Goal: Communication & Community: Answer question/provide support

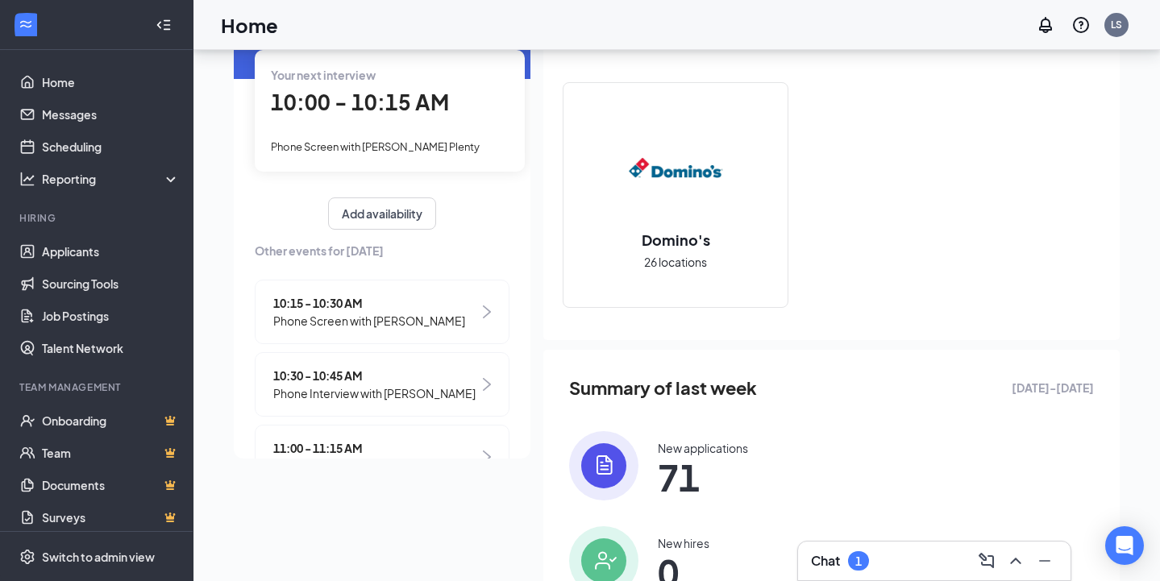
click at [326, 111] on span "10:00 - 10:15 AM" at bounding box center [360, 102] width 178 height 27
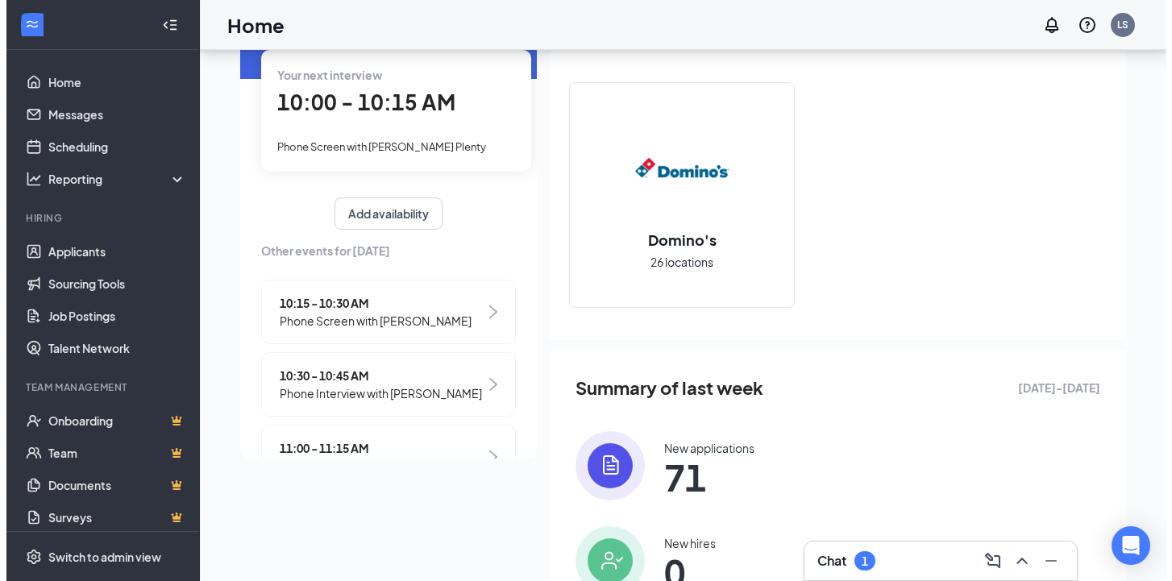
scroll to position [100, 0]
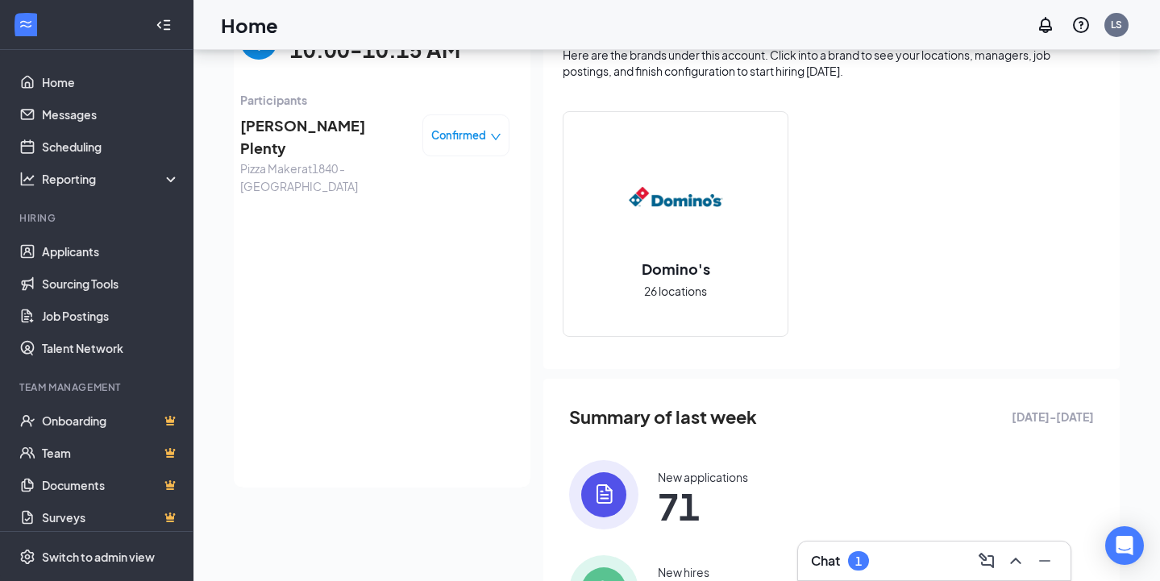
click at [259, 127] on span "[PERSON_NAME] Plenty" at bounding box center [324, 137] width 169 height 46
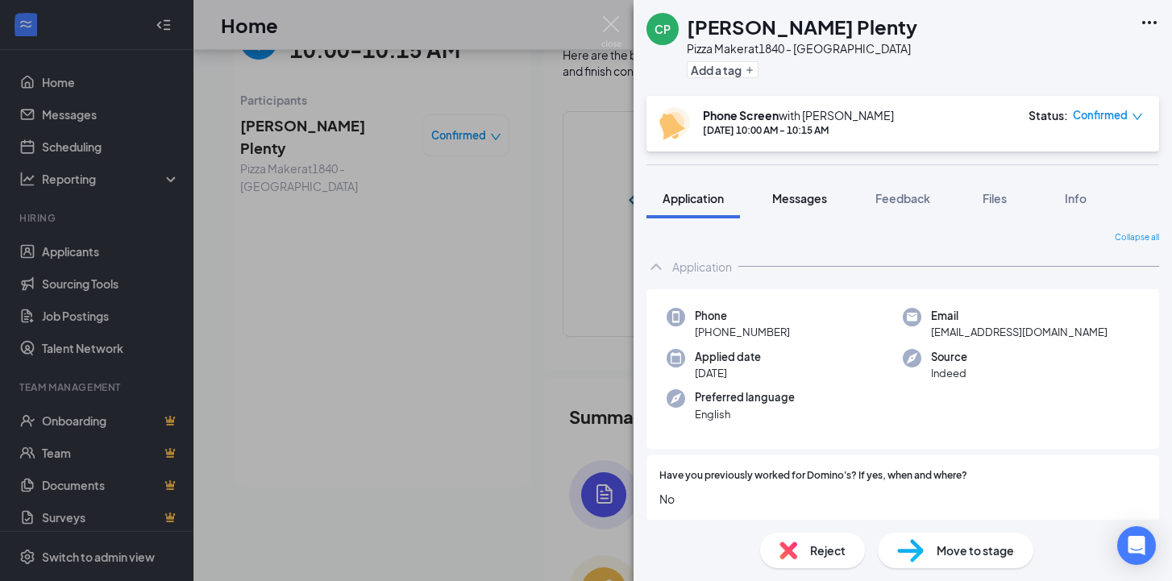
click at [808, 198] on span "Messages" at bounding box center [799, 198] width 55 height 15
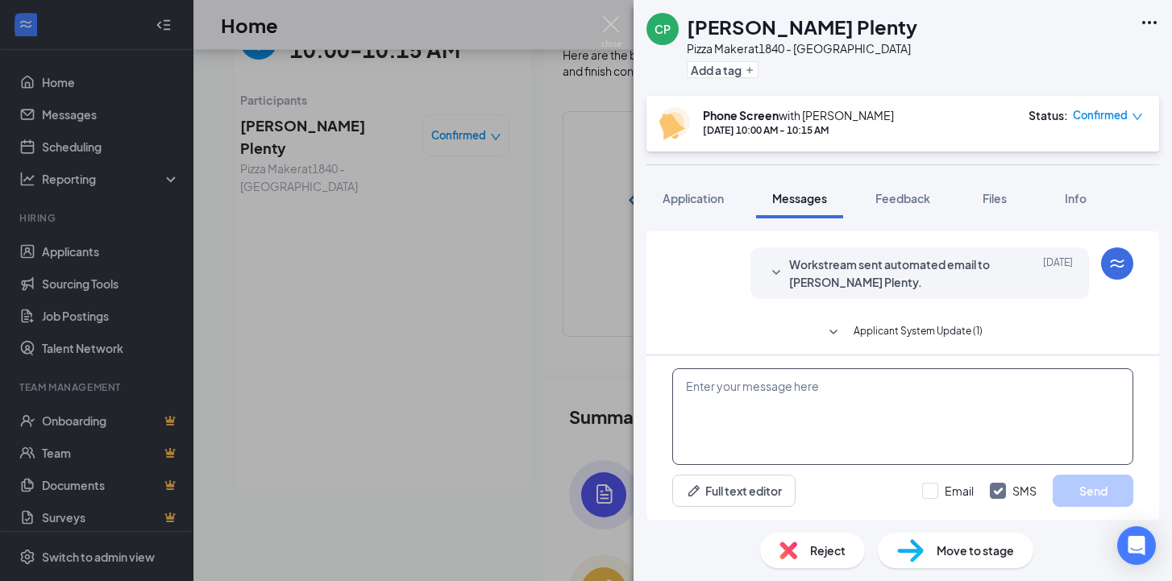
click at [744, 439] on textarea at bounding box center [902, 416] width 461 height 97
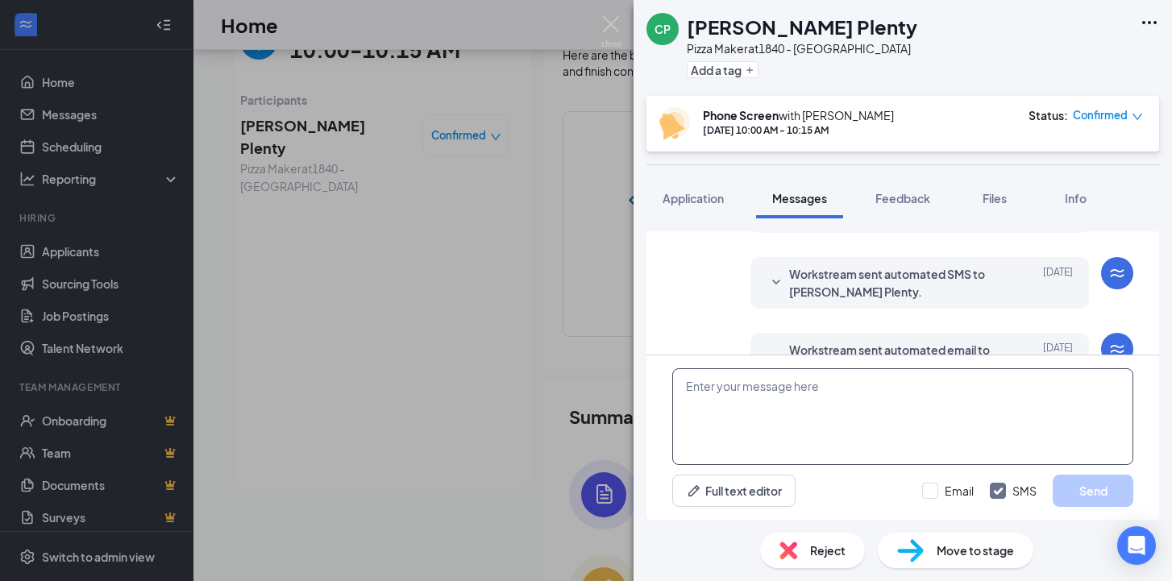
scroll to position [628, 0]
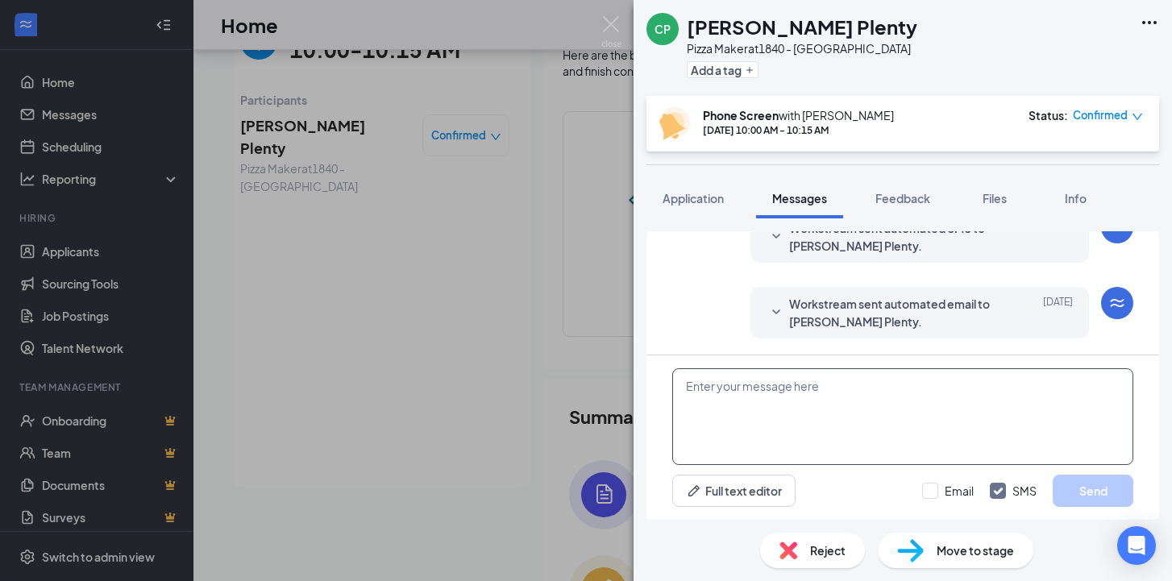
paste textarea "Hello, this is [PERSON_NAME] with the Domino’s Recruiting Team, a 307 Buffalo n…"
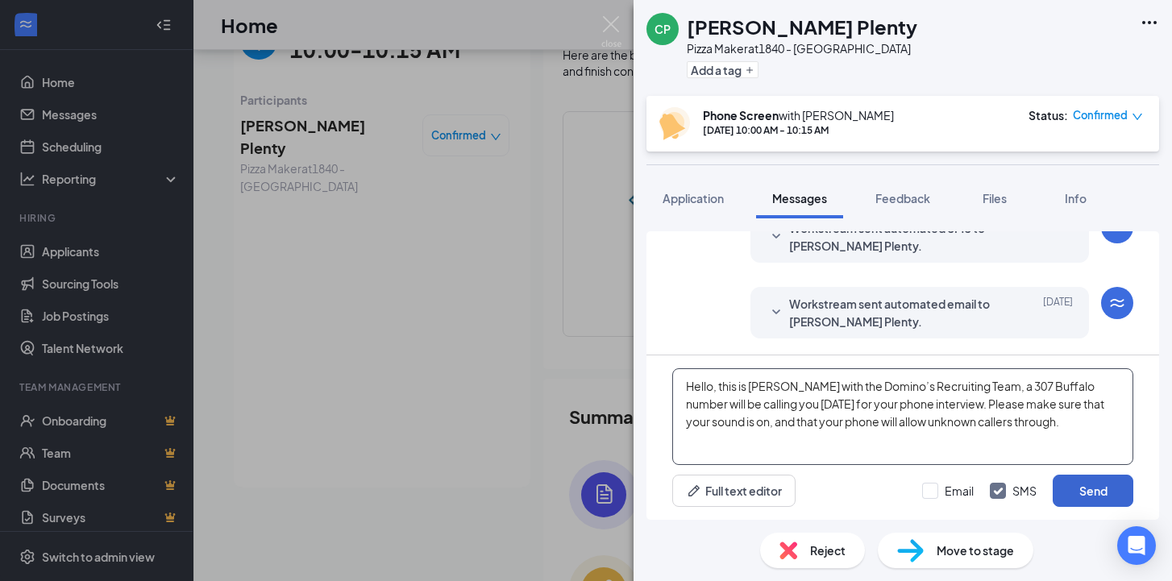
type textarea "Hello, this is [PERSON_NAME] with the Domino’s Recruiting Team, a 307 Buffalo n…"
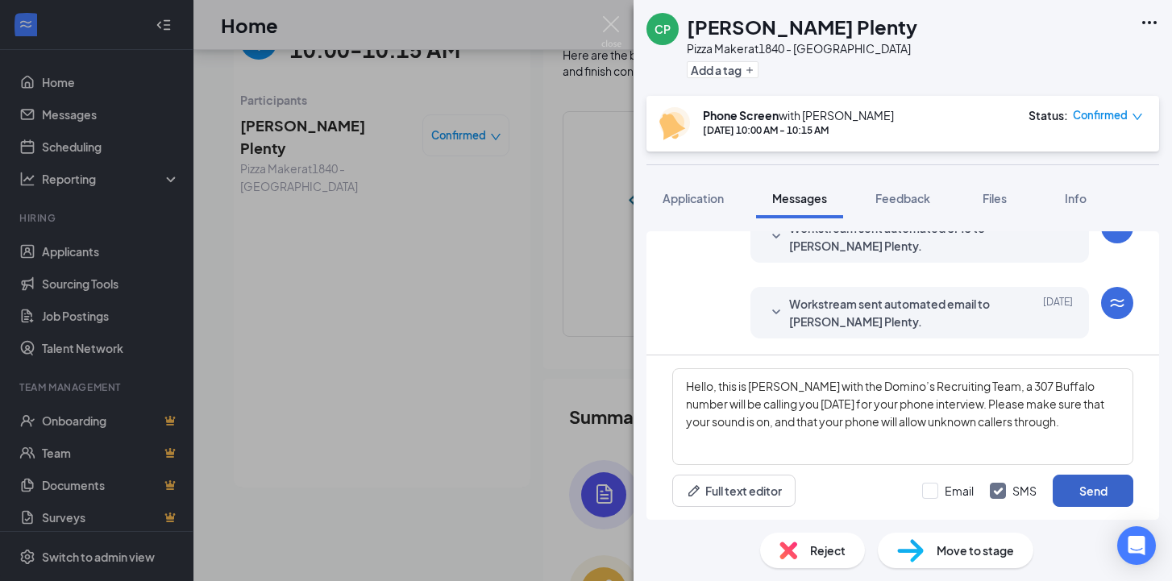
click at [1083, 485] on button "Send" at bounding box center [1093, 491] width 81 height 32
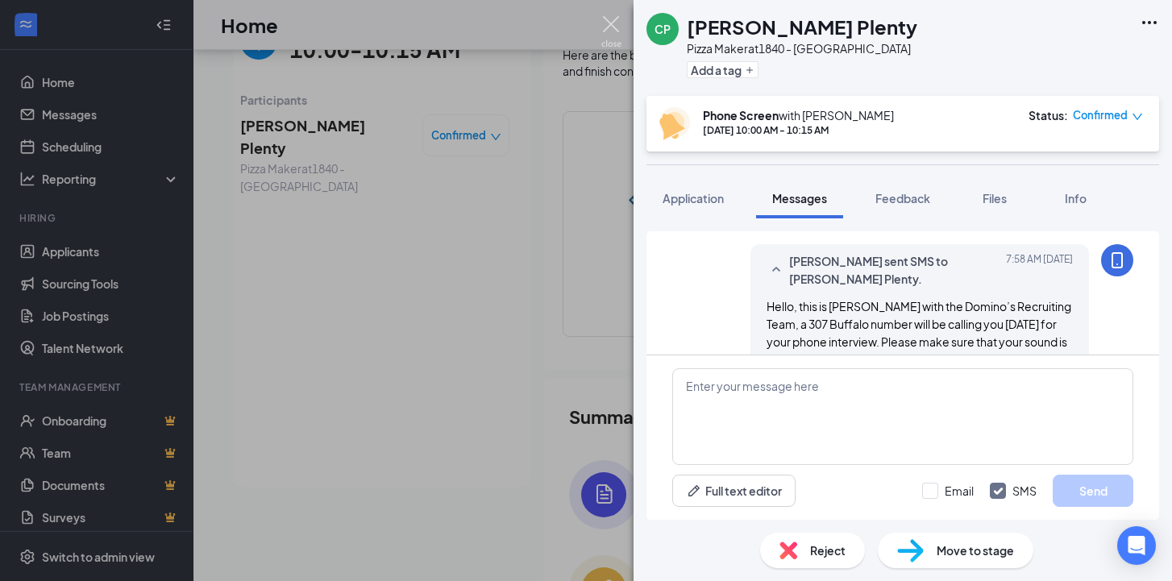
scroll to position [784, 0]
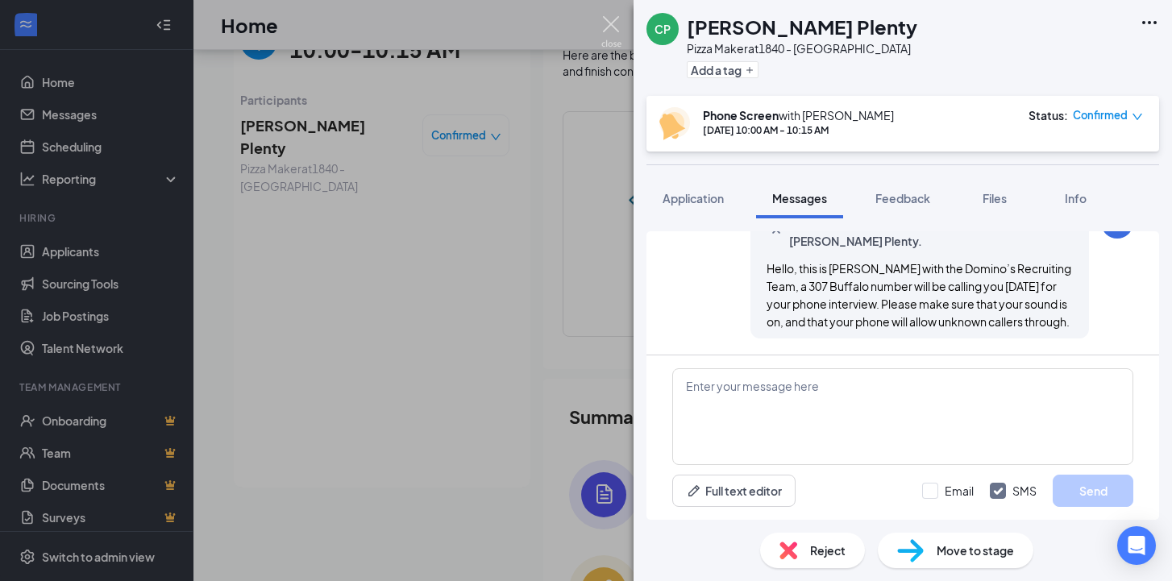
click at [612, 26] on img at bounding box center [611, 31] width 20 height 31
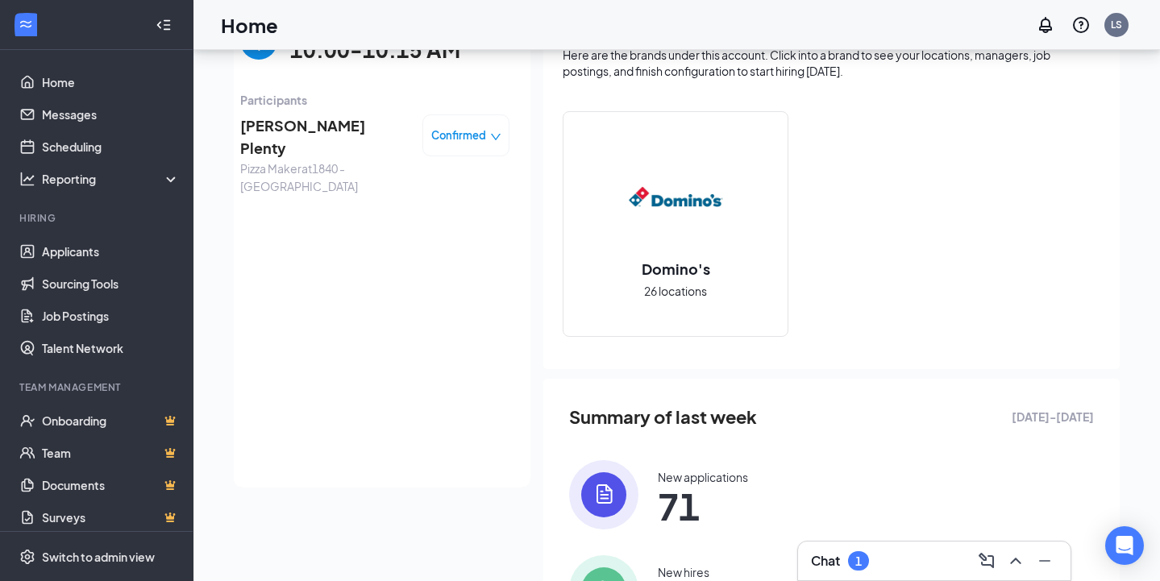
click at [247, 56] on img "back-button" at bounding box center [258, 41] width 37 height 37
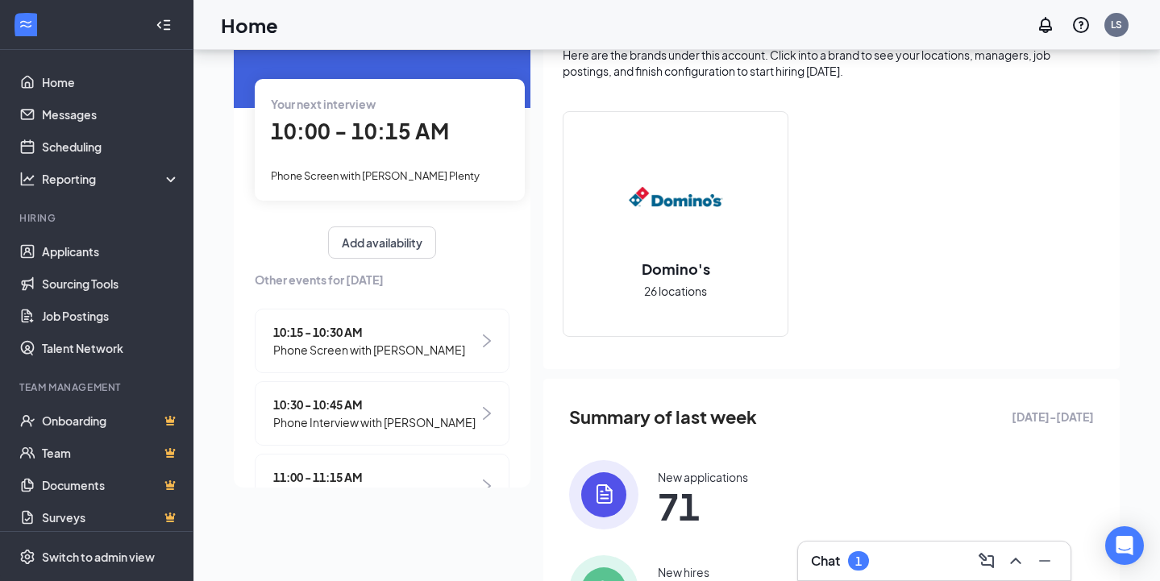
click at [307, 341] on span "Phone Screen with [PERSON_NAME]" at bounding box center [369, 350] width 192 height 18
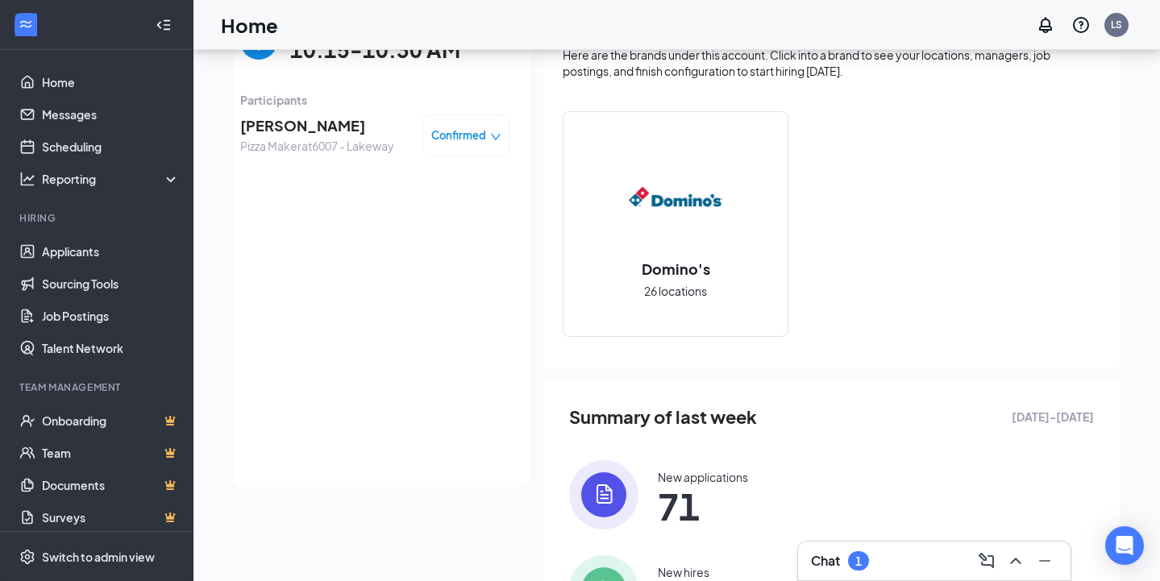
click at [273, 121] on span "[PERSON_NAME]" at bounding box center [317, 125] width 154 height 23
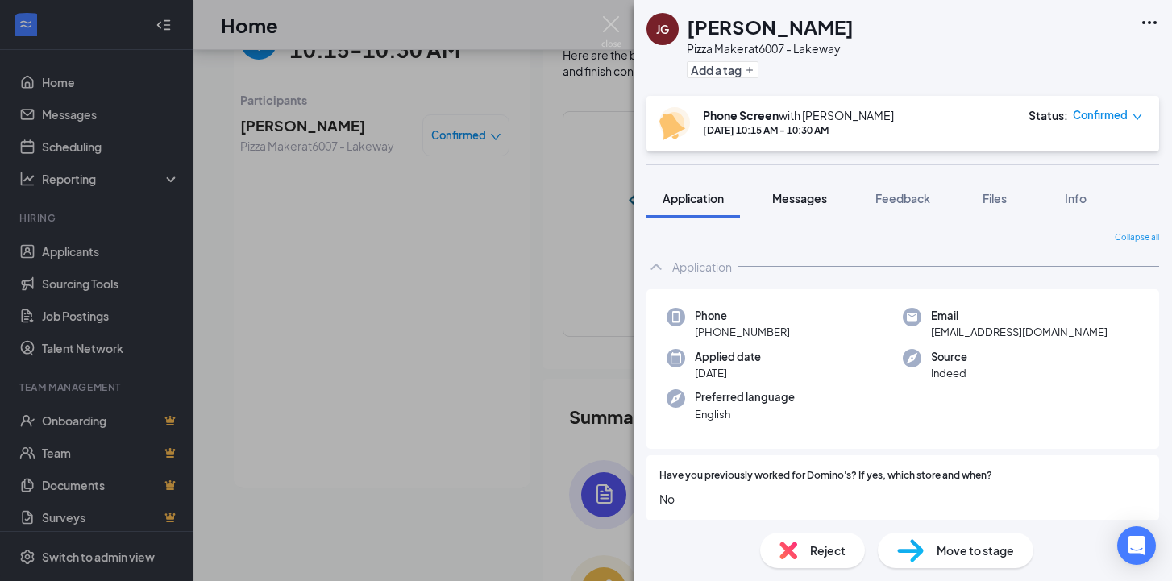
click at [788, 199] on span "Messages" at bounding box center [799, 198] width 55 height 15
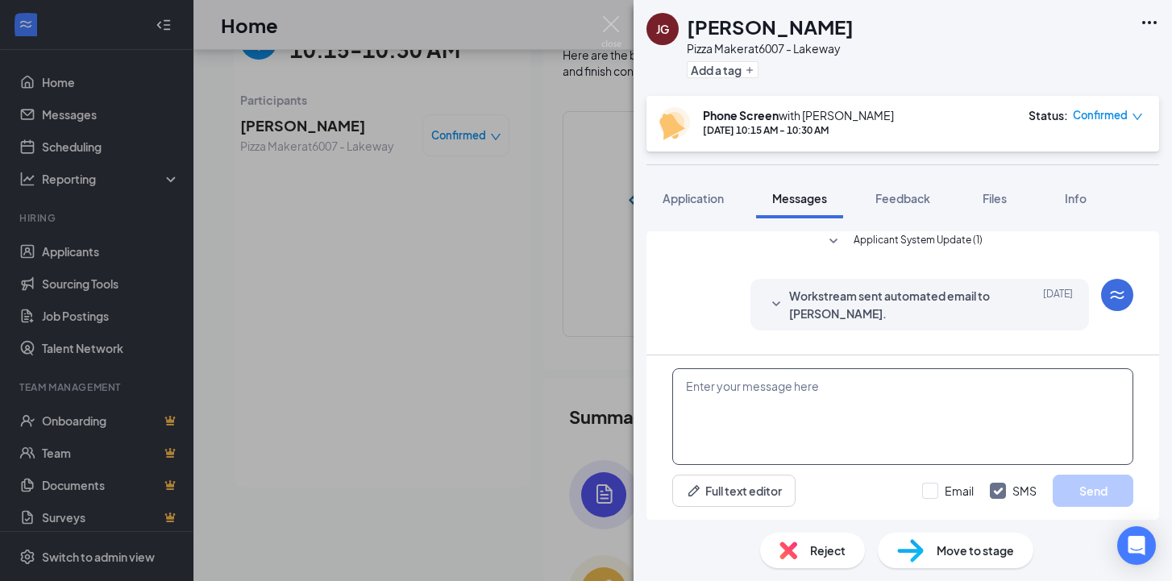
click at [738, 419] on textarea at bounding box center [902, 416] width 461 height 97
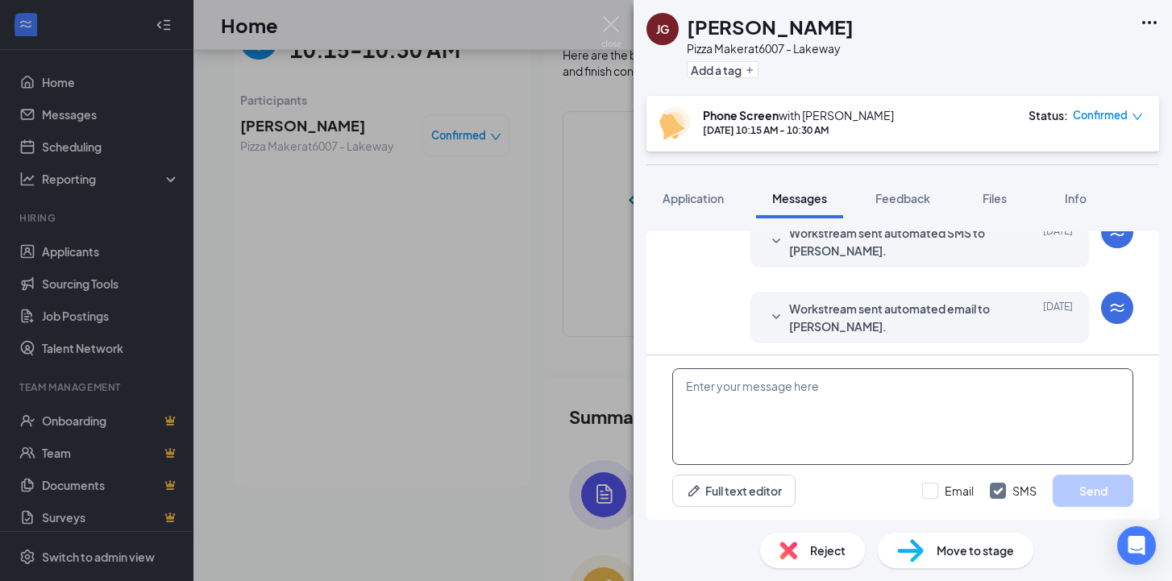
scroll to position [628, 0]
paste textarea "Hello, this is [PERSON_NAME] with the Domino’s Recruiting Team, a 307 Buffalo n…"
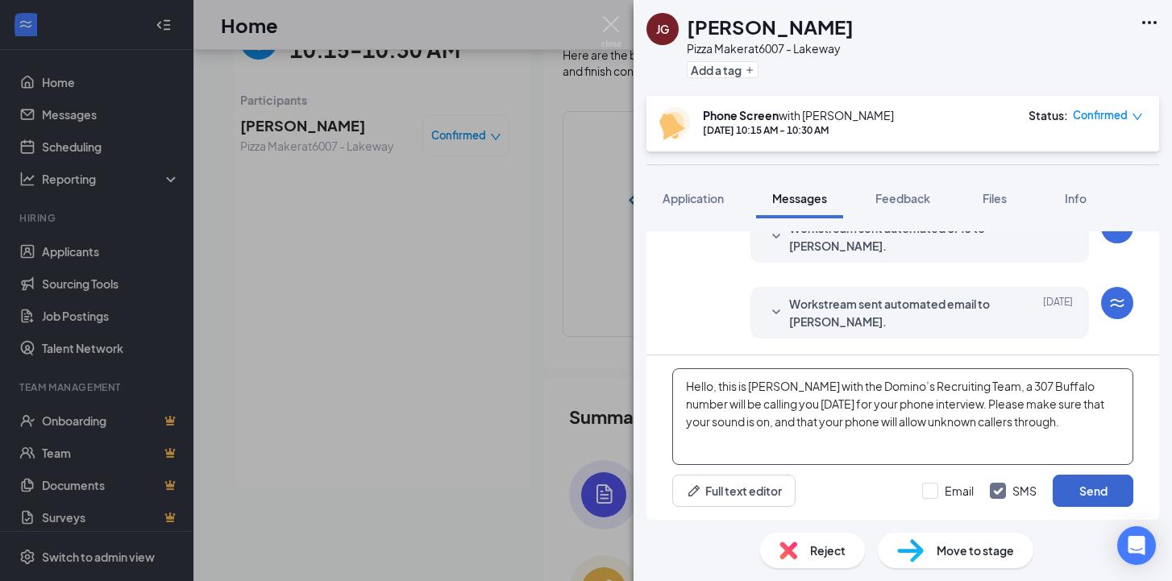
type textarea "Hello, this is [PERSON_NAME] with the Domino’s Recruiting Team, a 307 Buffalo n…"
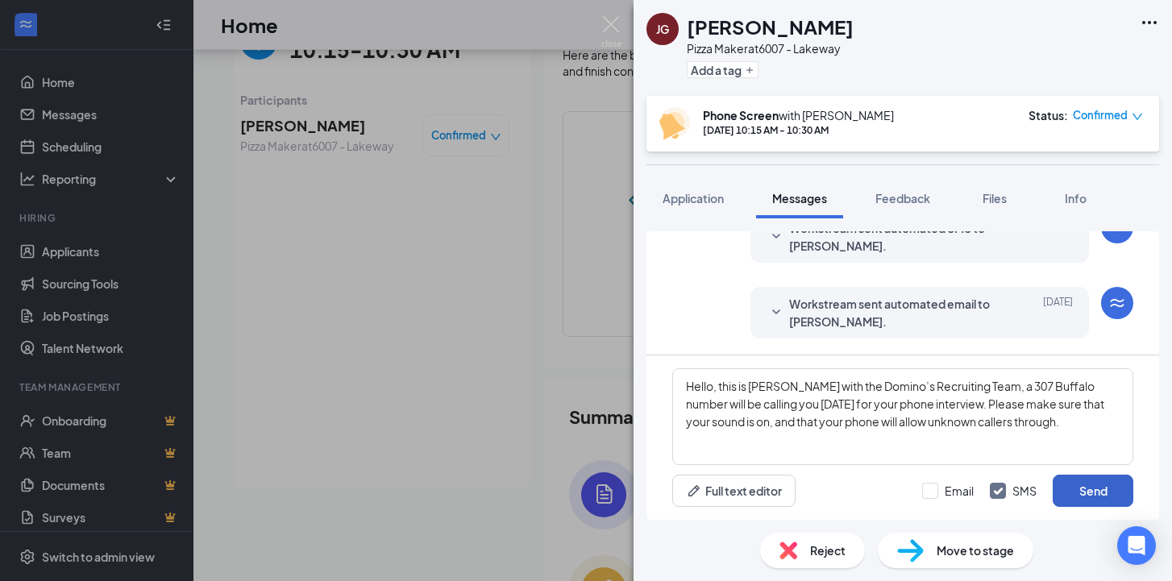
click at [1070, 487] on button "Send" at bounding box center [1093, 491] width 81 height 32
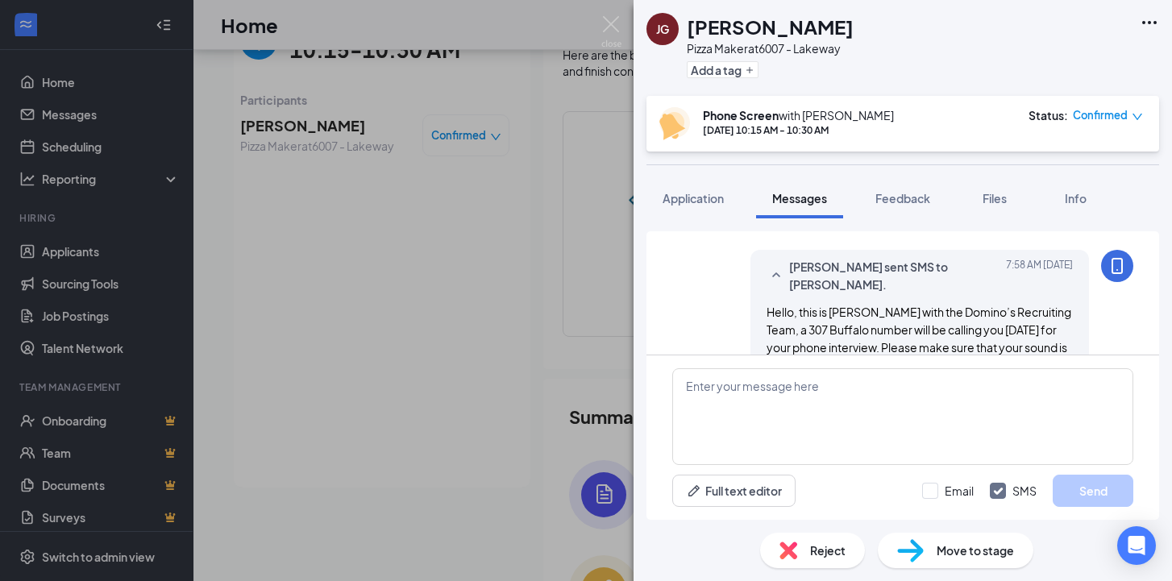
scroll to position [768, 0]
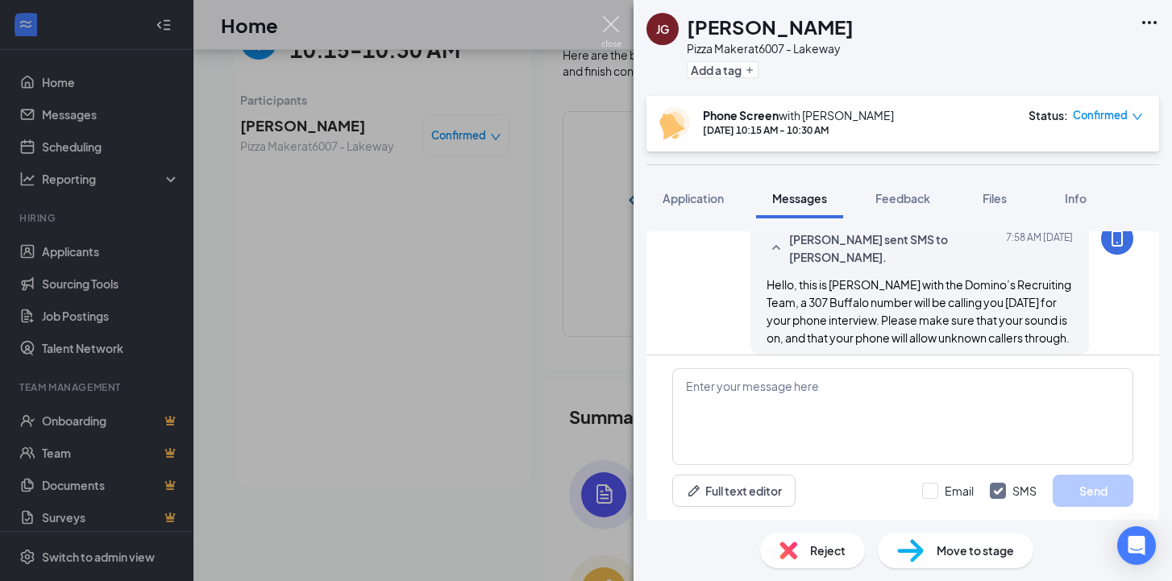
click at [614, 27] on img at bounding box center [611, 31] width 20 height 31
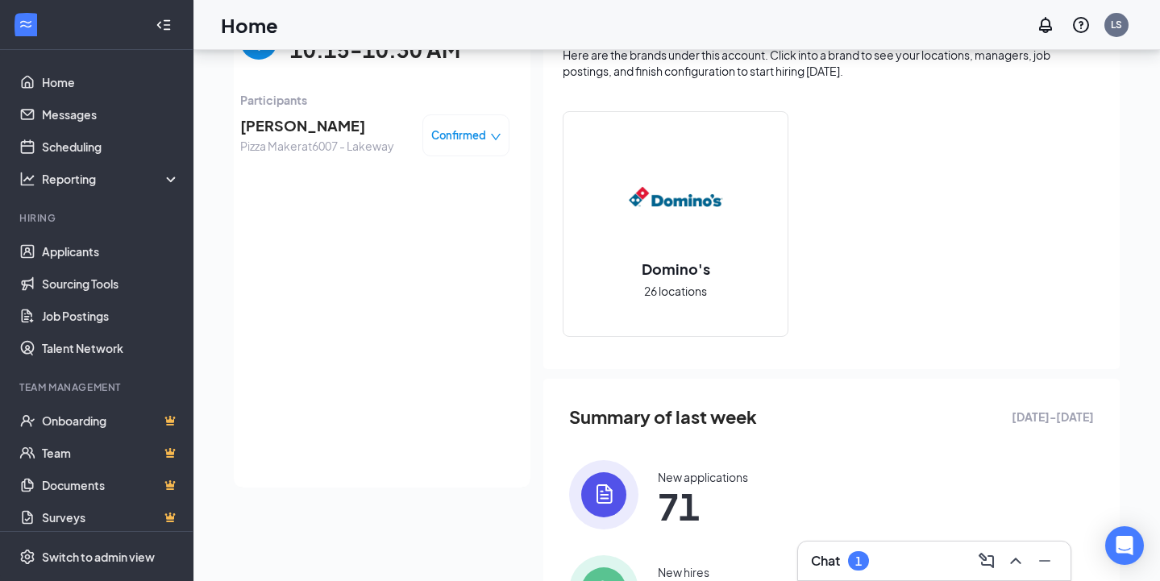
click at [254, 52] on img "back-button" at bounding box center [258, 41] width 37 height 37
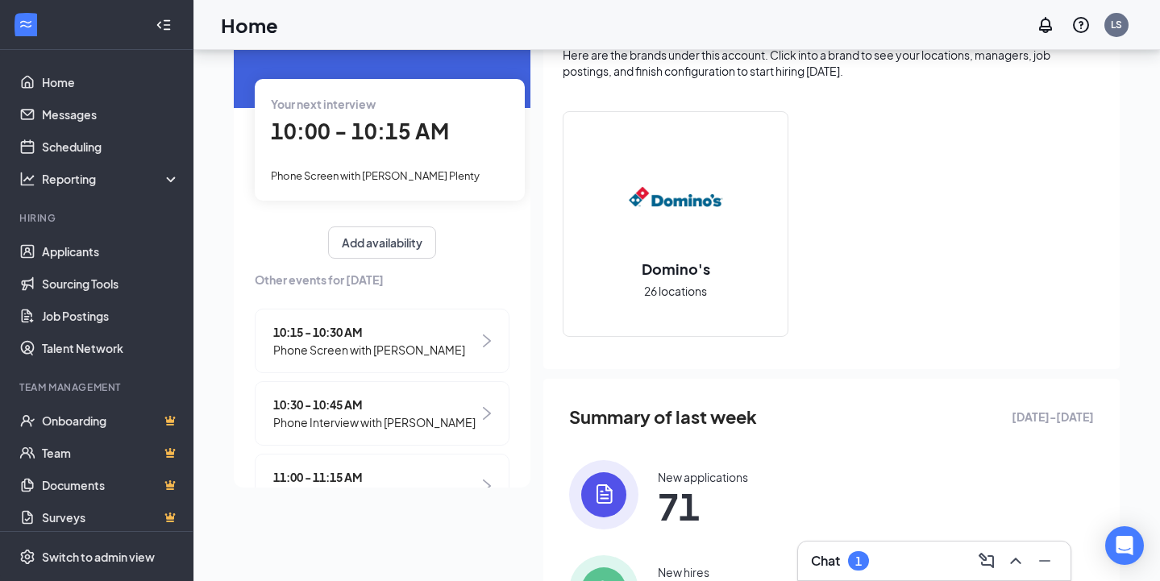
click at [304, 431] on span "Phone Interview with [PERSON_NAME]" at bounding box center [374, 423] width 202 height 18
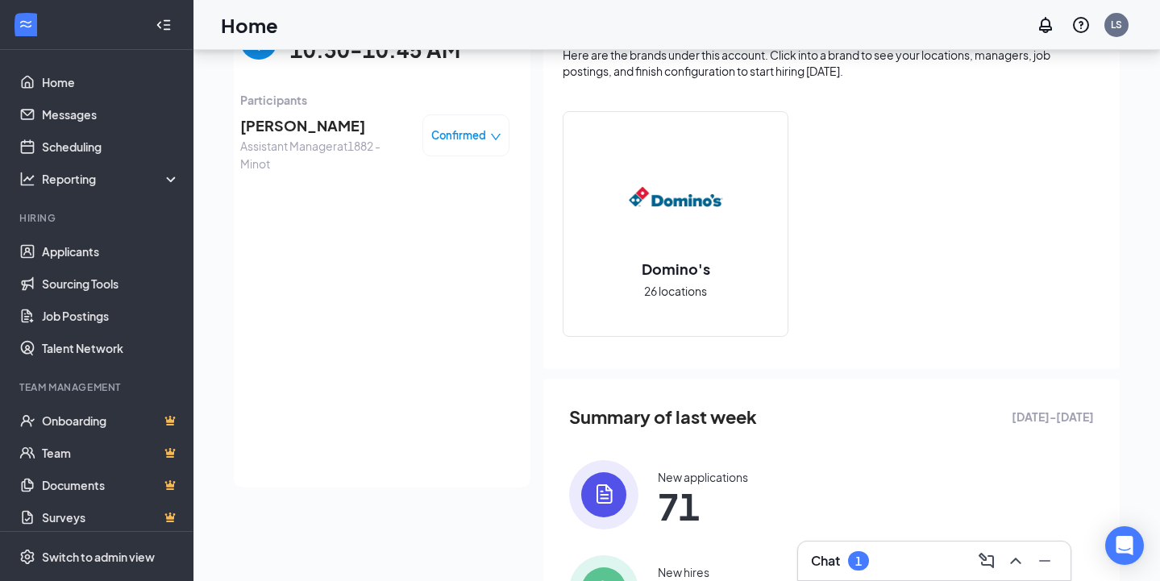
click at [306, 123] on span "[PERSON_NAME]" at bounding box center [324, 125] width 169 height 23
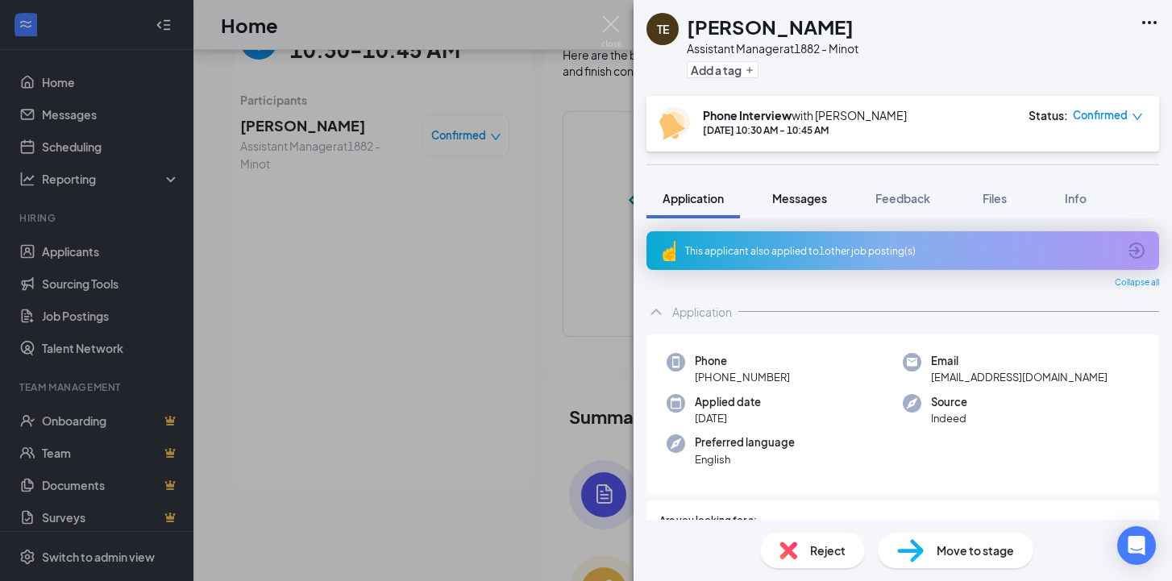
click at [809, 196] on span "Messages" at bounding box center [799, 198] width 55 height 15
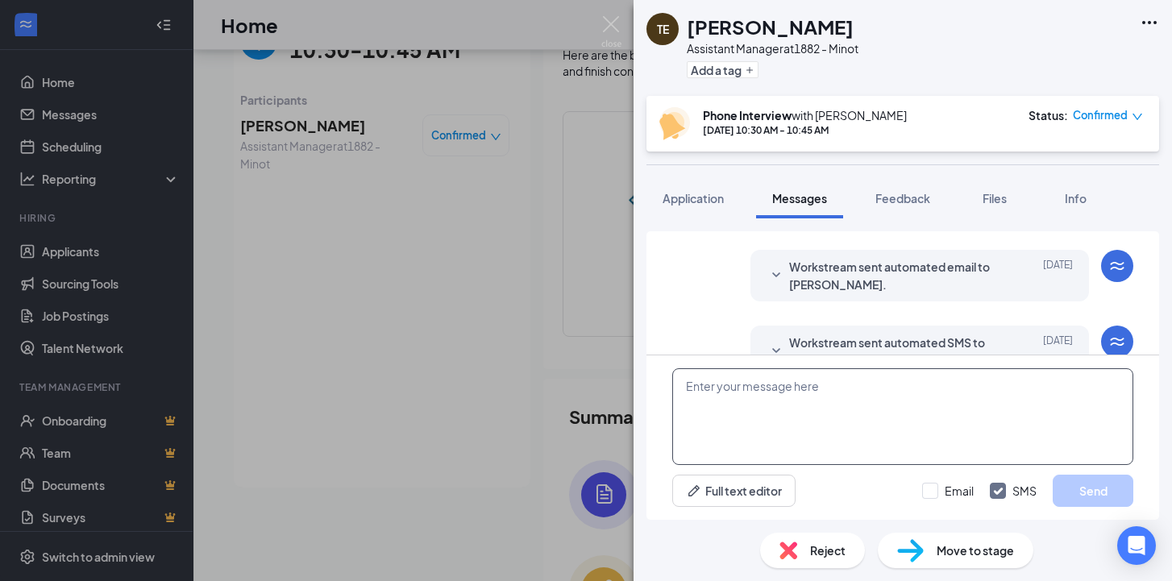
click at [751, 417] on textarea at bounding box center [902, 416] width 461 height 97
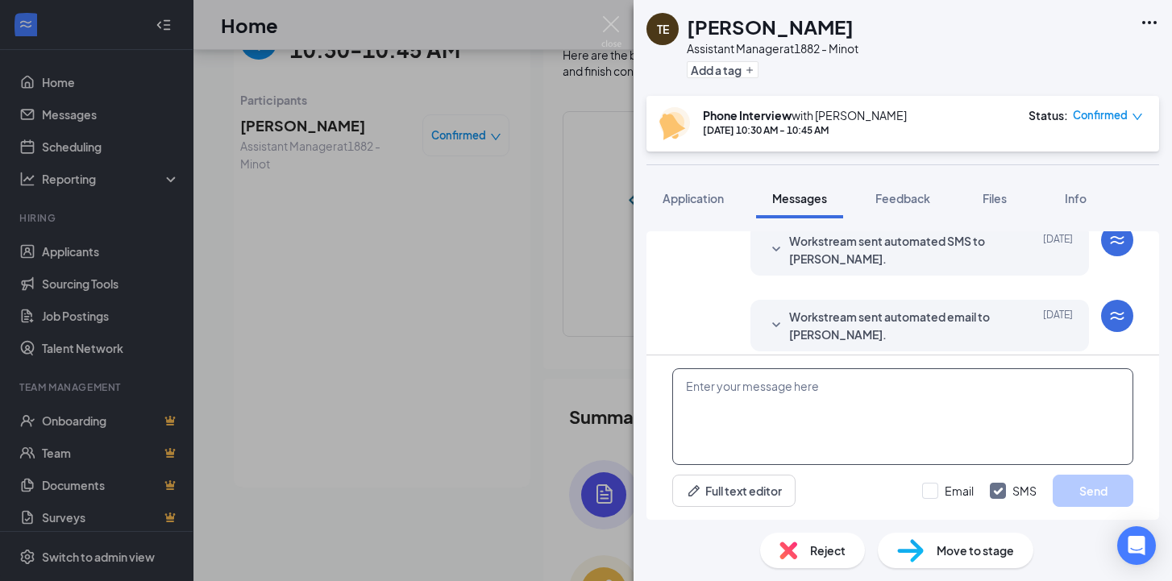
scroll to position [552, 0]
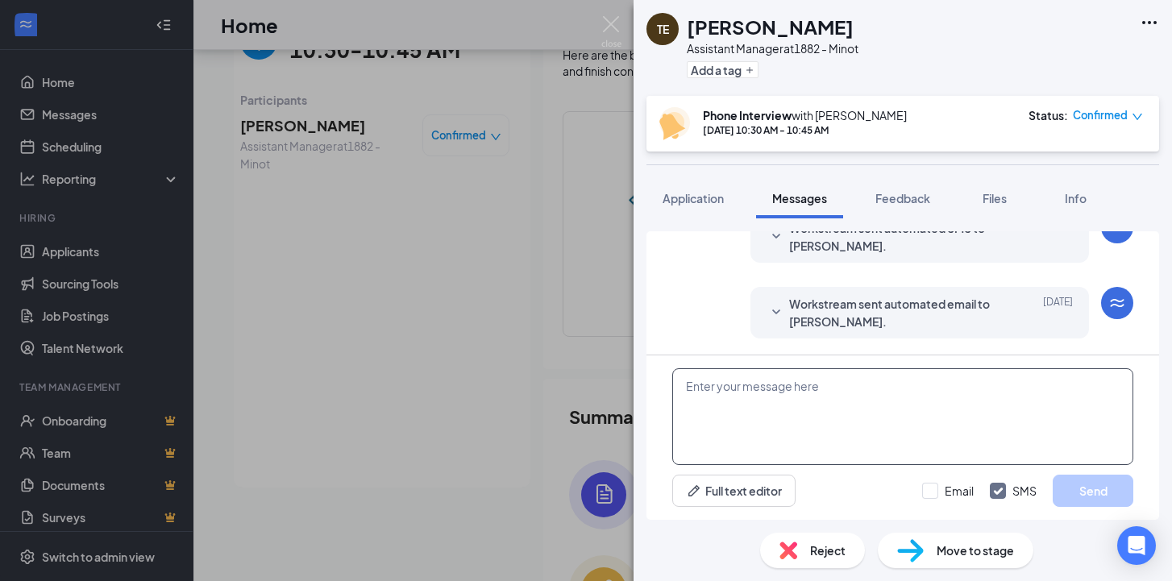
paste textarea "Hello, this is [PERSON_NAME] with the Domino’s Recruiting Team, a 307 Buffalo n…"
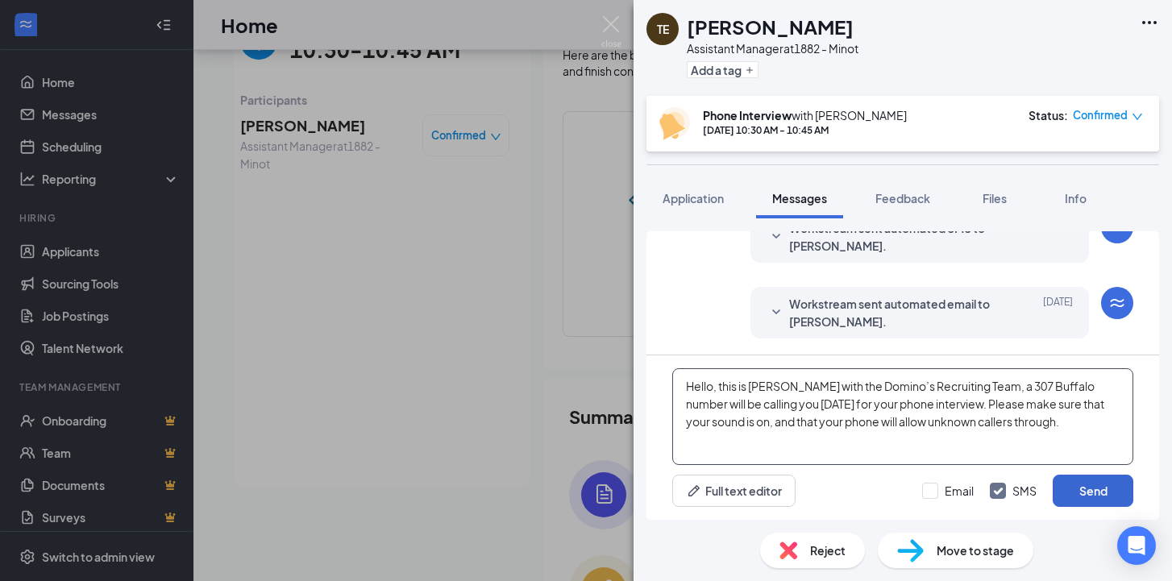
type textarea "Hello, this is [PERSON_NAME] with the Domino’s Recruiting Team, a 307 Buffalo n…"
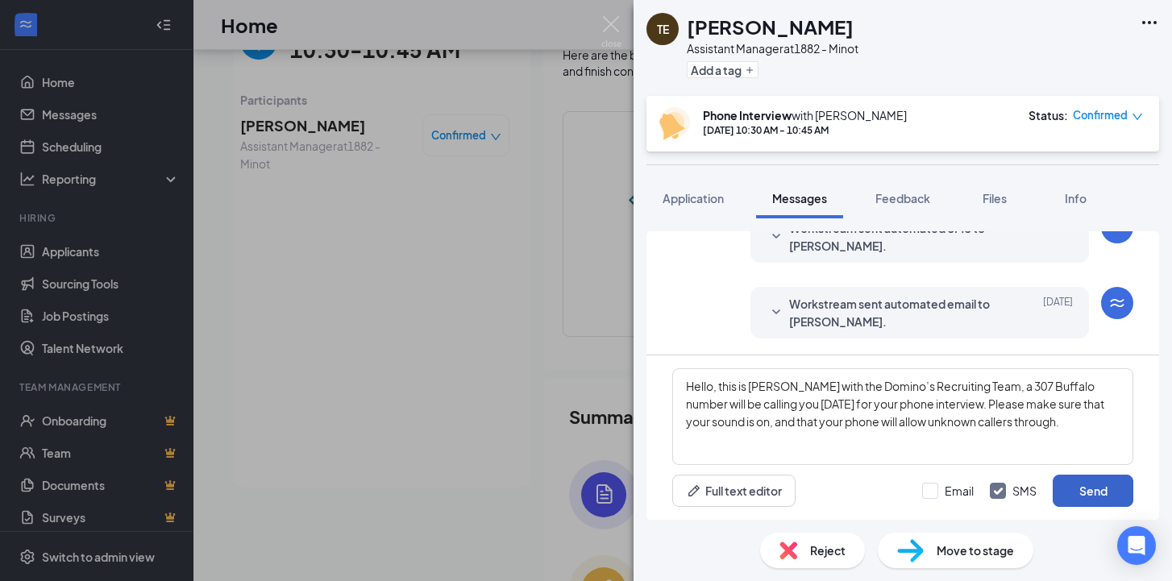
click at [1108, 485] on button "Send" at bounding box center [1093, 491] width 81 height 32
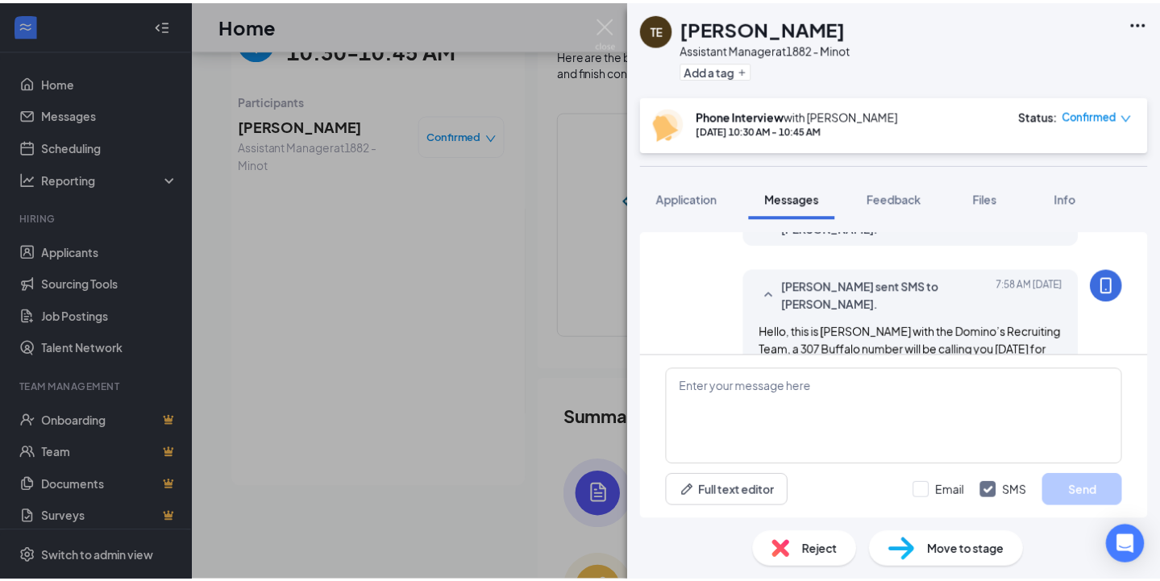
scroll to position [709, 0]
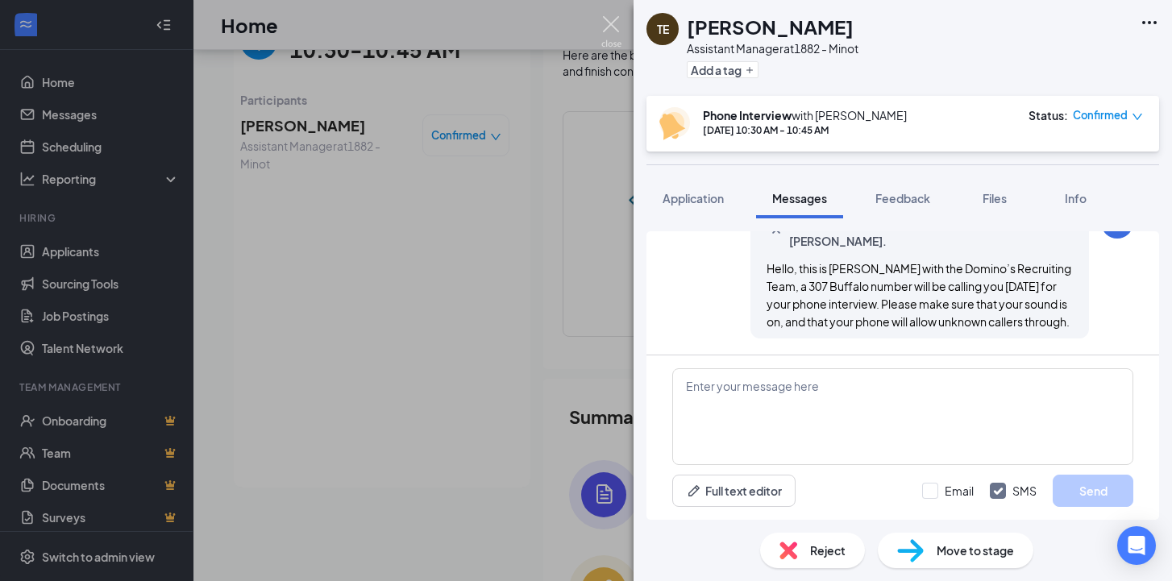
click at [610, 12] on div "TE [PERSON_NAME] Assistant Manager at 1882 - Minot Add a tag Phone Interview wi…" at bounding box center [586, 290] width 1172 height 581
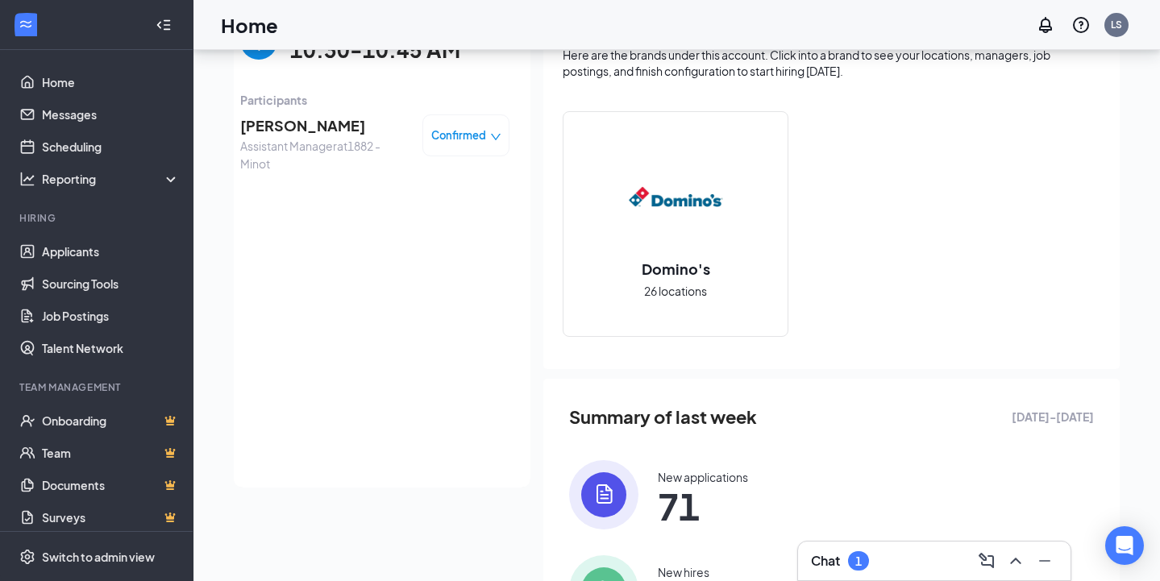
click at [252, 56] on img "back-button" at bounding box center [258, 41] width 37 height 37
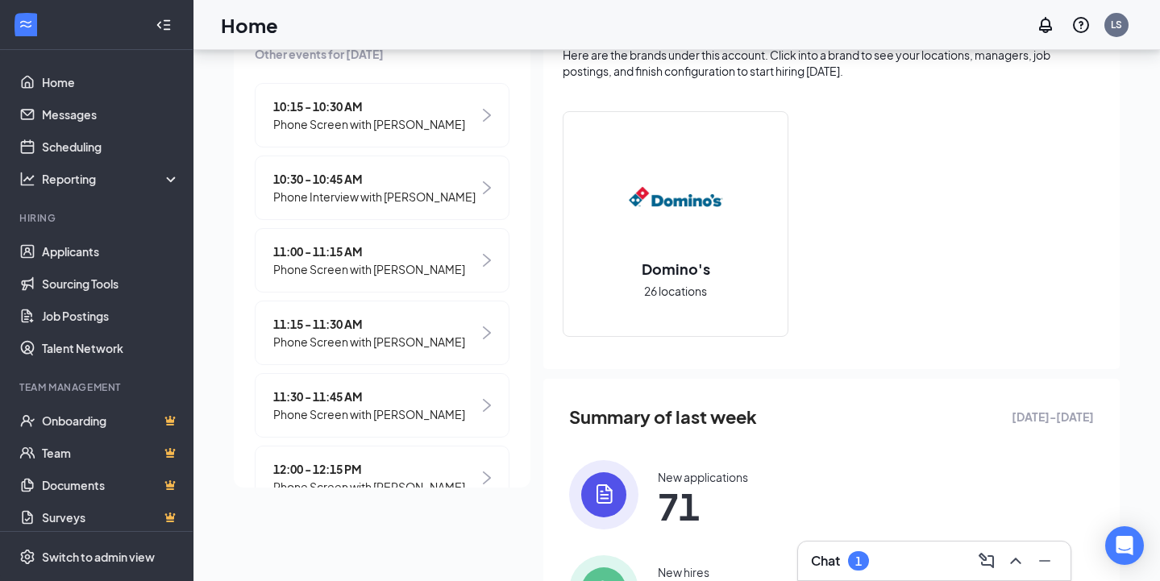
scroll to position [242, 0]
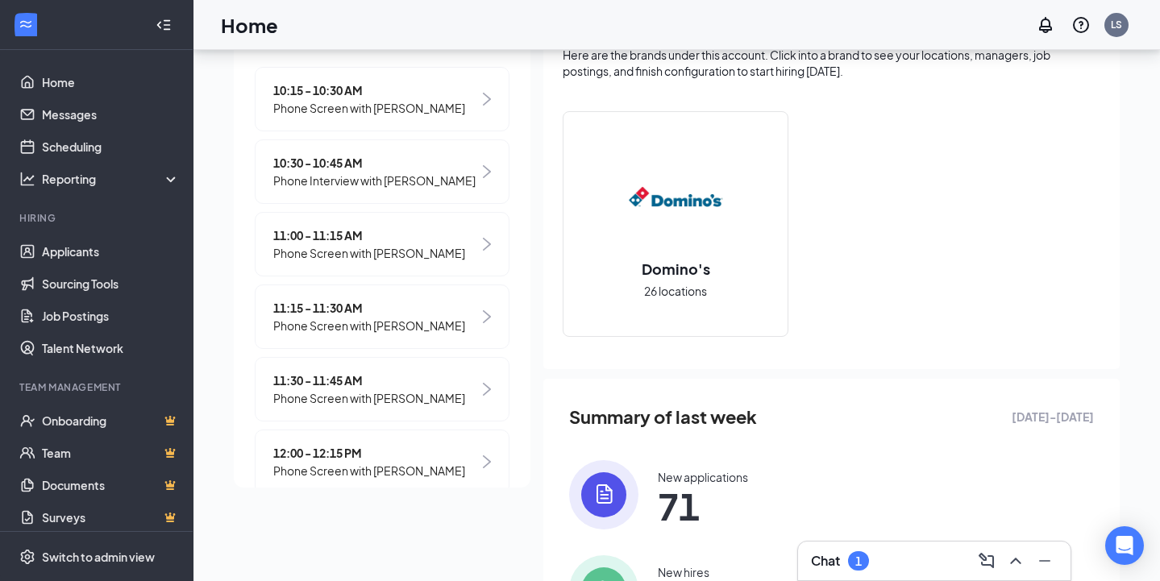
click at [321, 233] on div "11:00 - 11:15 AM Phone Screen with [PERSON_NAME]" at bounding box center [382, 244] width 255 height 64
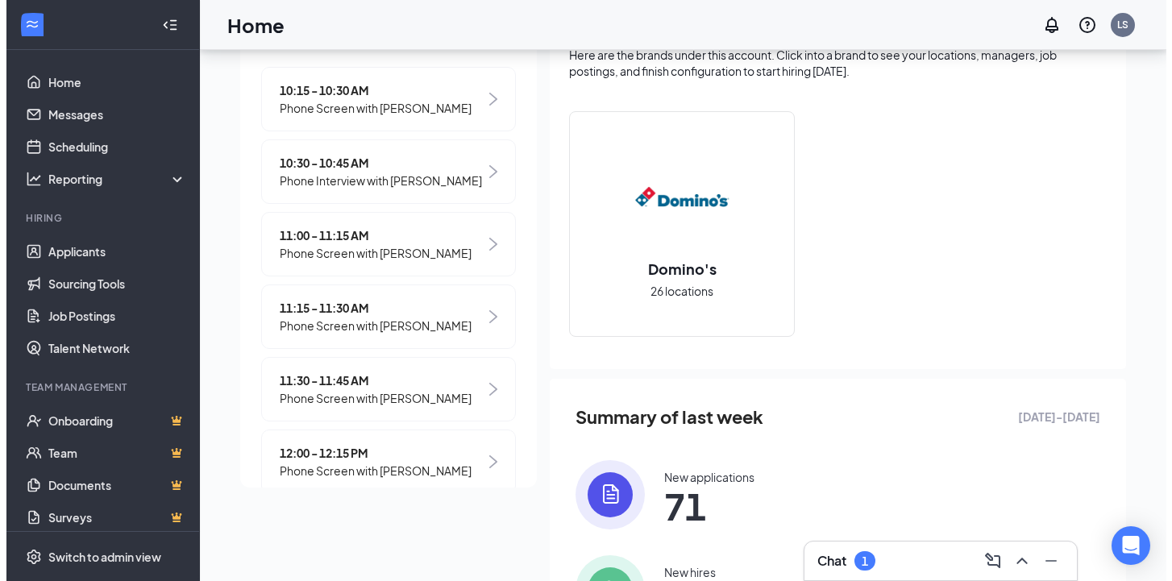
scroll to position [0, 0]
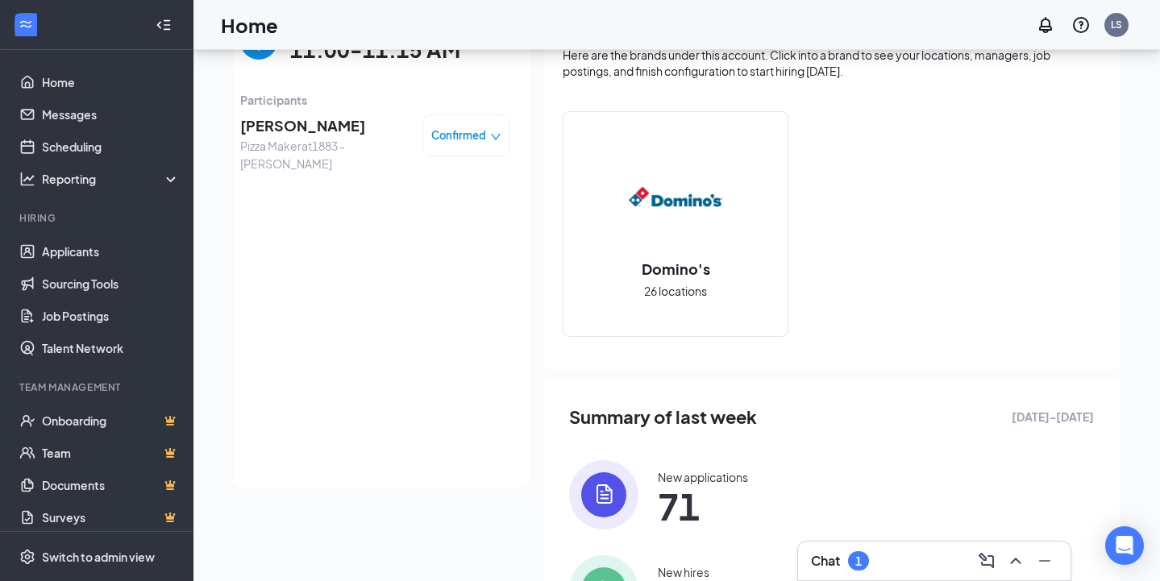
click at [292, 119] on span "[PERSON_NAME]" at bounding box center [324, 125] width 169 height 23
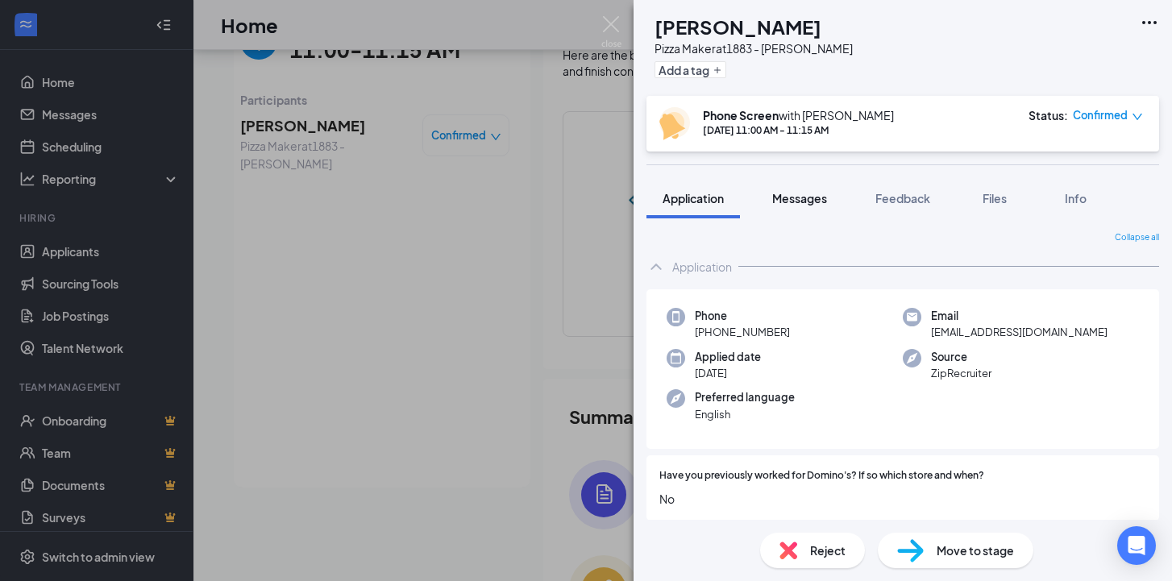
click at [804, 202] on span "Messages" at bounding box center [799, 198] width 55 height 15
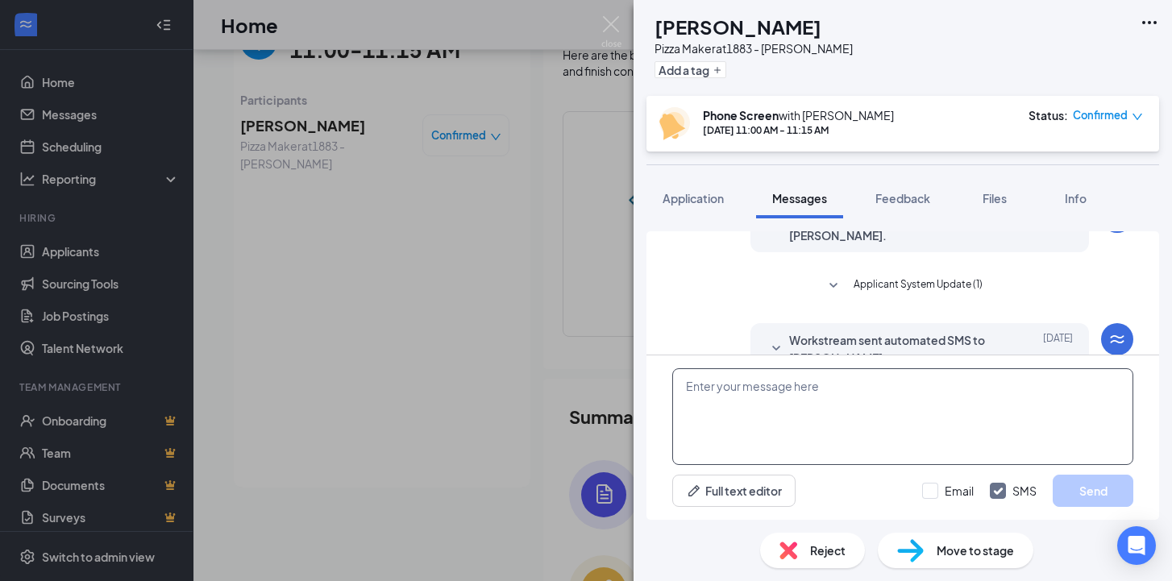
click at [736, 414] on textarea at bounding box center [902, 416] width 461 height 97
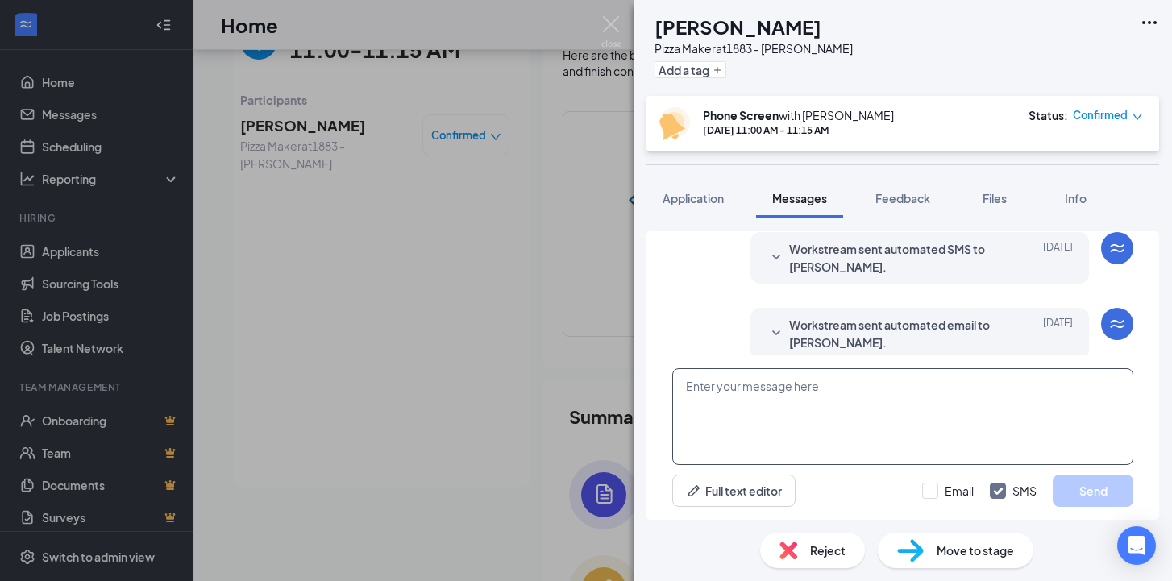
scroll to position [552, 0]
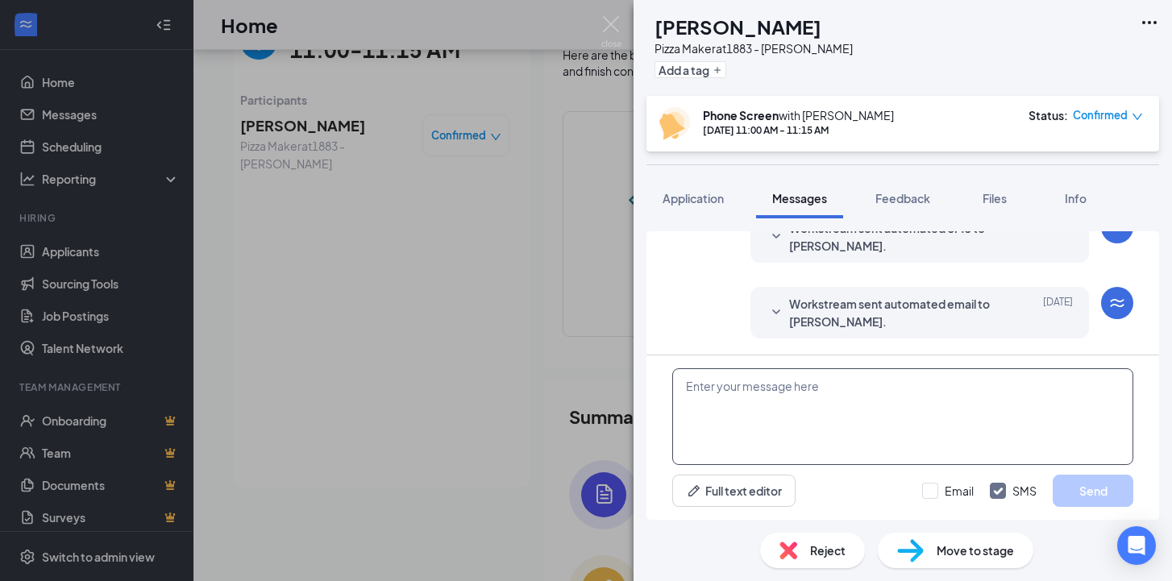
paste textarea "Hello, this is [PERSON_NAME] with the Domino’s Recruiting Team, a 307 Buffalo n…"
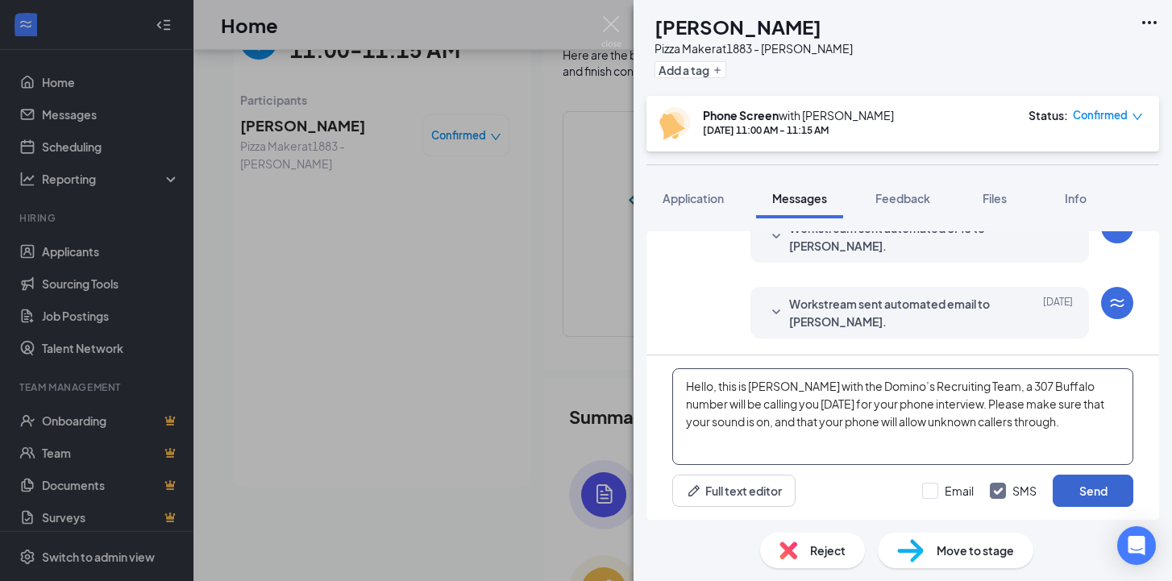
type textarea "Hello, this is [PERSON_NAME] with the Domino’s Recruiting Team, a 307 Buffalo n…"
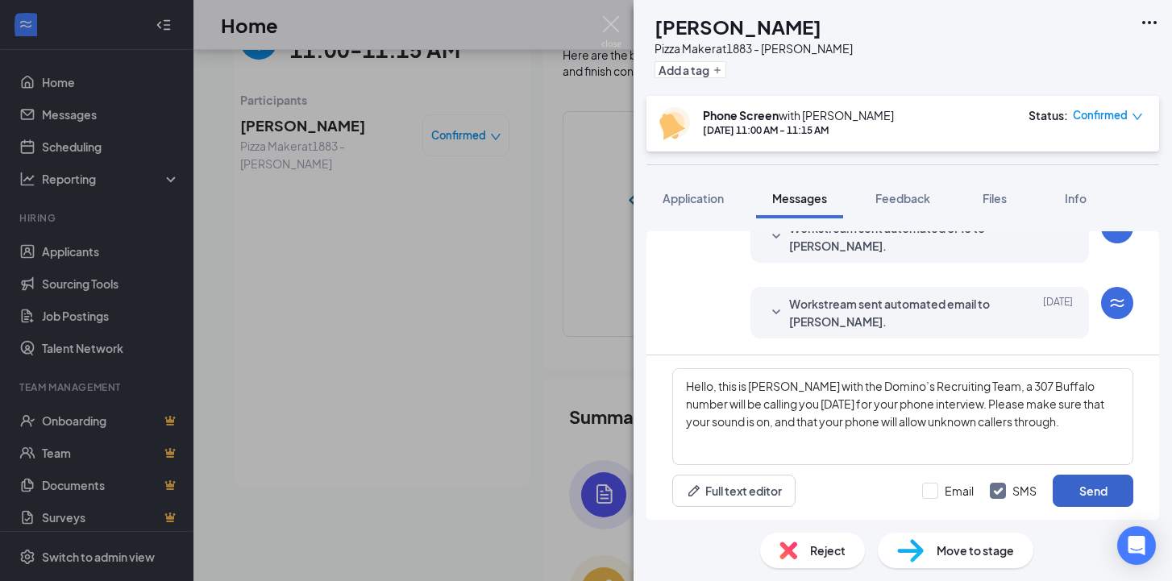
click at [1104, 496] on button "Send" at bounding box center [1093, 491] width 81 height 32
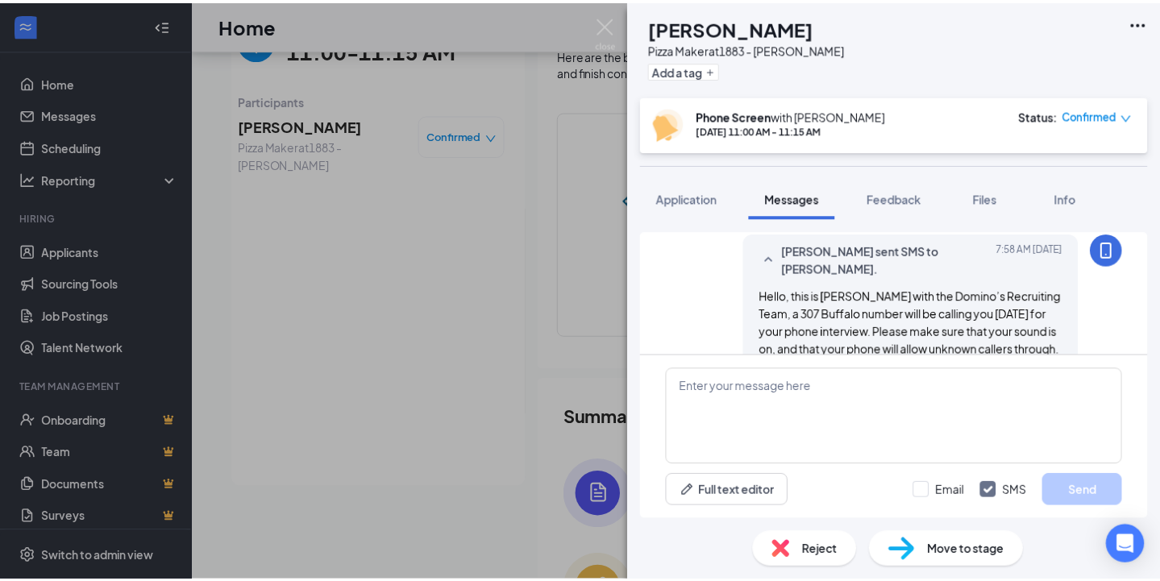
scroll to position [709, 0]
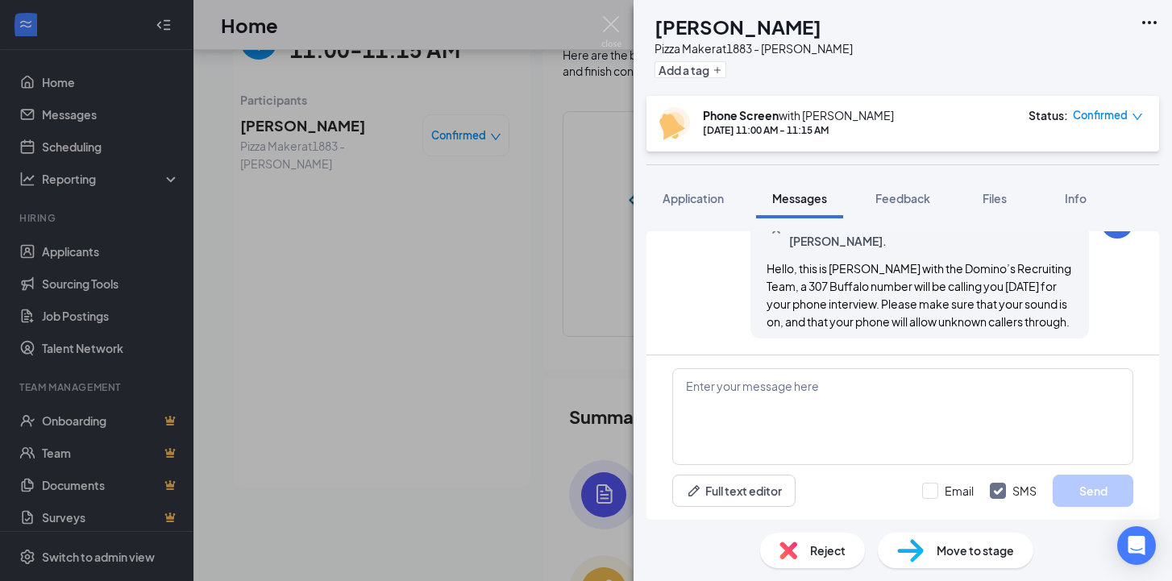
click at [606, 13] on div "MM [PERSON_NAME] Maker at 1883 - [PERSON_NAME] Add a tag Phone Screen with [PER…" at bounding box center [586, 290] width 1172 height 581
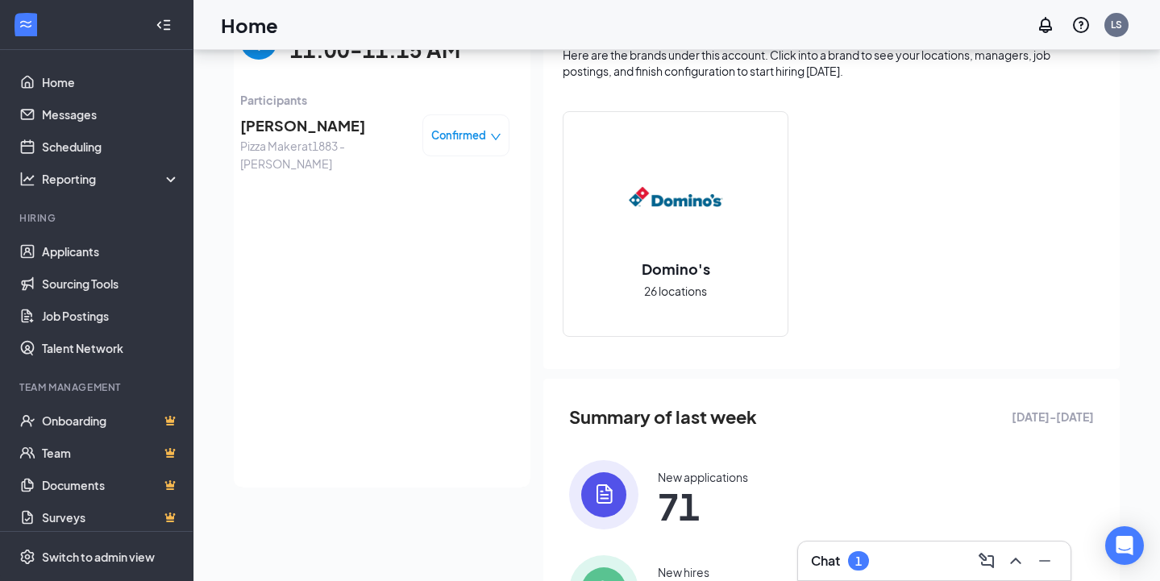
click at [240, 55] on img "back-button" at bounding box center [258, 41] width 37 height 37
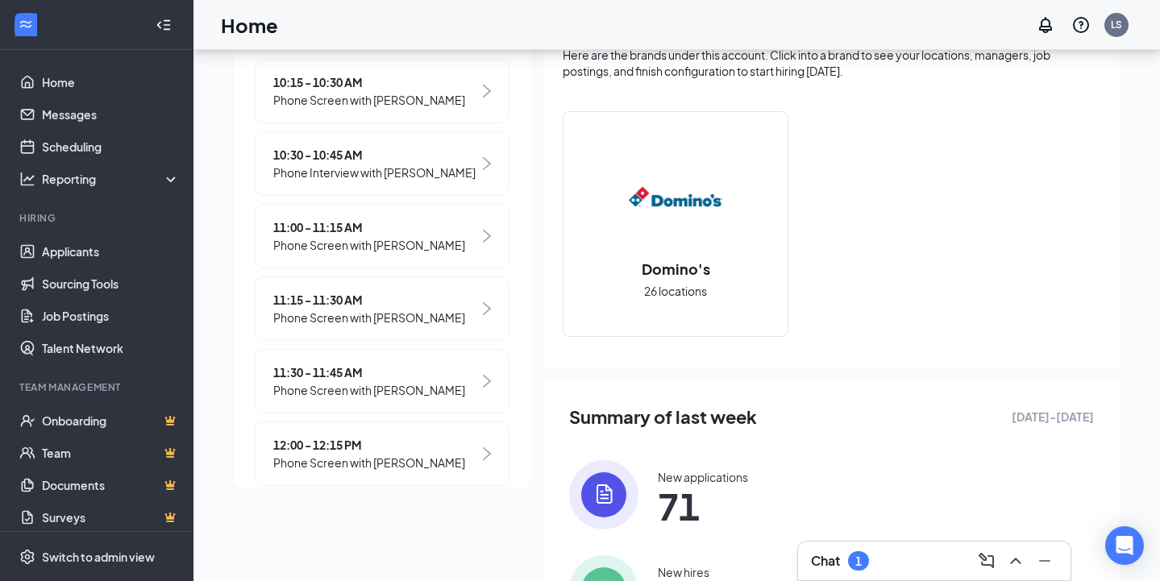
scroll to position [256, 0]
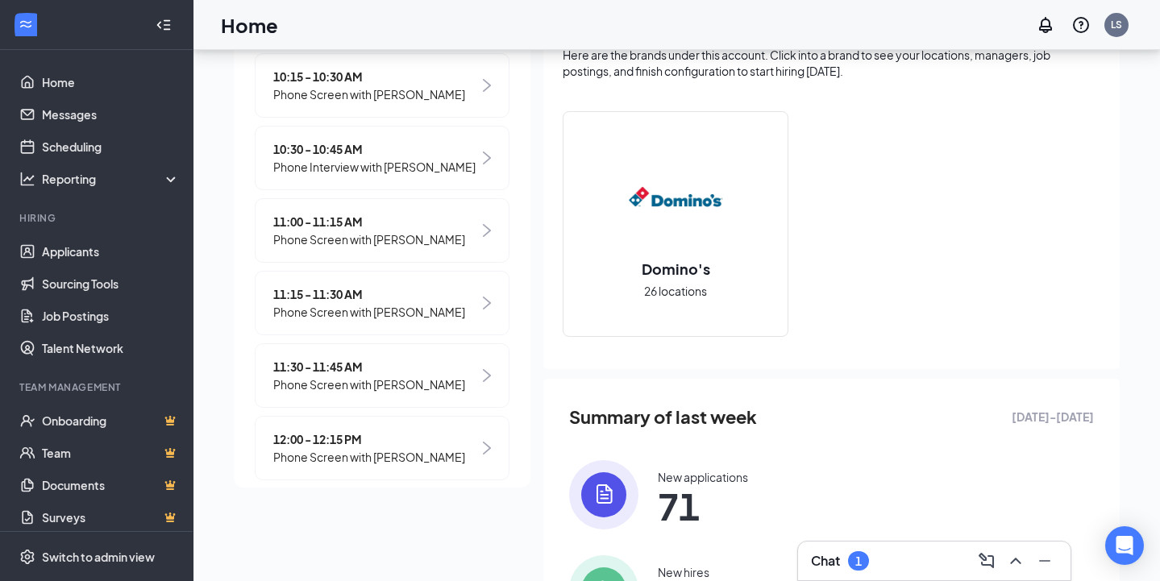
click at [312, 303] on span "11:15 - 11:30 AM" at bounding box center [369, 294] width 192 height 18
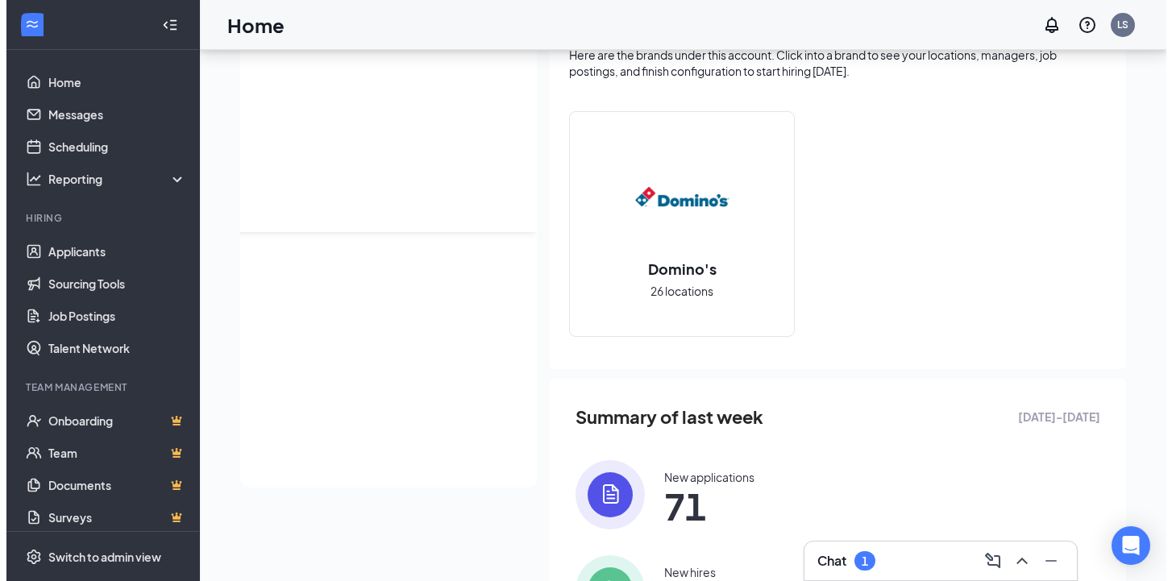
scroll to position [0, 0]
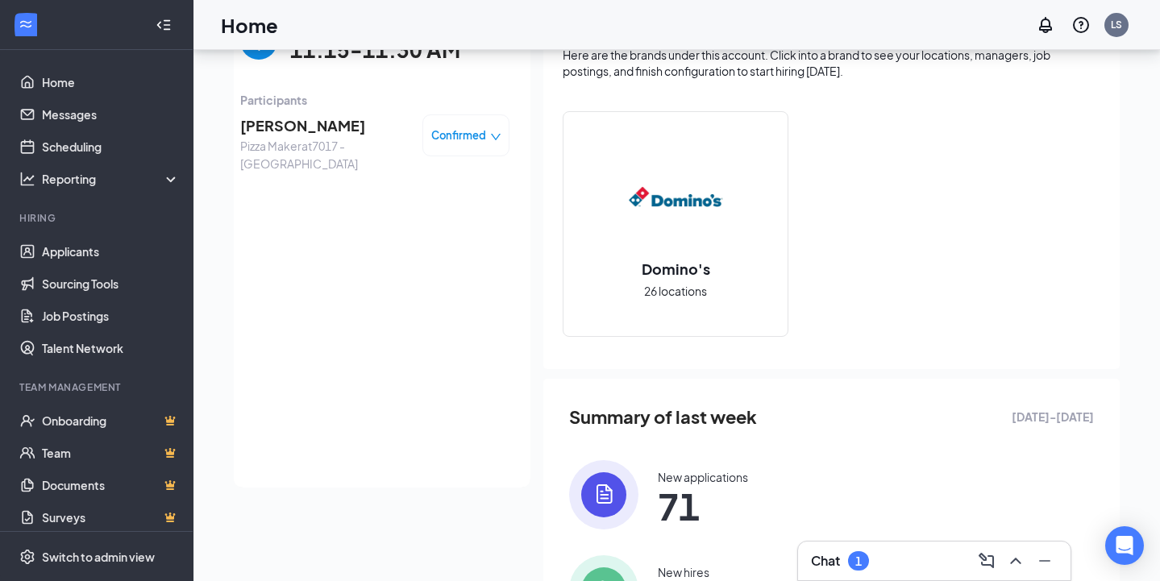
click at [294, 133] on span "[PERSON_NAME]" at bounding box center [324, 125] width 169 height 23
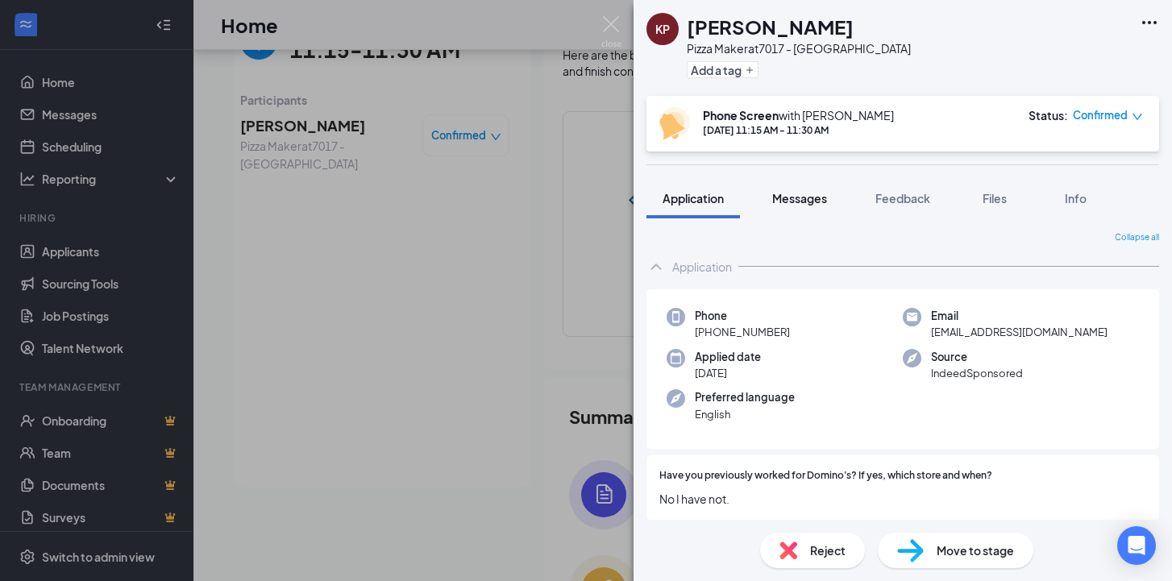
click at [799, 196] on span "Messages" at bounding box center [799, 198] width 55 height 15
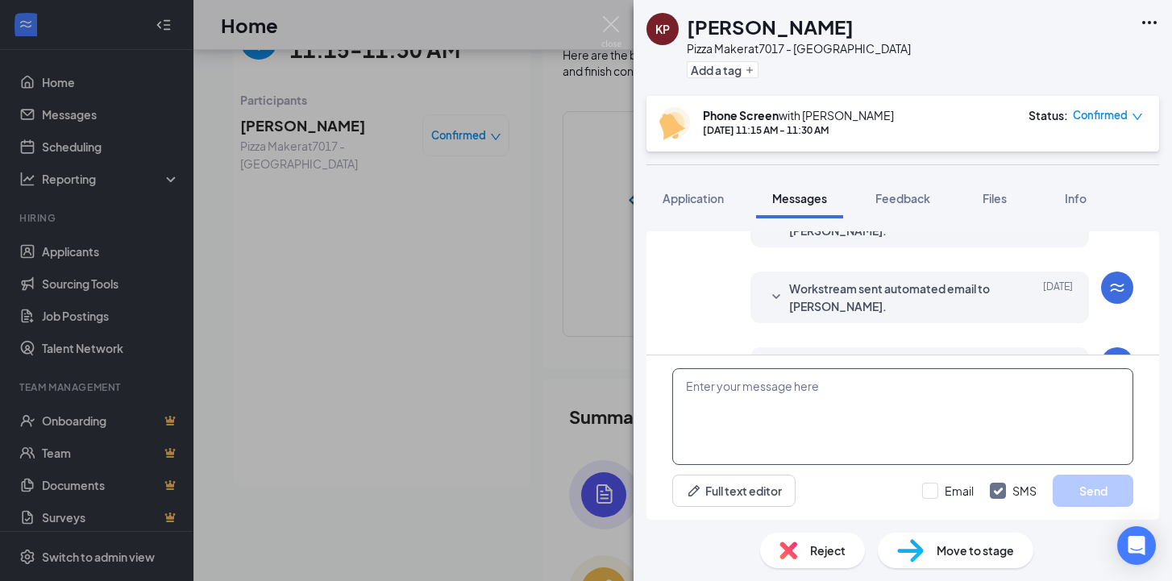
click at [775, 427] on textarea at bounding box center [902, 416] width 461 height 97
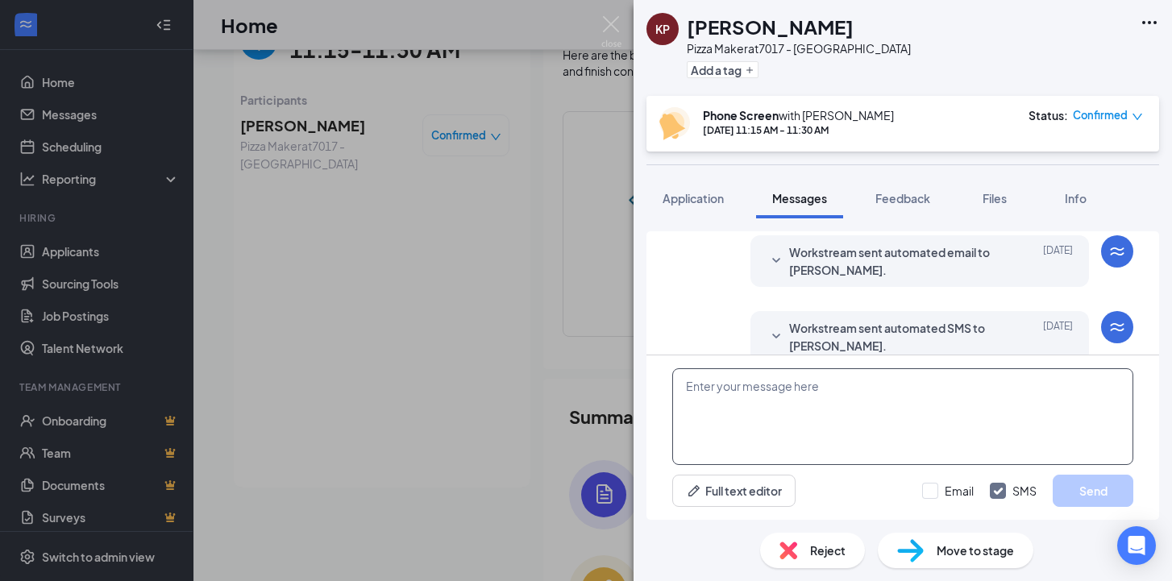
scroll to position [709, 0]
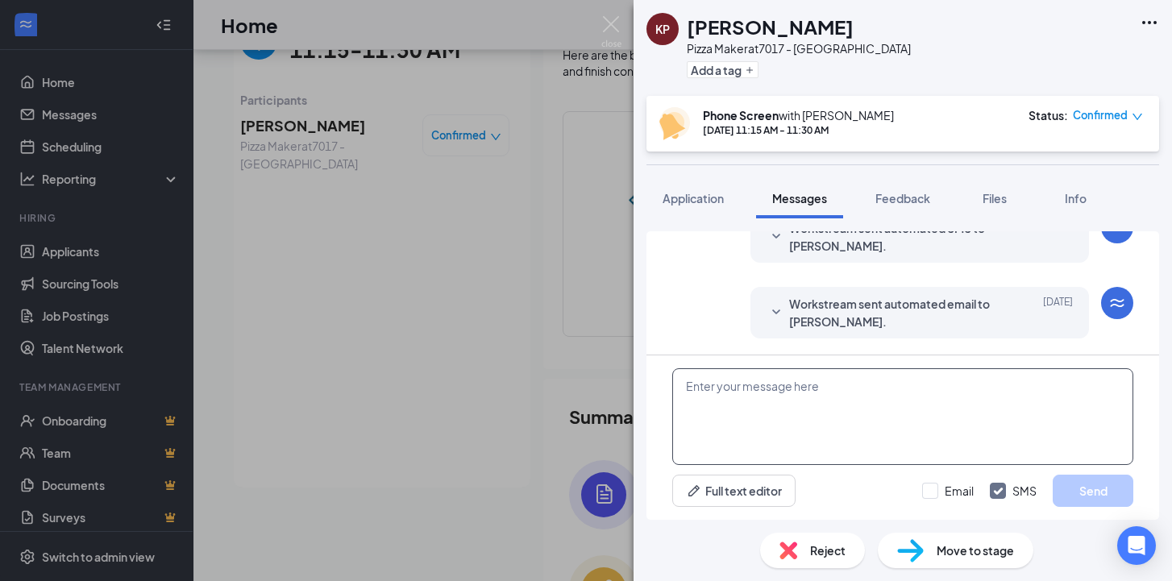
paste textarea "Hello, this is [PERSON_NAME] with the Domino’s Recruiting Team, a 307 Buffalo n…"
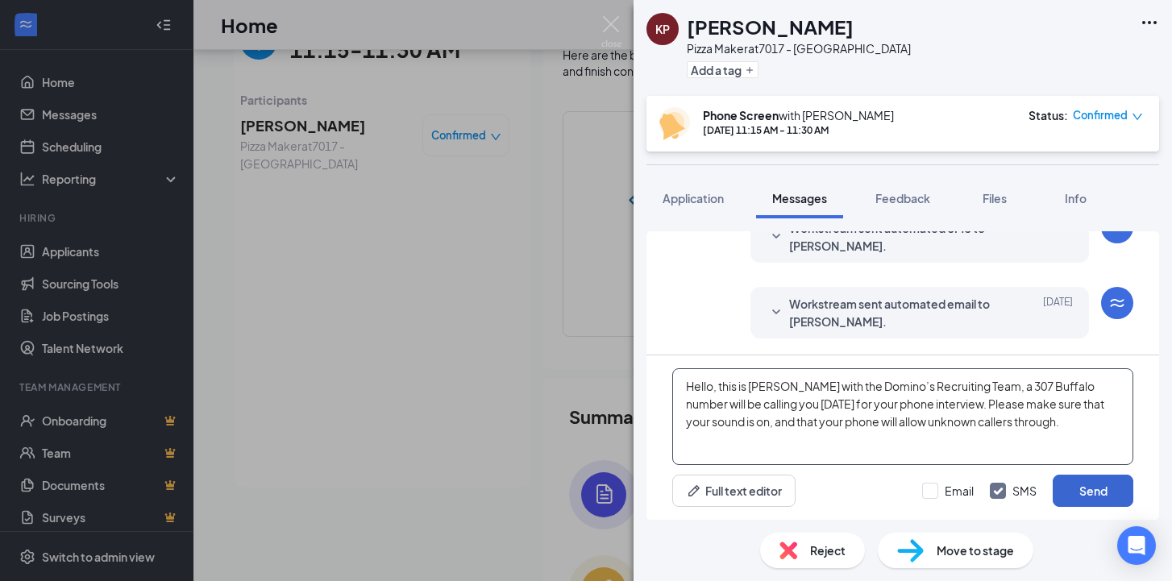
type textarea "Hello, this is [PERSON_NAME] with the Domino’s Recruiting Team, a 307 Buffalo n…"
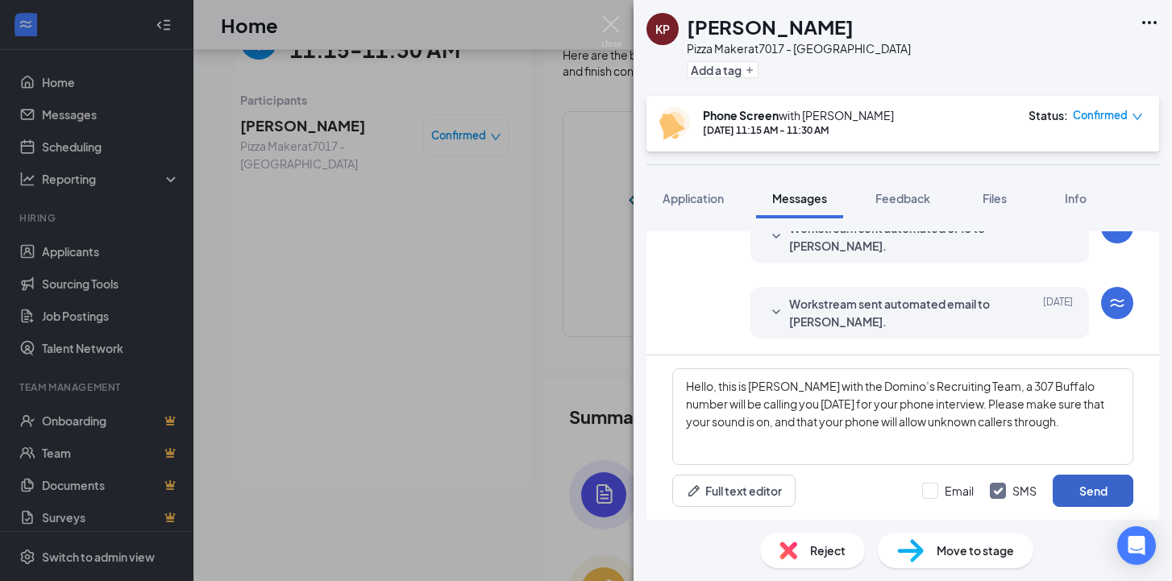
click at [1081, 501] on button "Send" at bounding box center [1093, 491] width 81 height 32
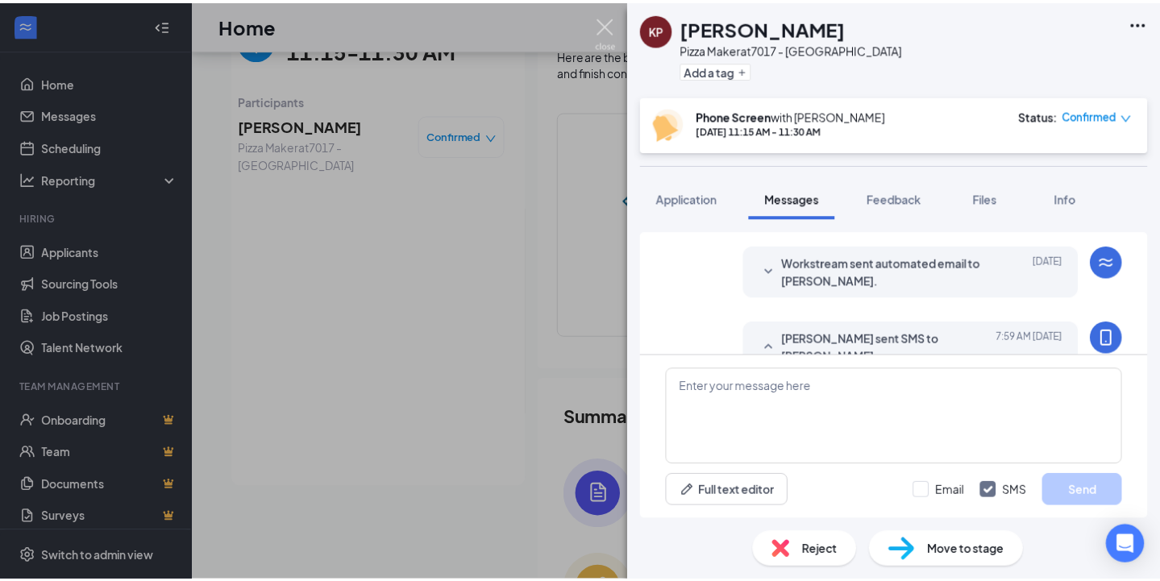
scroll to position [865, 0]
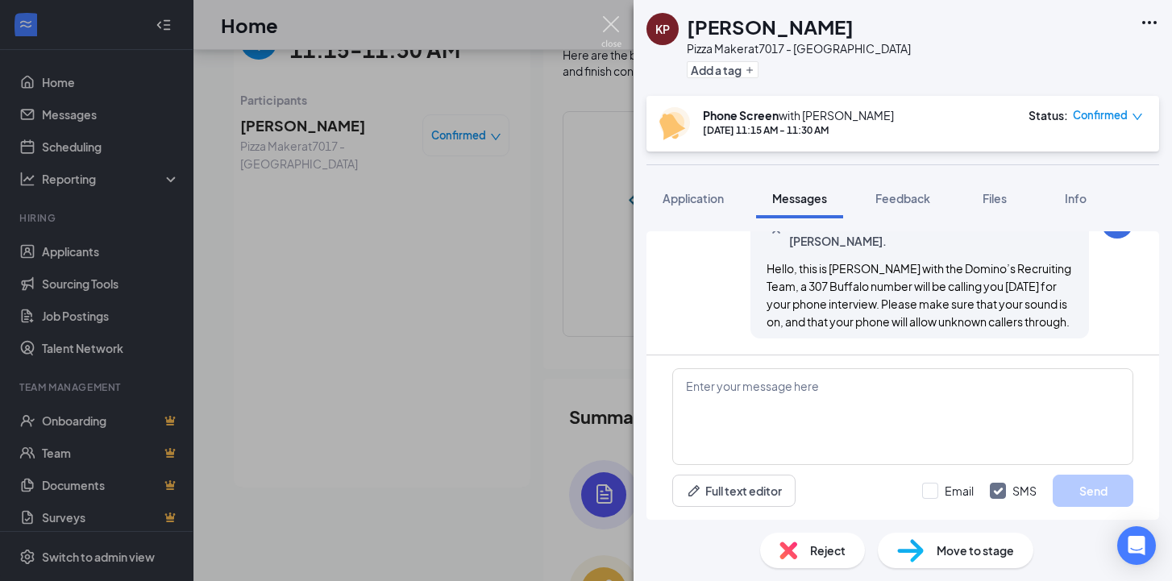
click at [610, 31] on img at bounding box center [611, 31] width 20 height 31
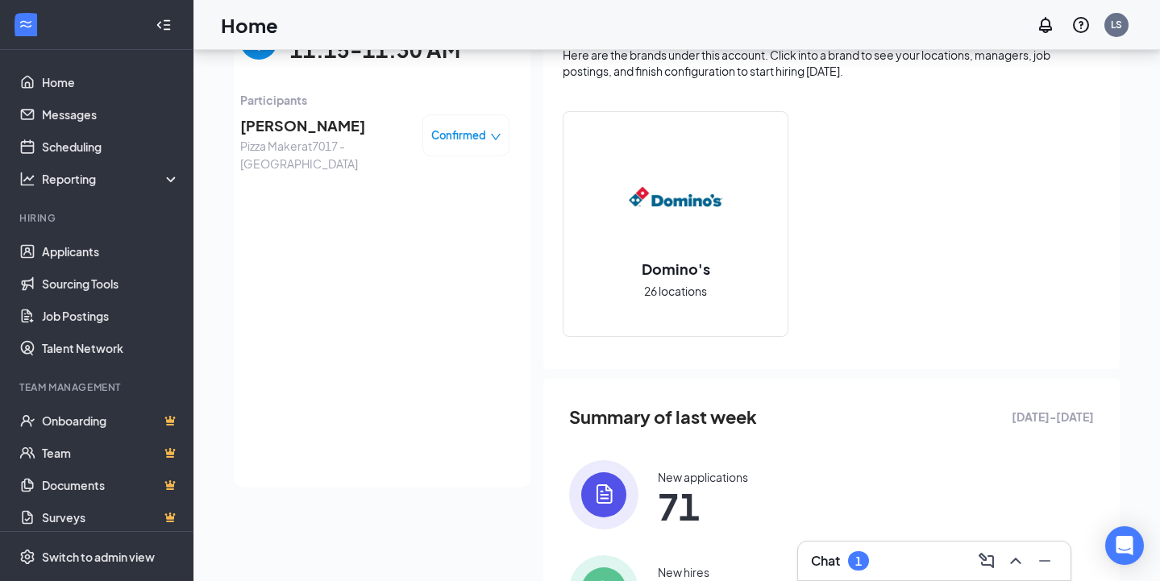
click at [247, 55] on img "back-button" at bounding box center [258, 41] width 37 height 37
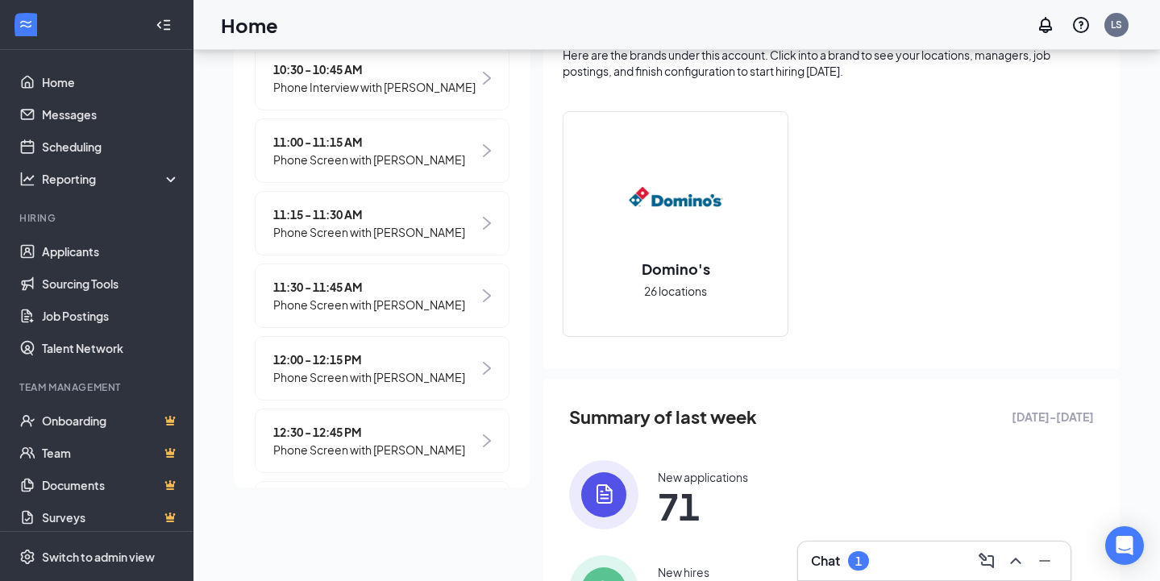
scroll to position [362, 0]
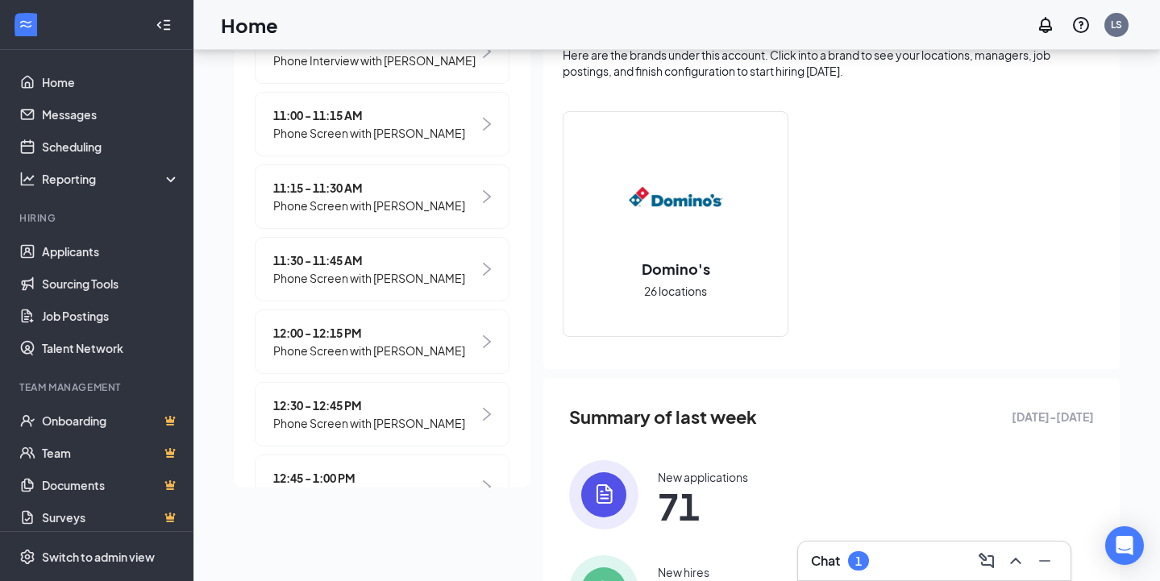
click at [324, 269] on span "11:30 - 11:45 AM" at bounding box center [369, 261] width 192 height 18
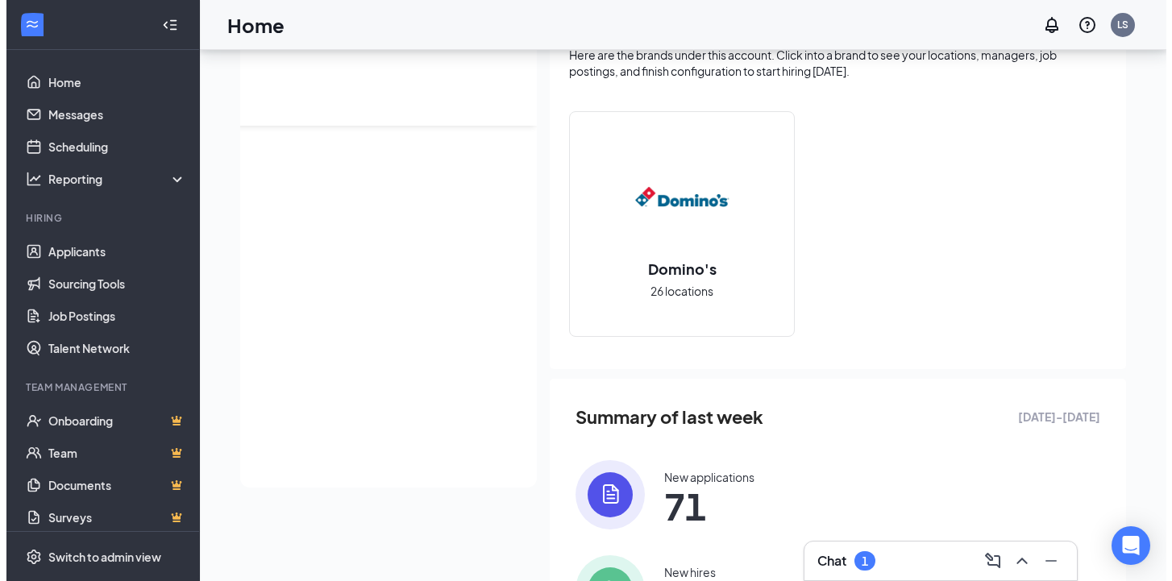
scroll to position [0, 0]
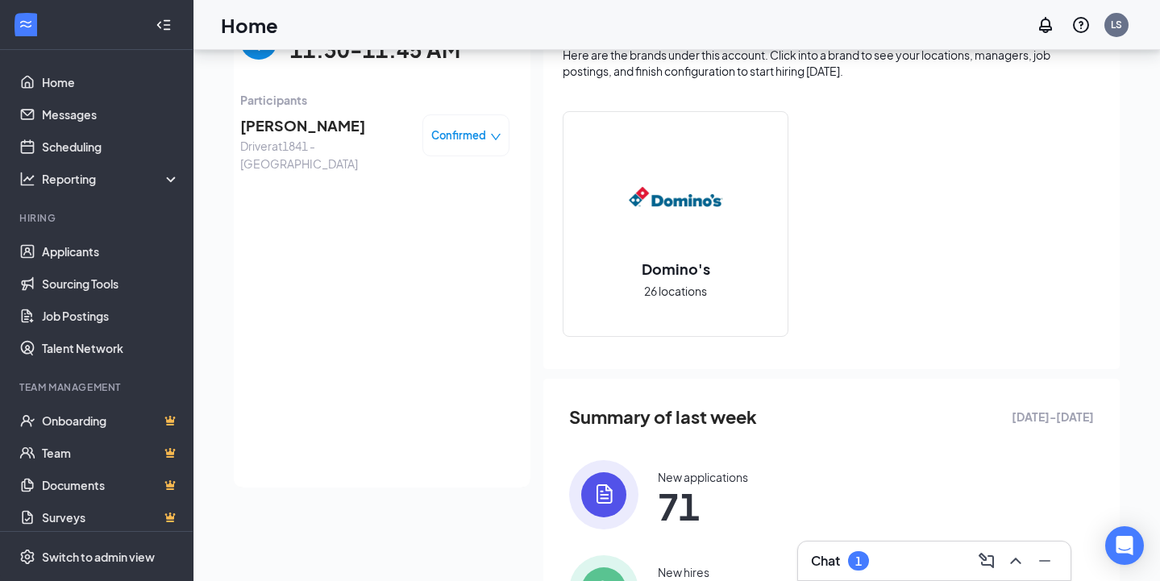
click at [297, 133] on span "[PERSON_NAME]" at bounding box center [324, 125] width 169 height 23
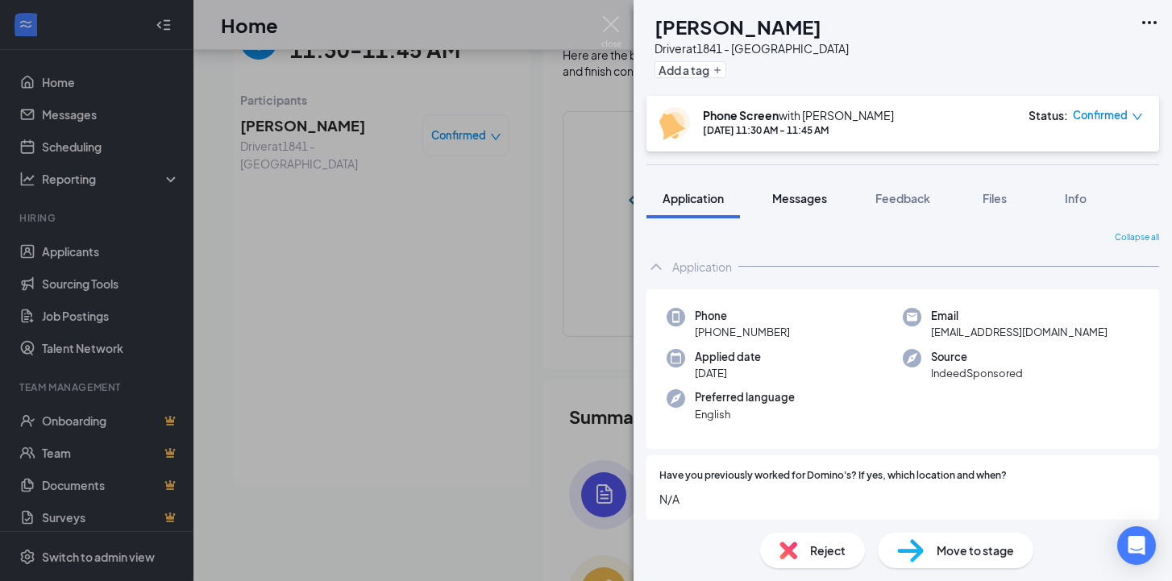
click at [813, 196] on span "Messages" at bounding box center [799, 198] width 55 height 15
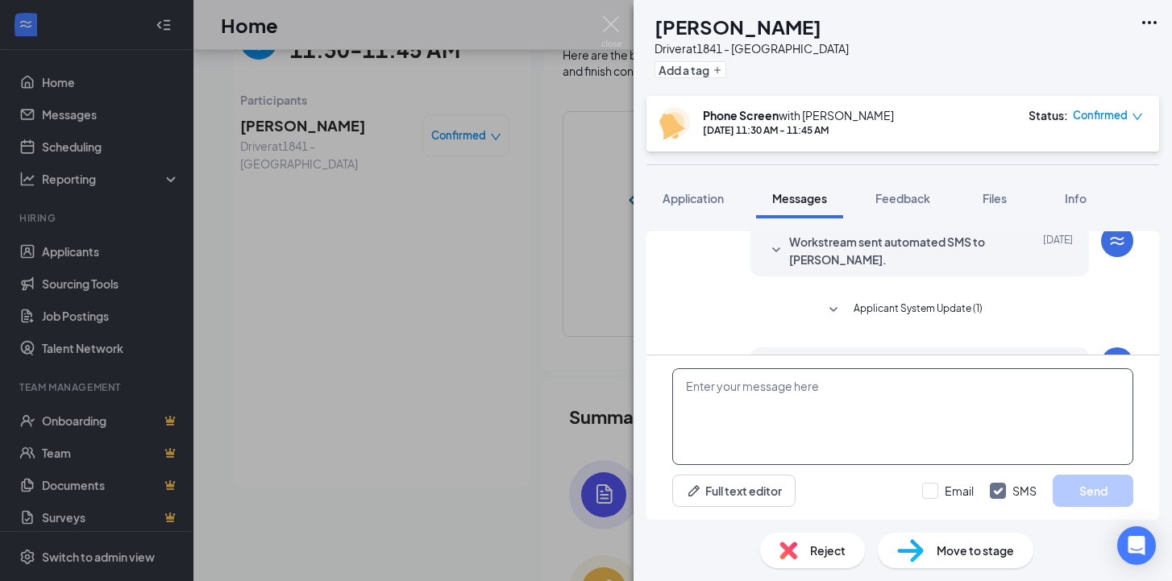
click at [771, 426] on textarea at bounding box center [902, 416] width 461 height 97
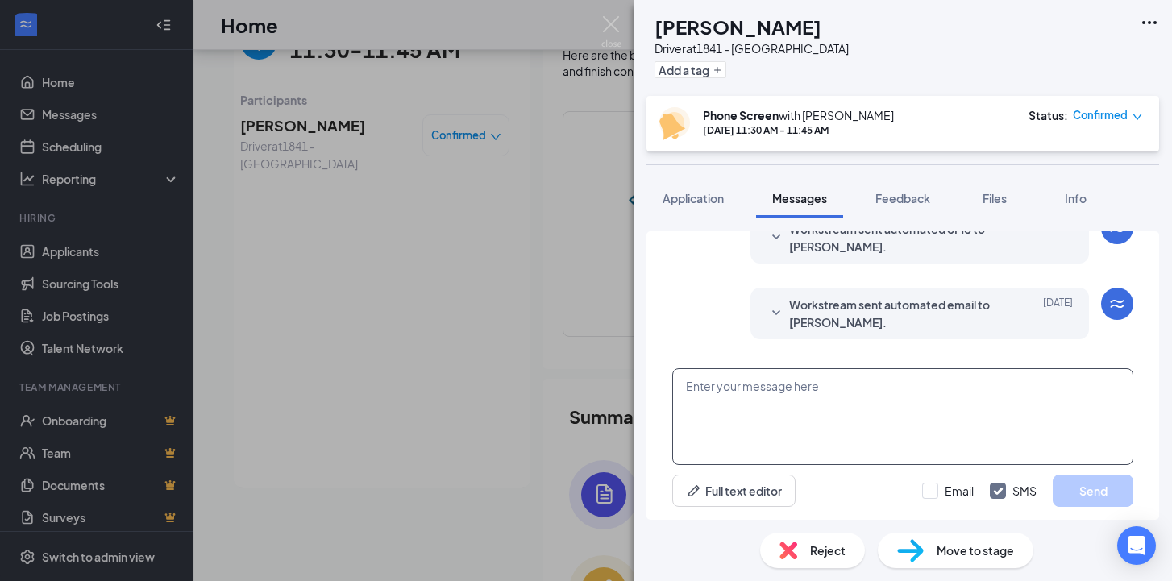
scroll to position [628, 0]
paste textarea "Hello, this is [PERSON_NAME] with the Domino’s Recruiting Team, a 307 Buffalo n…"
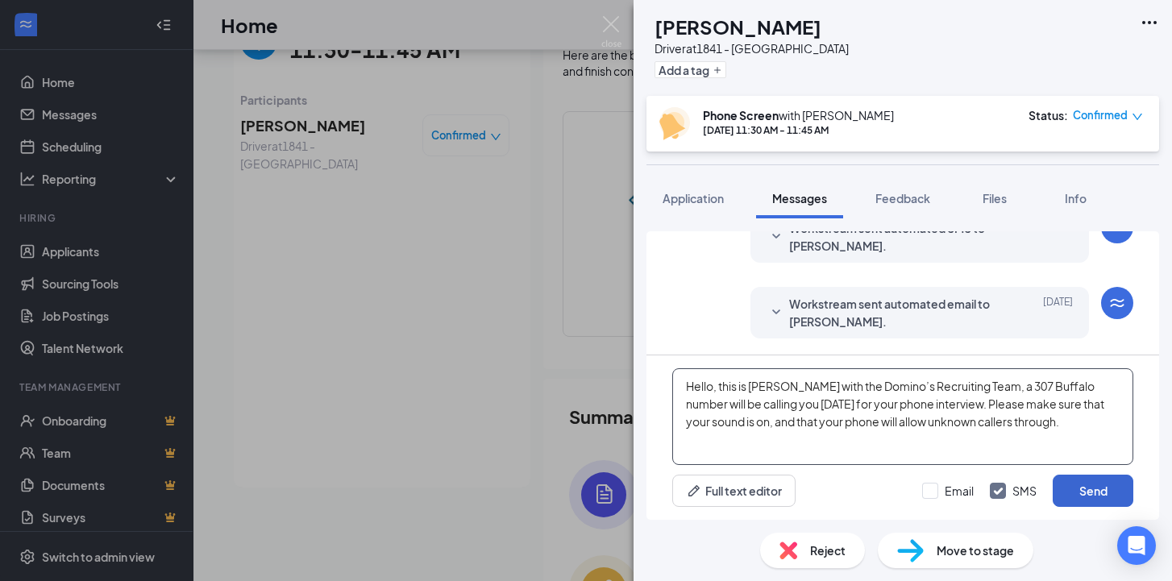
type textarea "Hello, this is [PERSON_NAME] with the Domino’s Recruiting Team, a 307 Buffalo n…"
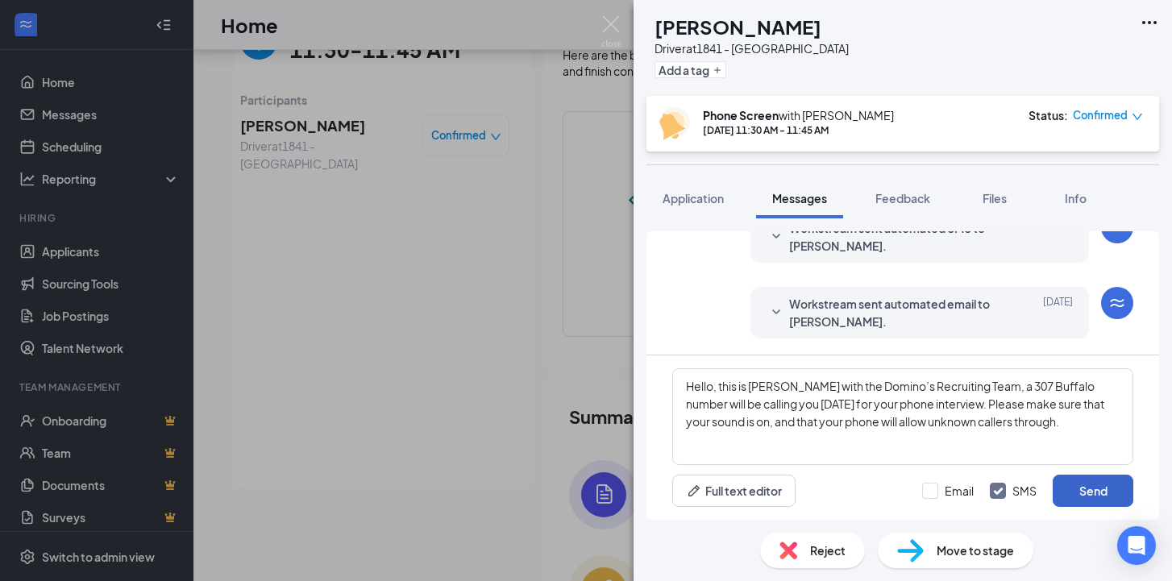
click at [1094, 498] on button "Send" at bounding box center [1093, 491] width 81 height 32
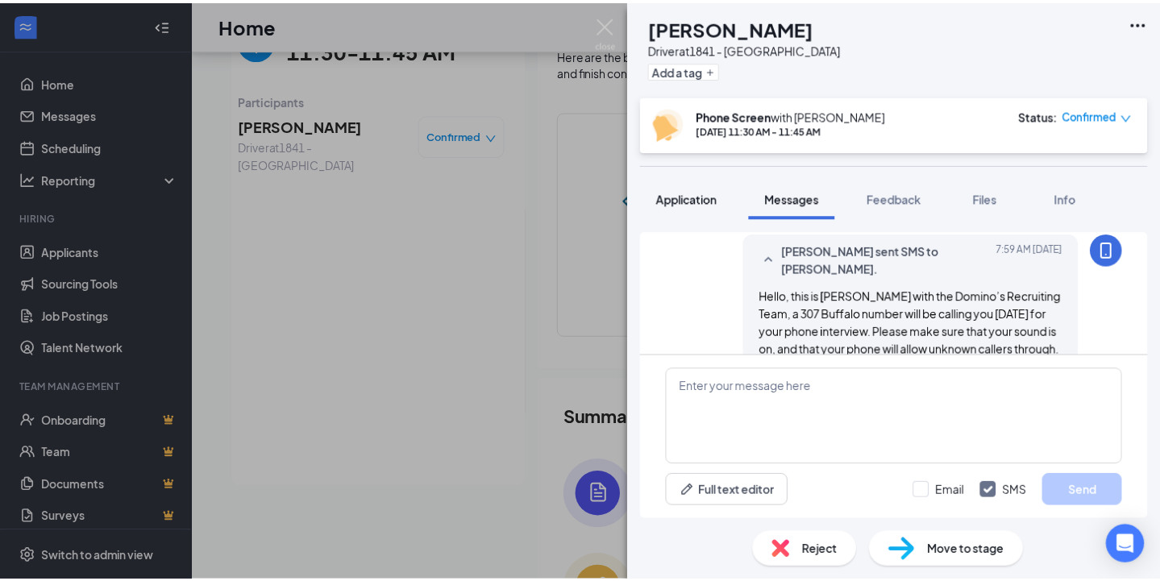
scroll to position [784, 0]
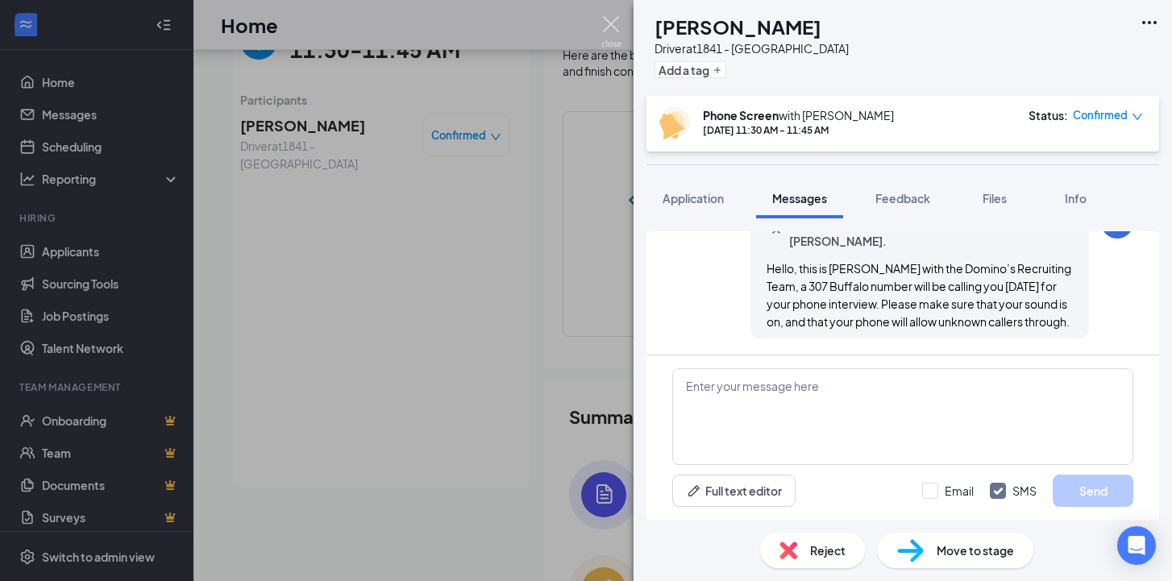
click at [610, 31] on img at bounding box center [611, 31] width 20 height 31
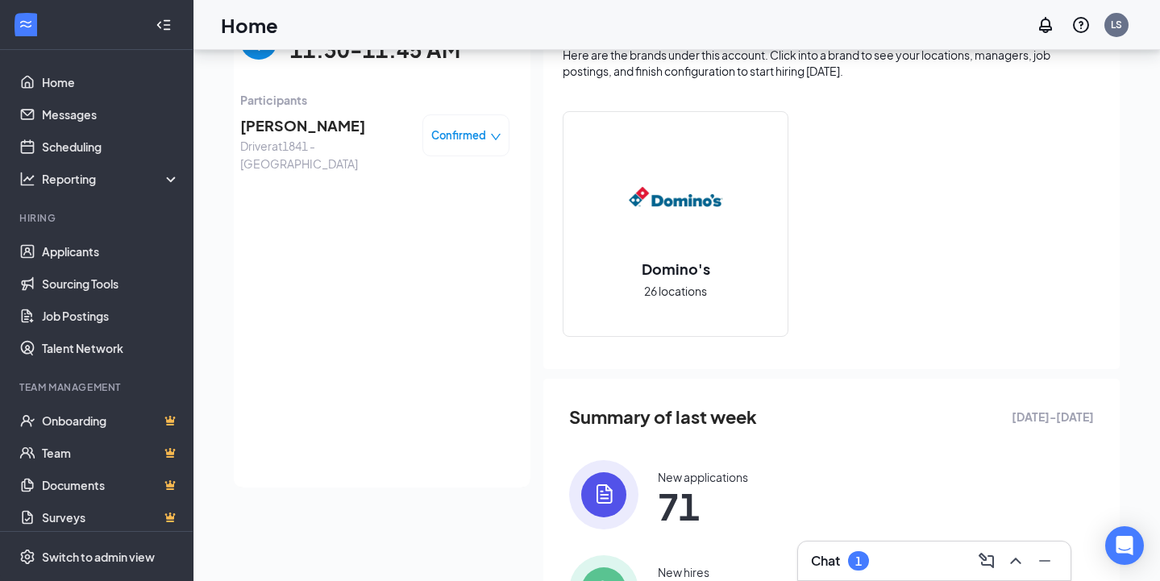
click at [240, 57] on img "back-button" at bounding box center [258, 41] width 37 height 37
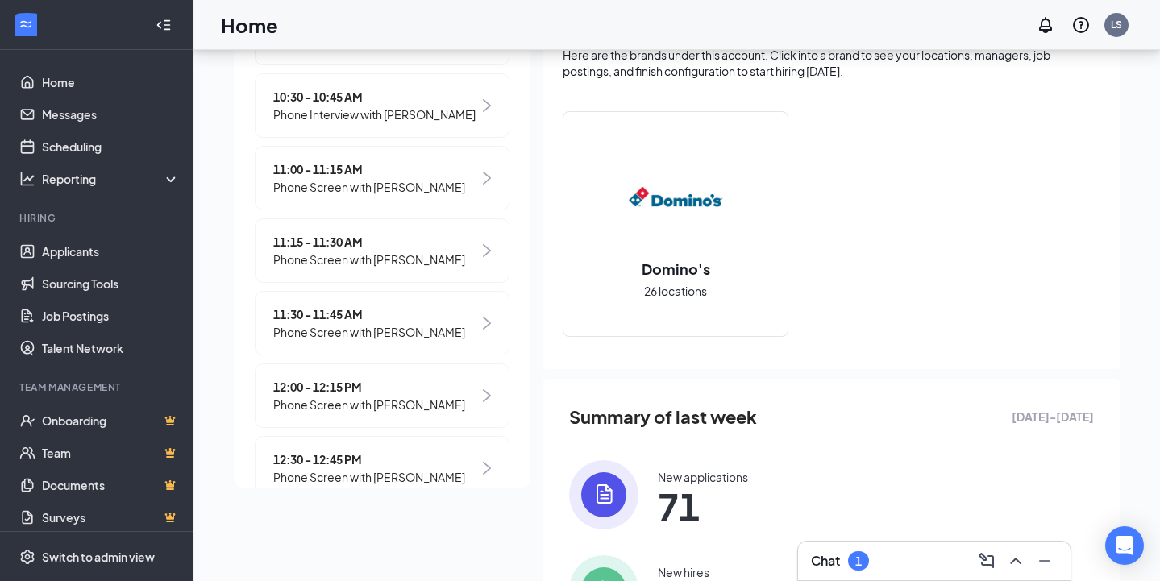
scroll to position [340, 0]
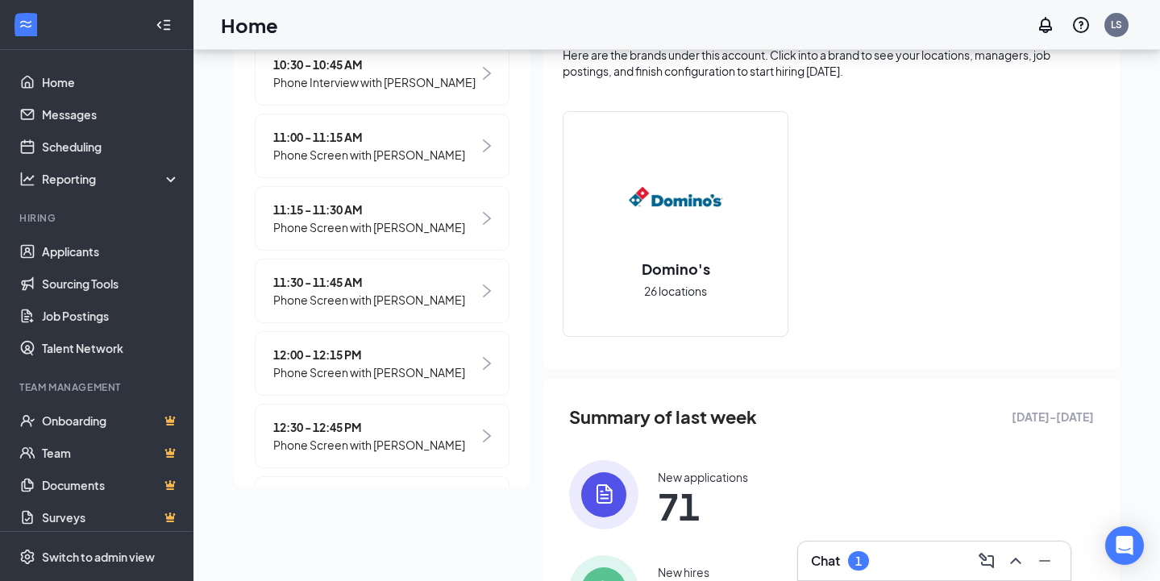
click at [301, 361] on div "12:00 - 12:15 PM Phone Screen with [PERSON_NAME]" at bounding box center [382, 363] width 255 height 64
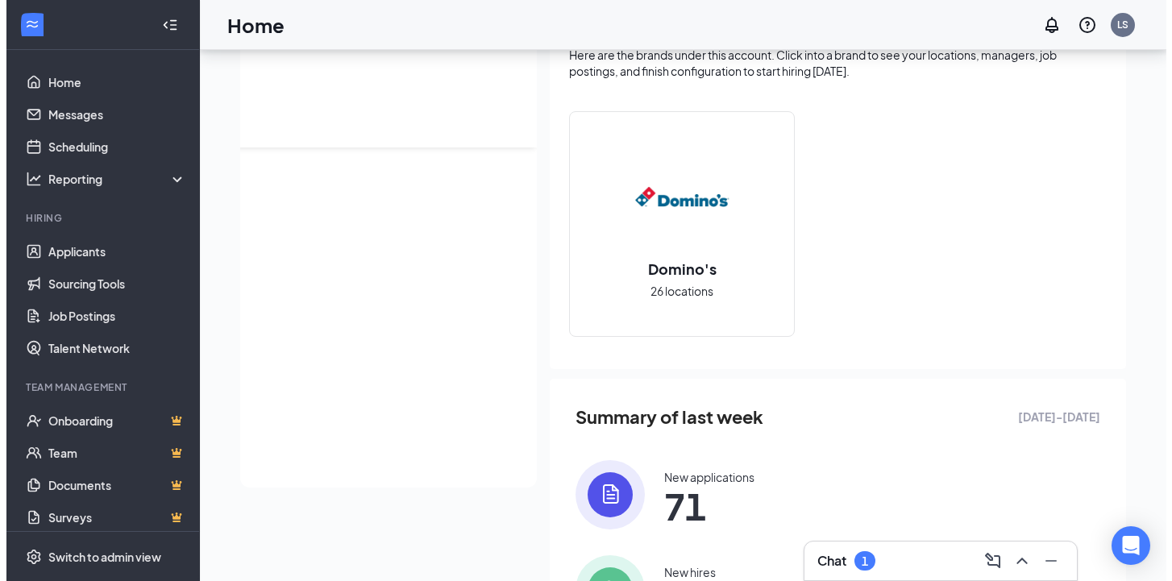
scroll to position [0, 0]
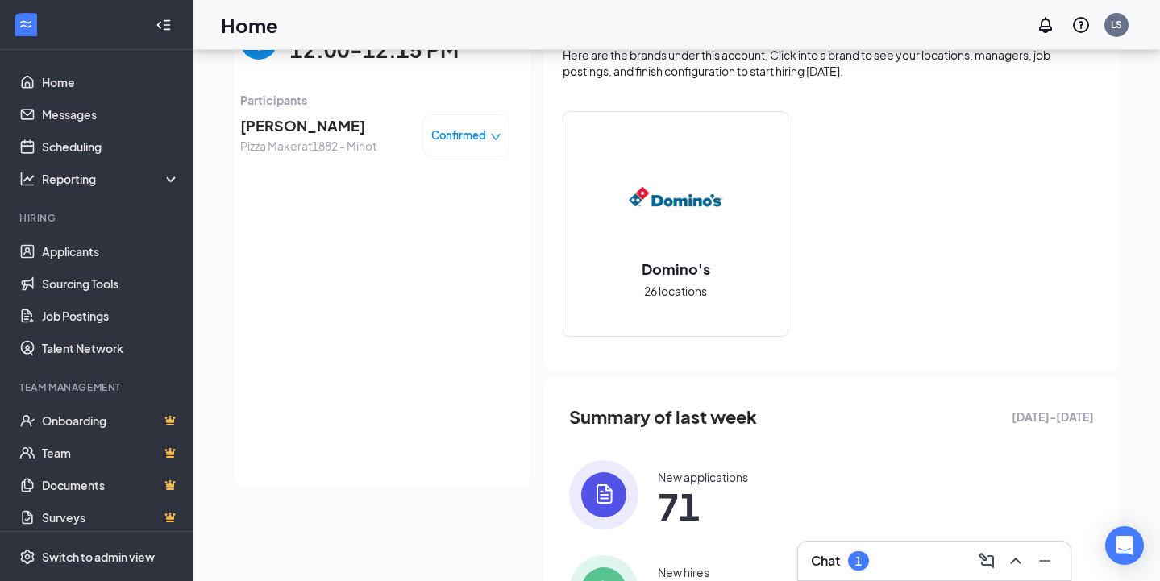
click at [281, 127] on span "[PERSON_NAME]" at bounding box center [308, 125] width 136 height 23
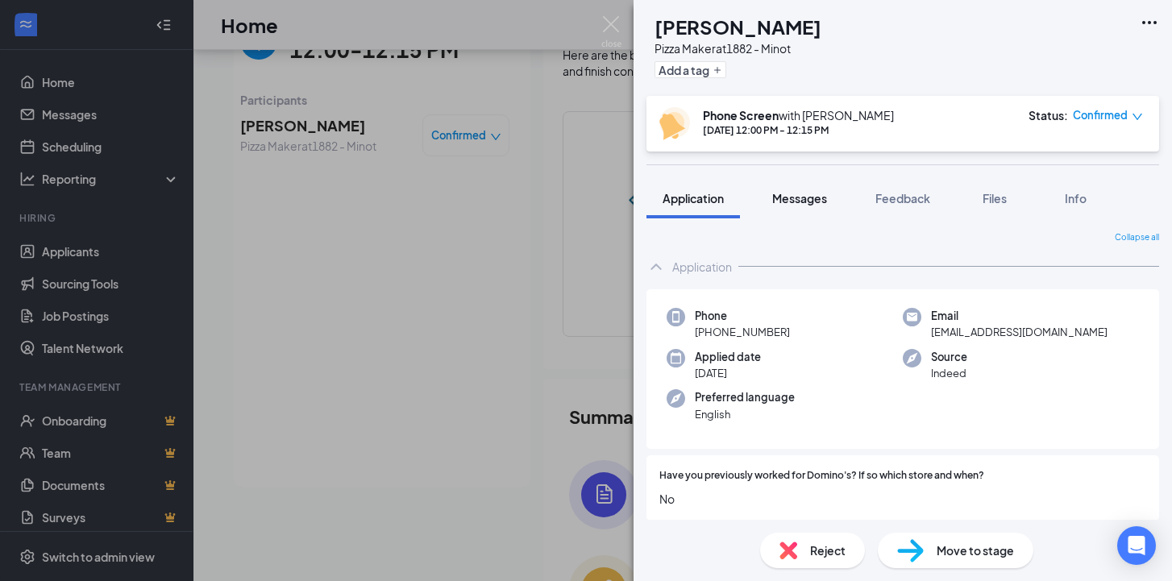
click at [784, 186] on button "Messages" at bounding box center [799, 198] width 87 height 40
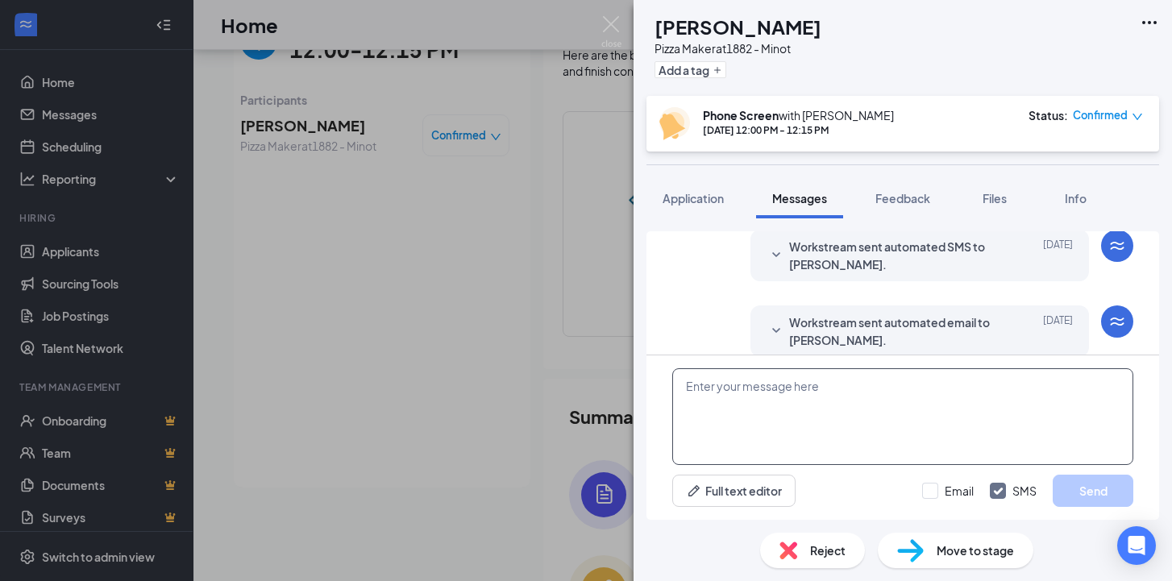
click at [742, 412] on textarea at bounding box center [902, 416] width 461 height 97
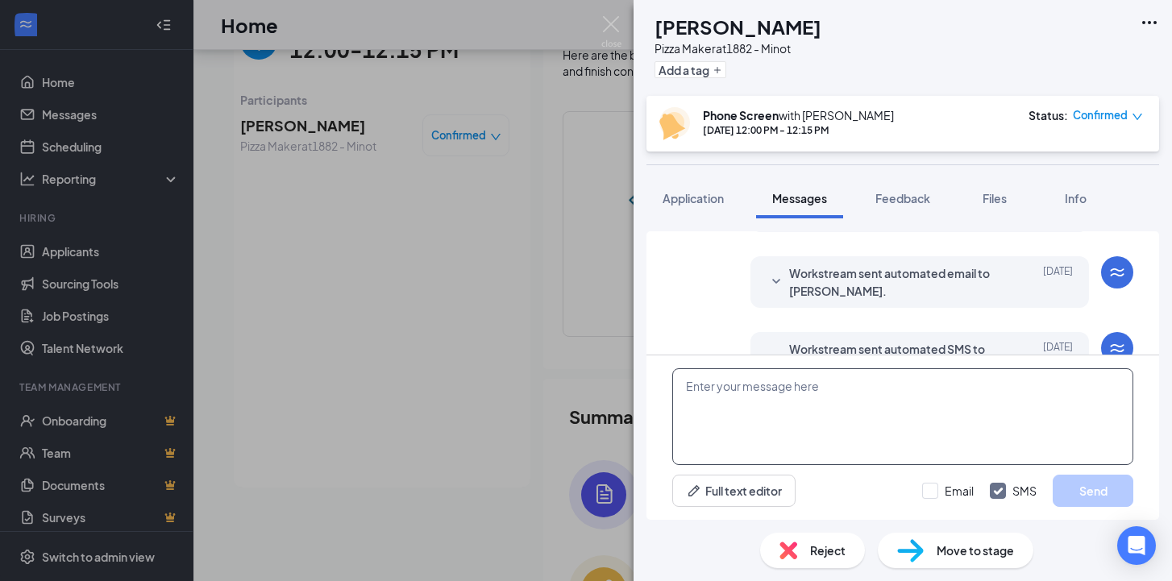
scroll to position [581, 0]
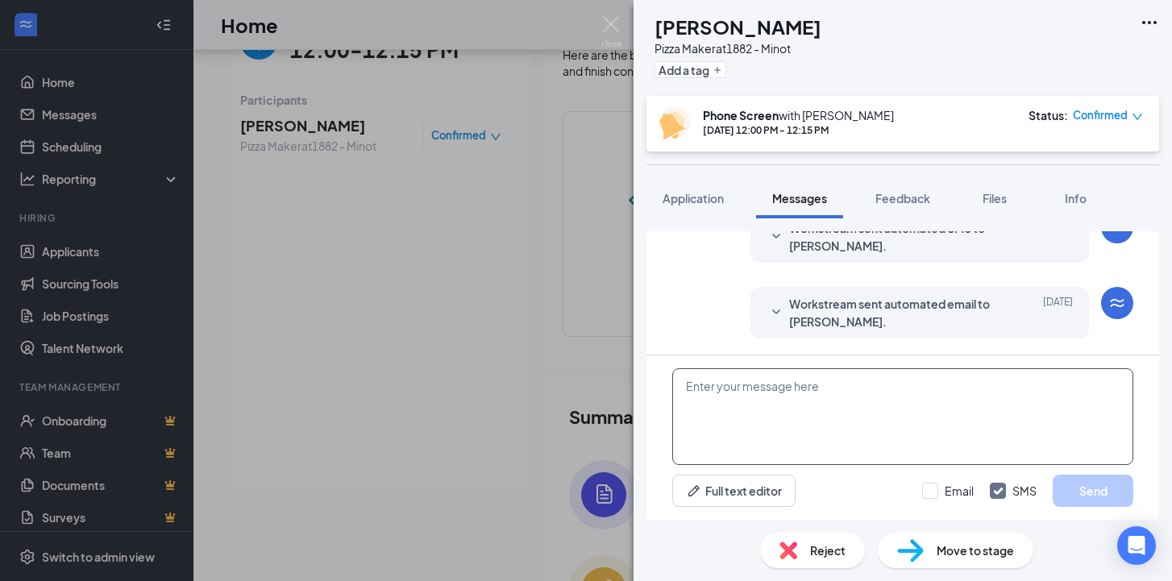
paste textarea "Hello, this is [PERSON_NAME] with the Domino’s Recruiting Team, a 307 Buffalo n…"
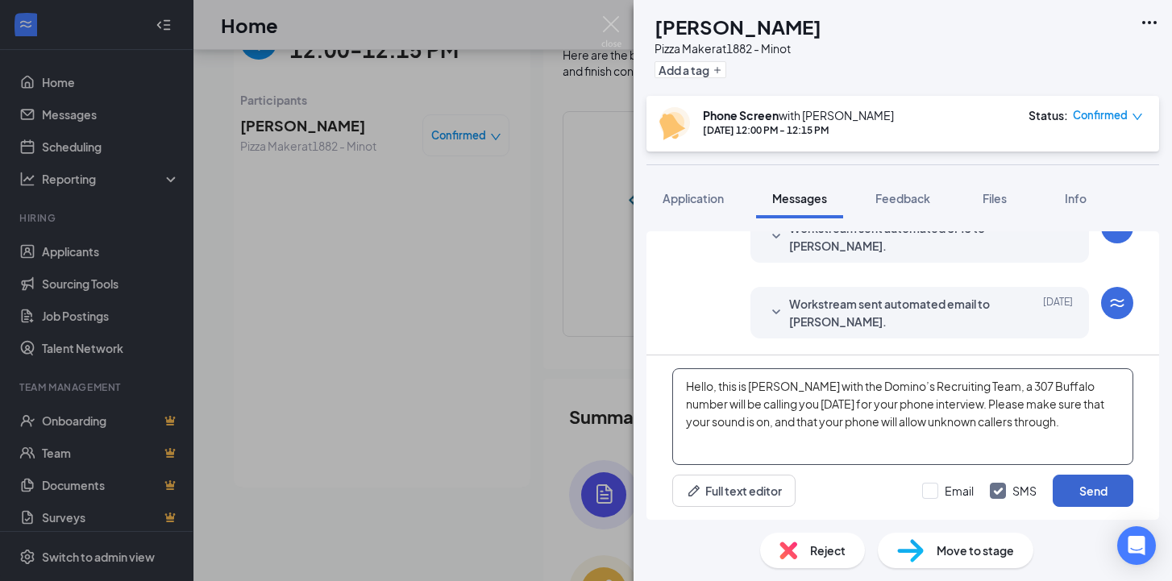
type textarea "Hello, this is [PERSON_NAME] with the Domino’s Recruiting Team, a 307 Buffalo n…"
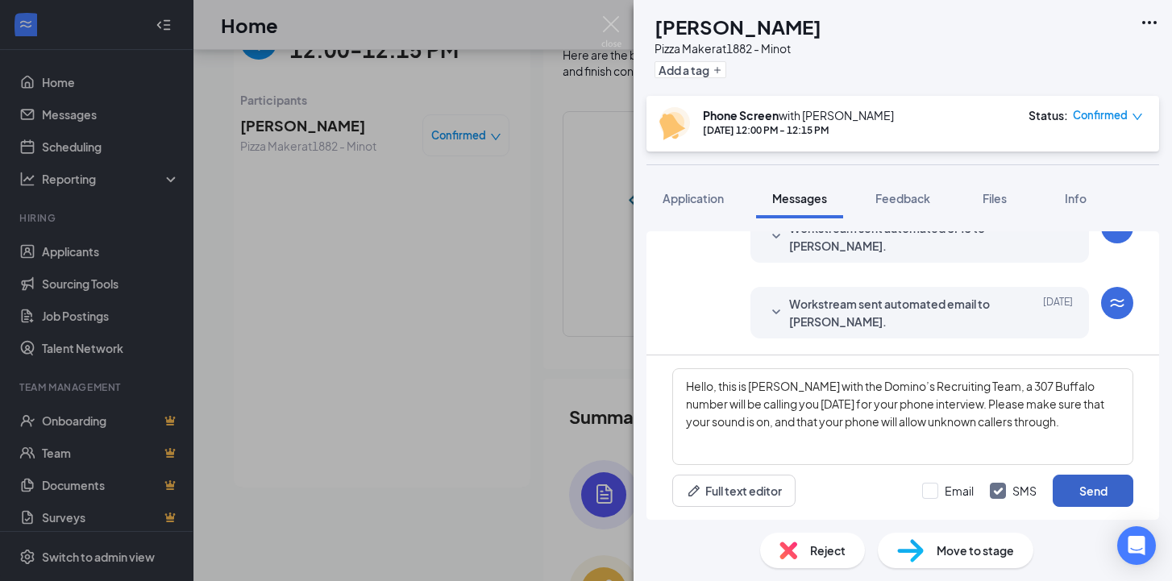
click at [1084, 496] on button "Send" at bounding box center [1093, 491] width 81 height 32
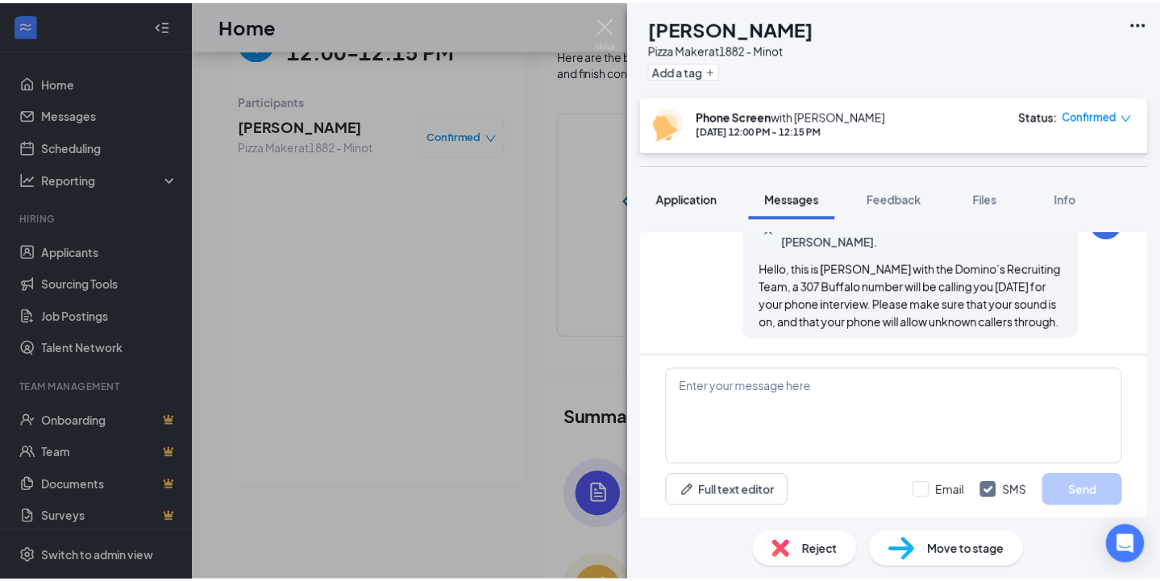
scroll to position [738, 0]
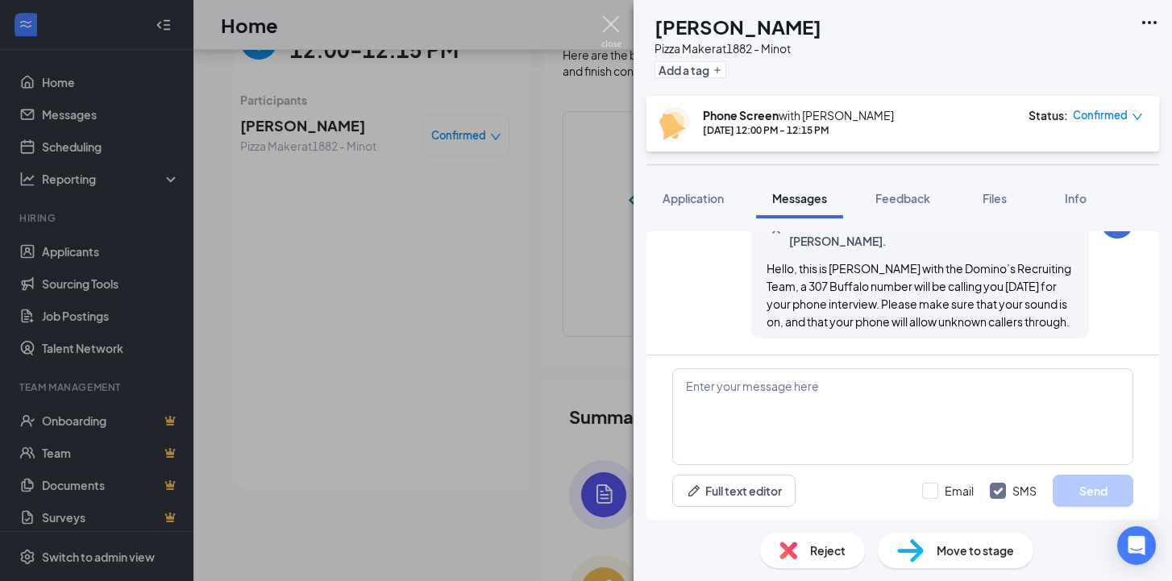
click at [613, 27] on img at bounding box center [611, 31] width 20 height 31
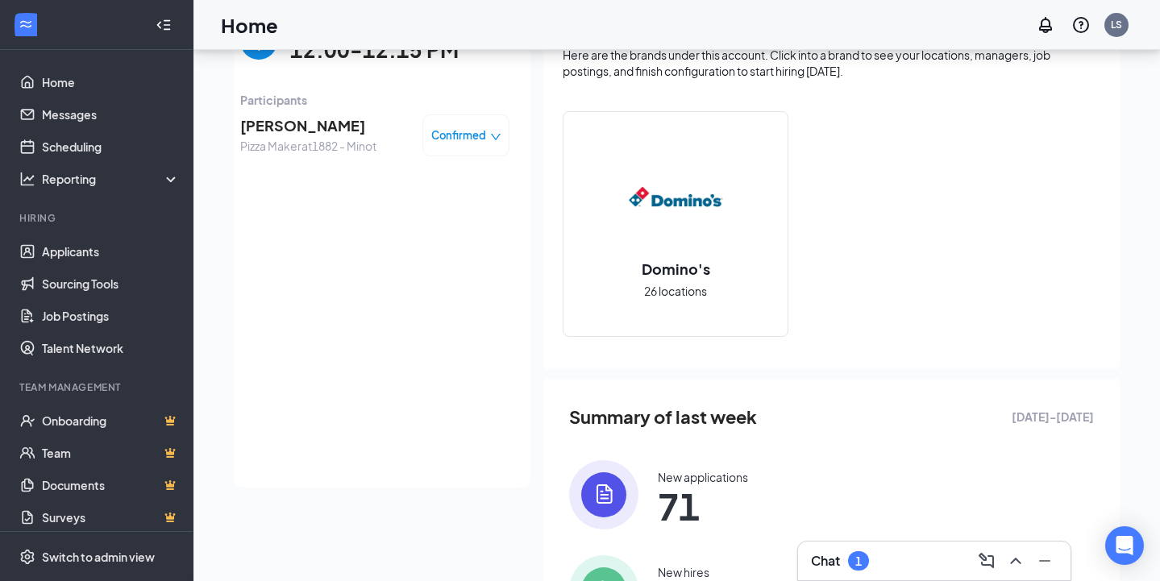
click at [244, 56] on img "back-button" at bounding box center [258, 41] width 37 height 37
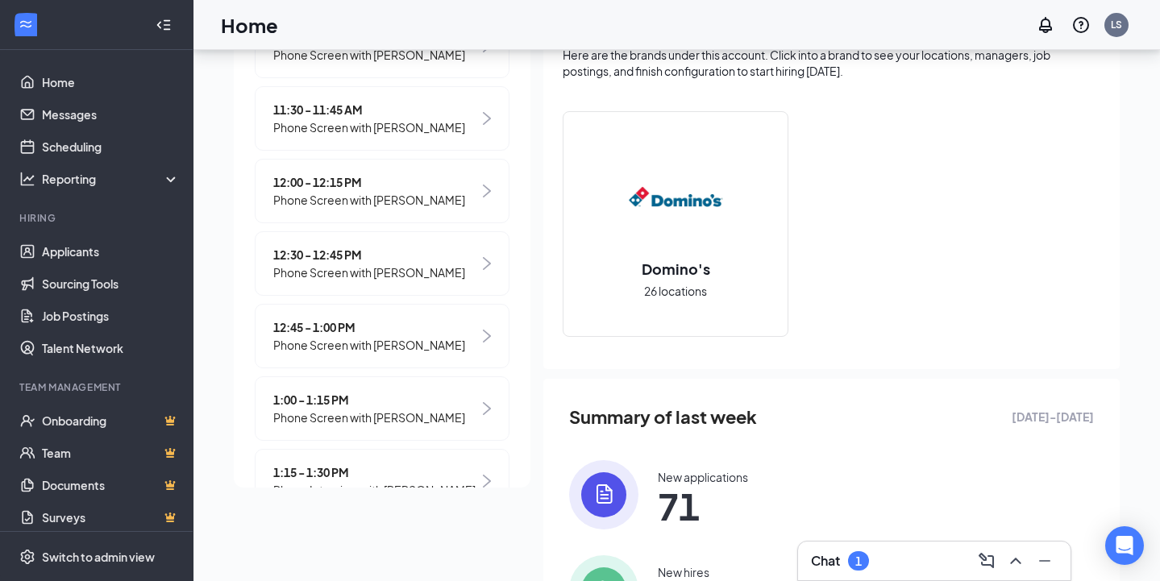
scroll to position [584, 0]
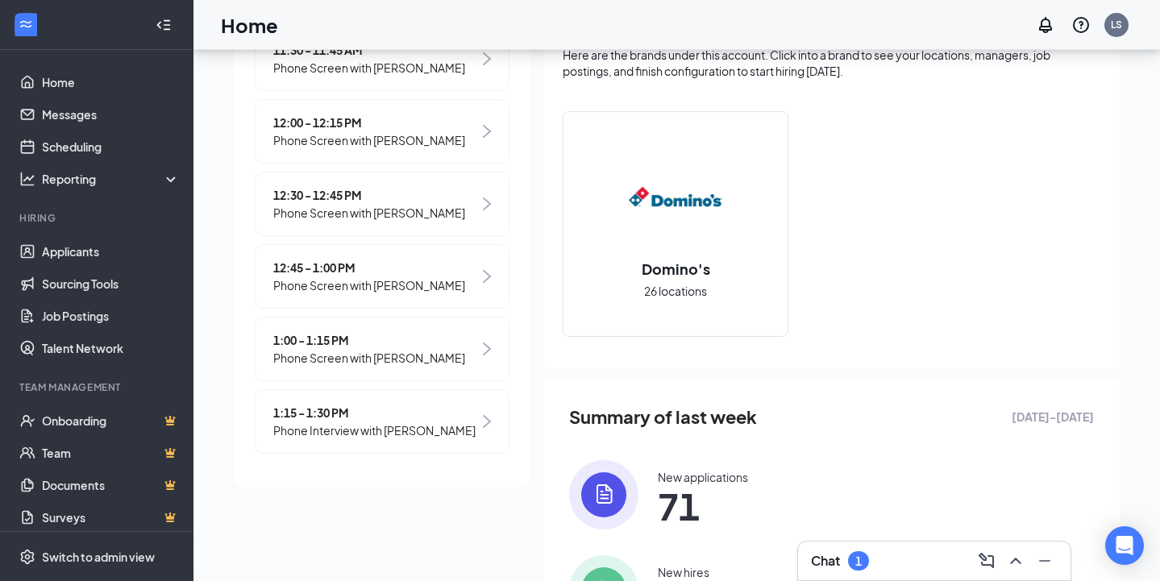
click at [324, 204] on span "12:30 - 12:45 PM" at bounding box center [369, 195] width 192 height 18
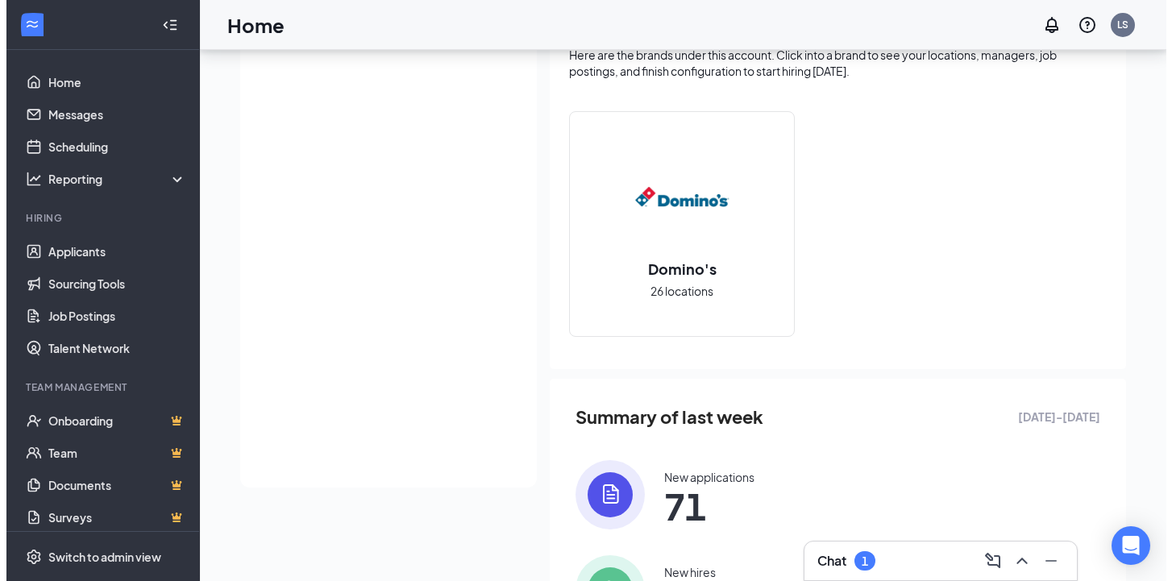
scroll to position [0, 0]
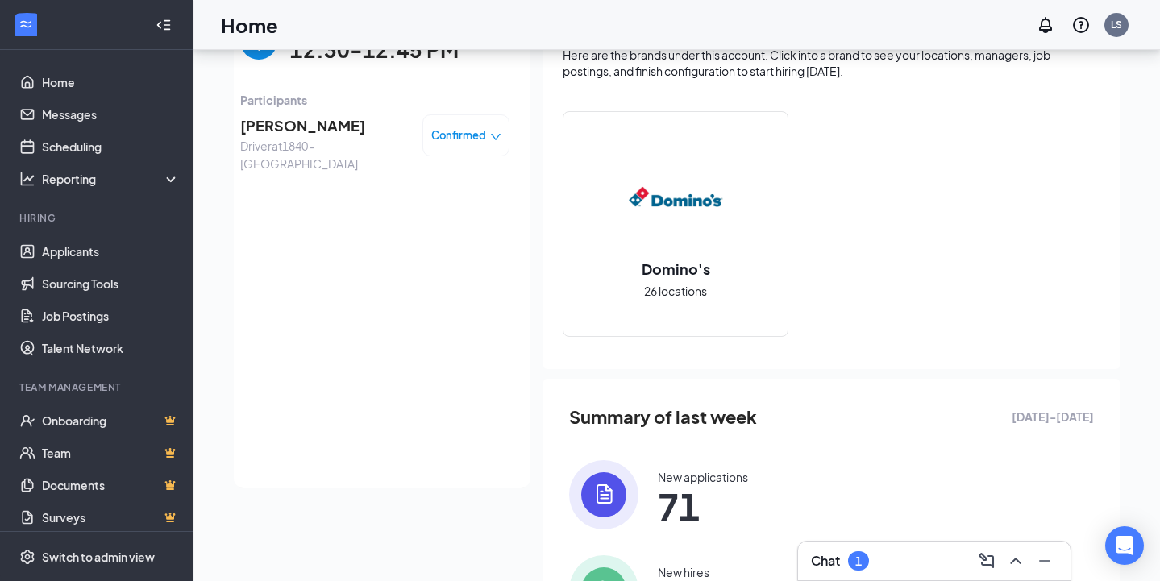
click at [274, 125] on span "[PERSON_NAME]" at bounding box center [324, 125] width 169 height 23
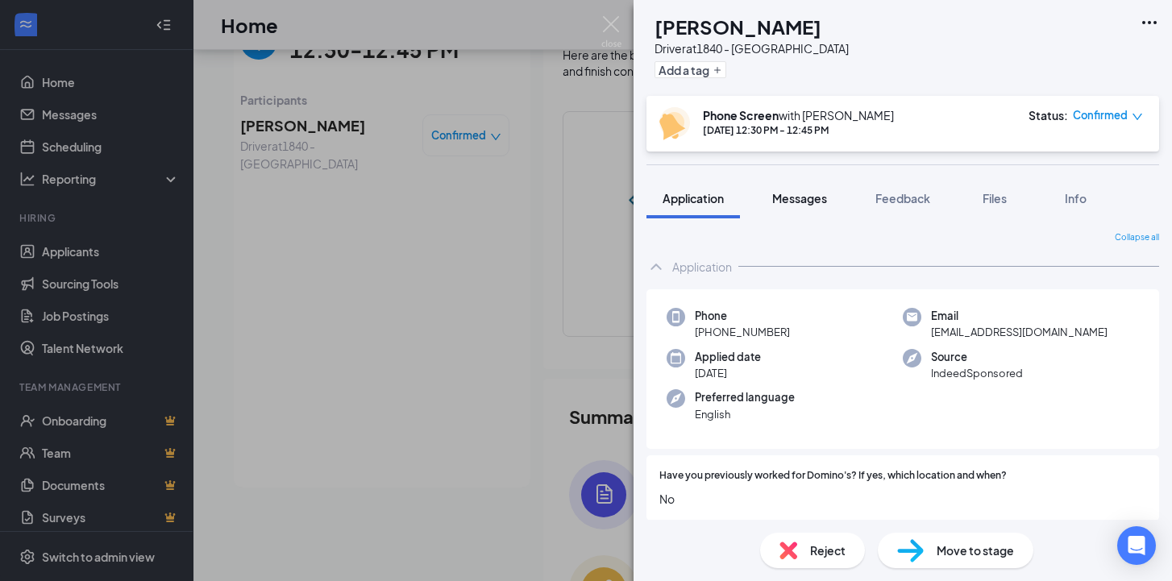
click at [800, 202] on span "Messages" at bounding box center [799, 198] width 55 height 15
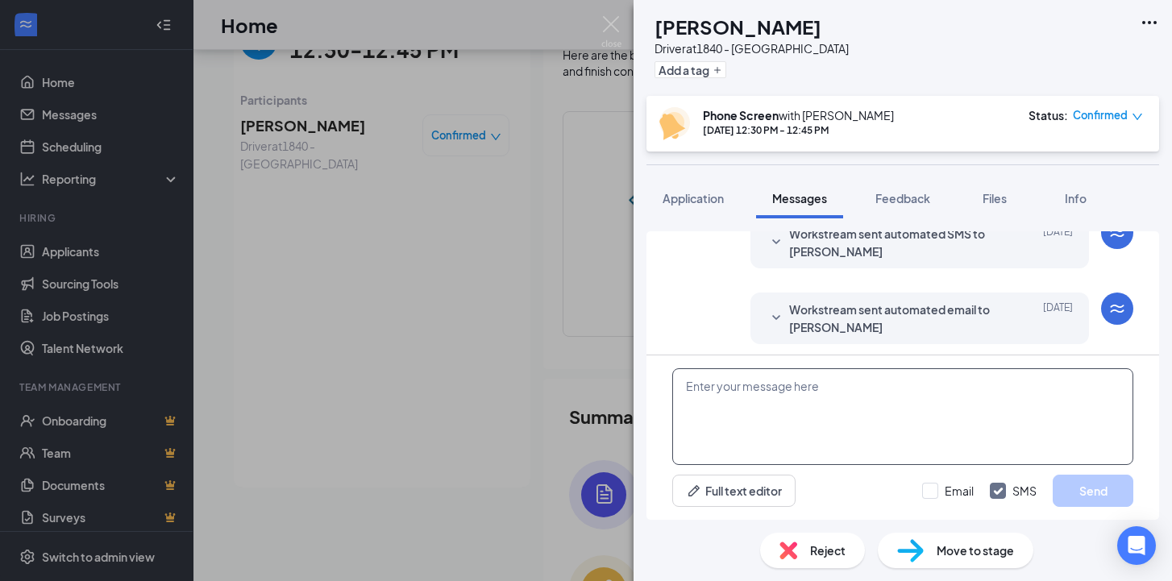
click at [738, 420] on textarea at bounding box center [902, 416] width 461 height 97
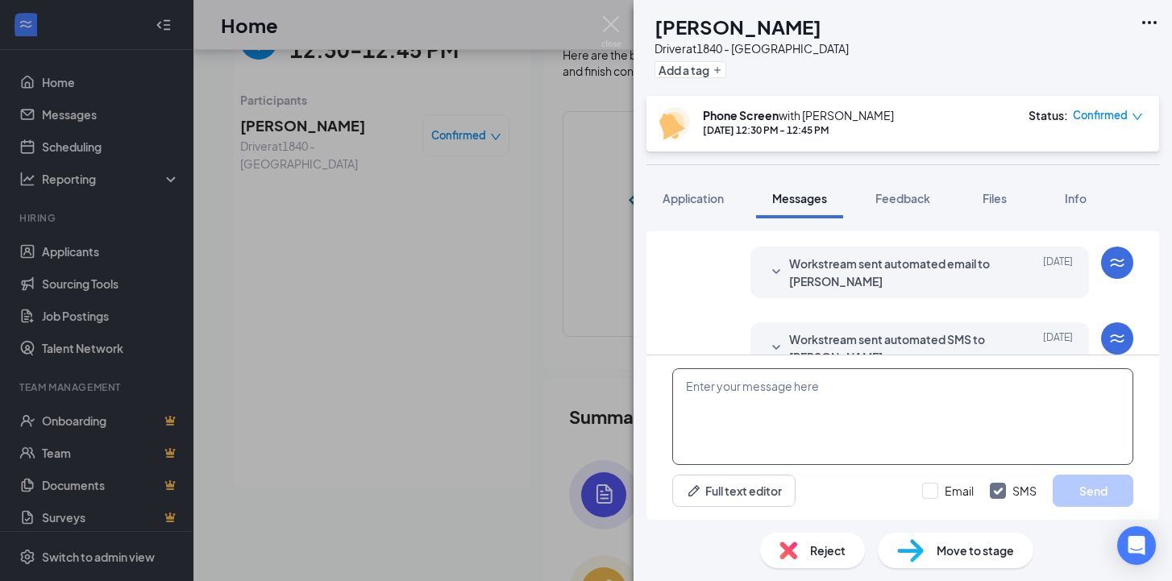
scroll to position [599, 0]
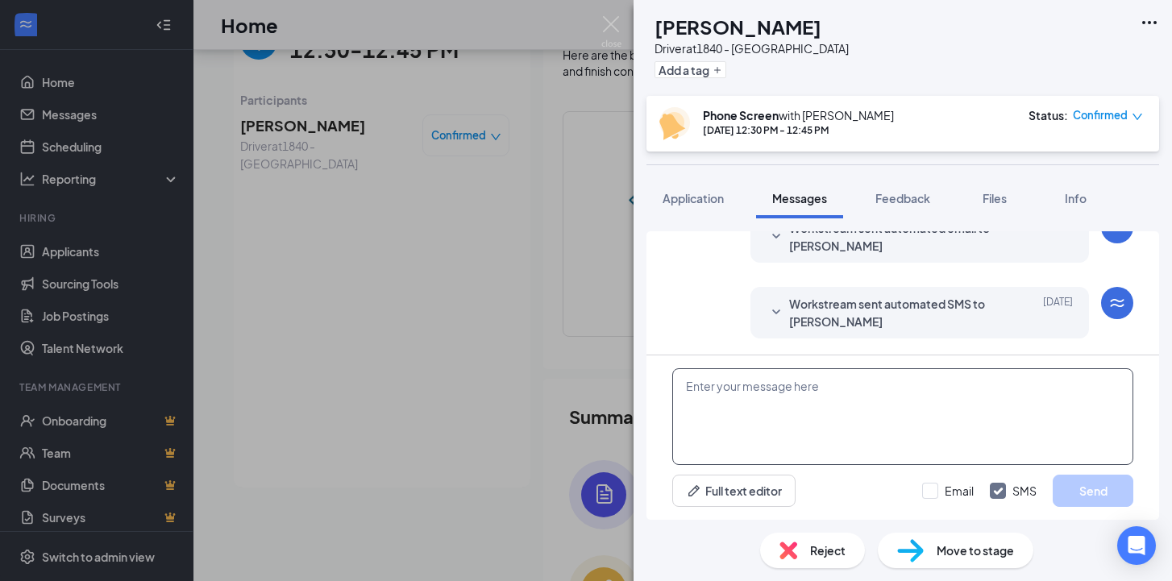
paste textarea "Hello, this is [PERSON_NAME] with the Domino’s Recruiting Team, a 307 Buffalo n…"
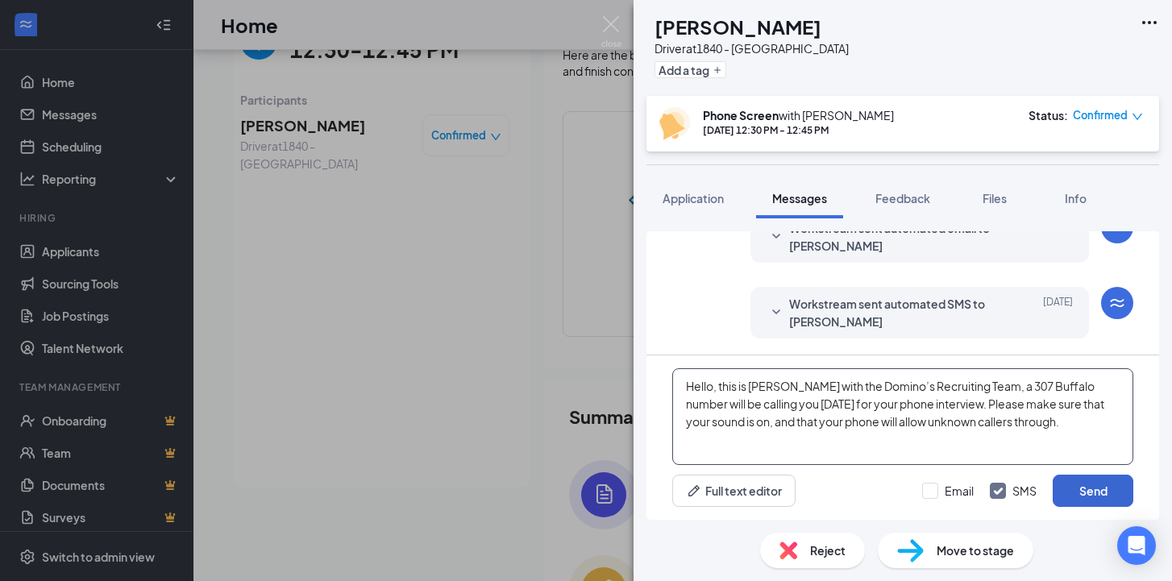
type textarea "Hello, this is [PERSON_NAME] with the Domino’s Recruiting Team, a 307 Buffalo n…"
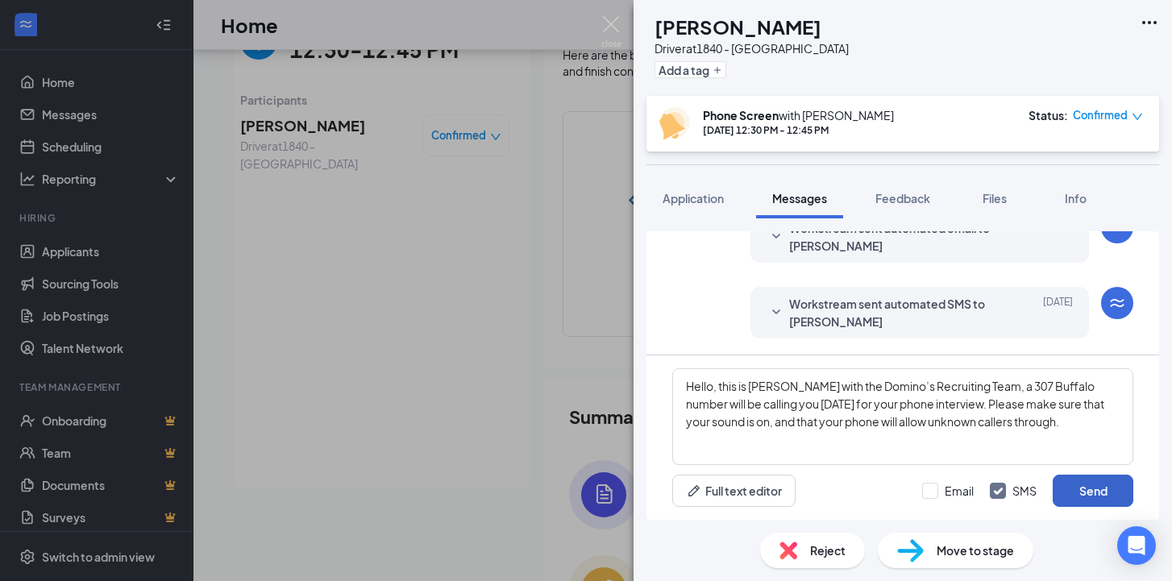
click at [1114, 497] on button "Send" at bounding box center [1093, 491] width 81 height 32
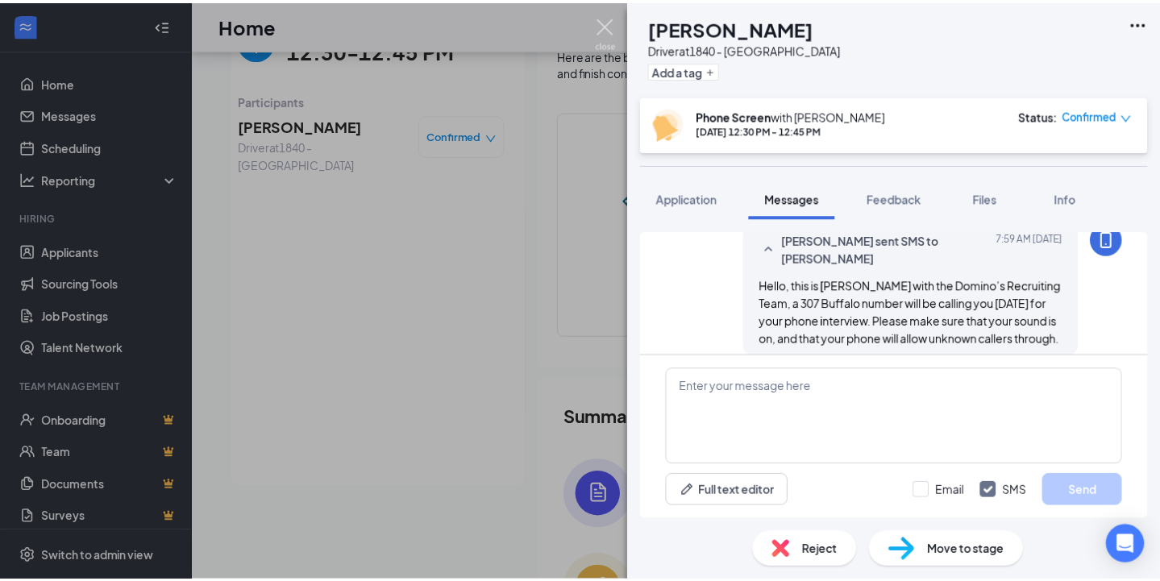
scroll to position [739, 0]
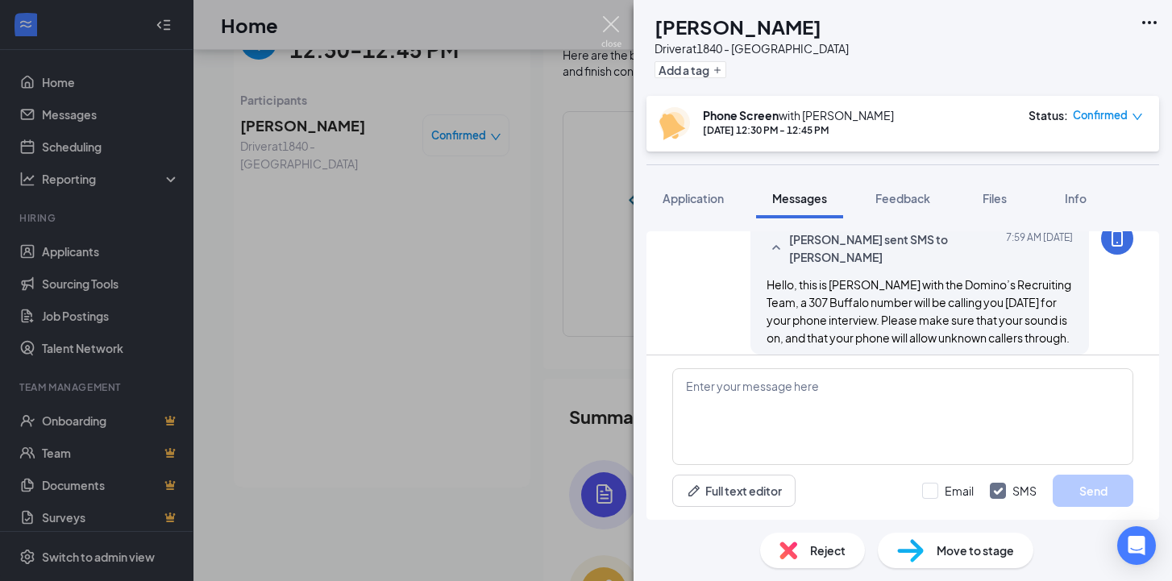
click at [609, 23] on img at bounding box center [611, 31] width 20 height 31
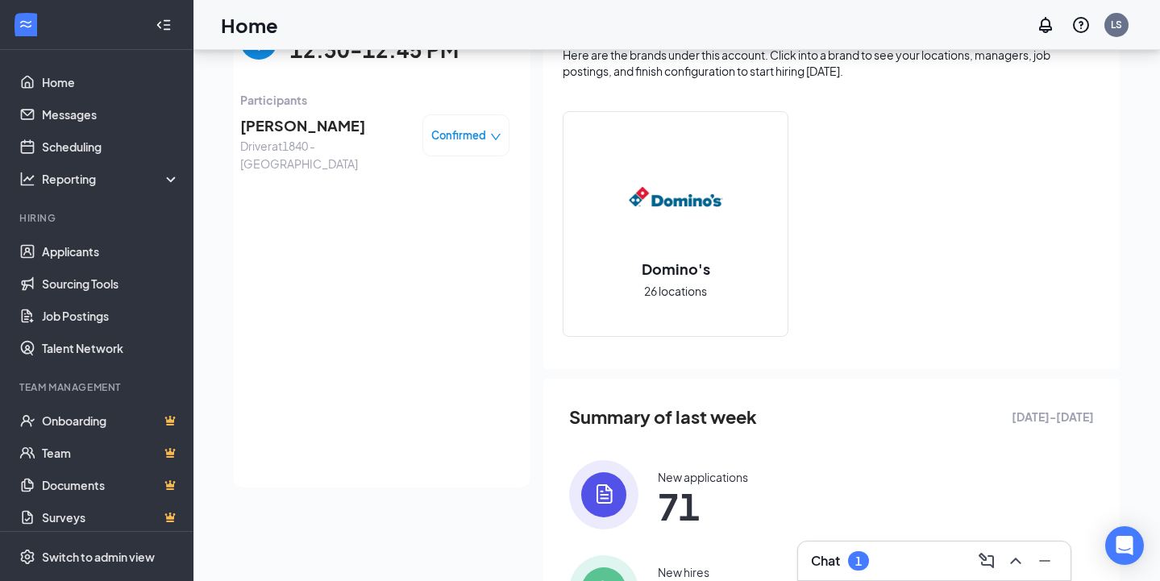
click at [244, 54] on img "back-button" at bounding box center [258, 41] width 37 height 37
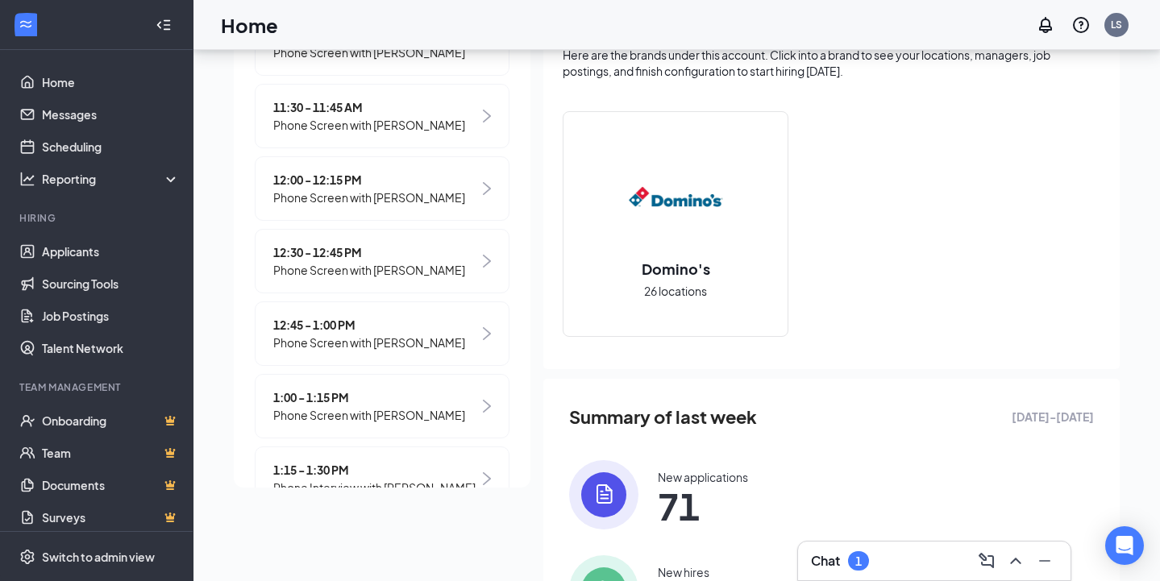
scroll to position [531, 0]
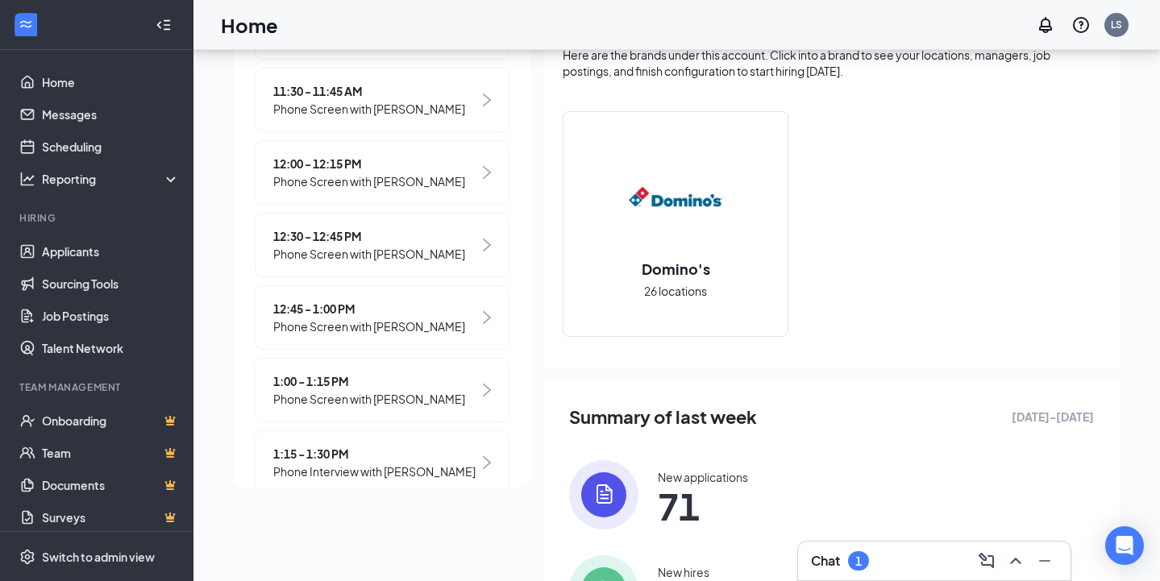
click at [300, 318] on span "12:45 - 1:00 PM" at bounding box center [369, 309] width 192 height 18
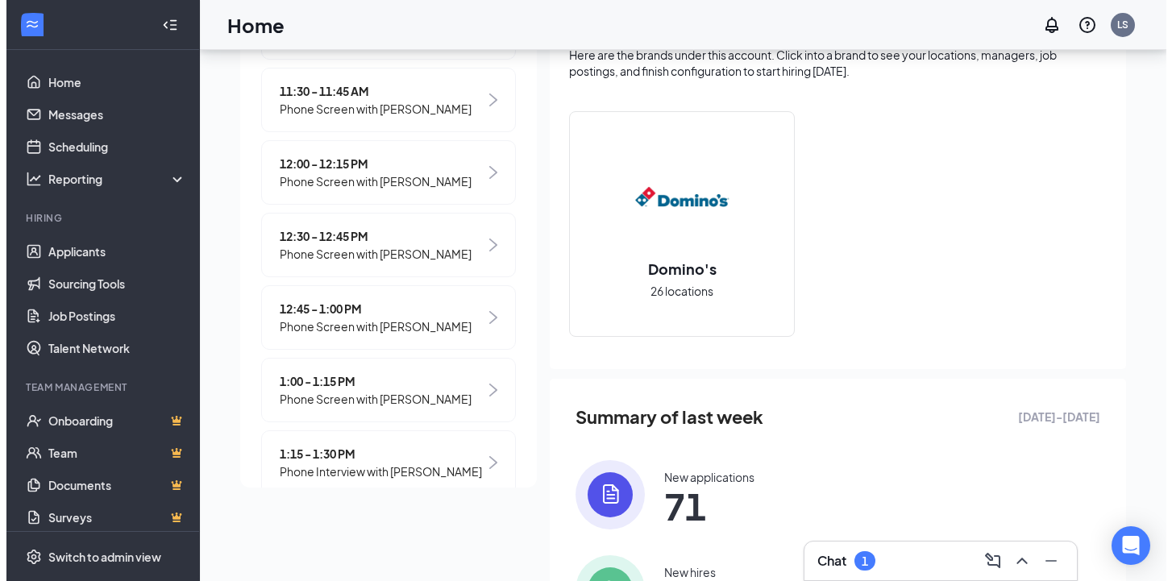
scroll to position [0, 0]
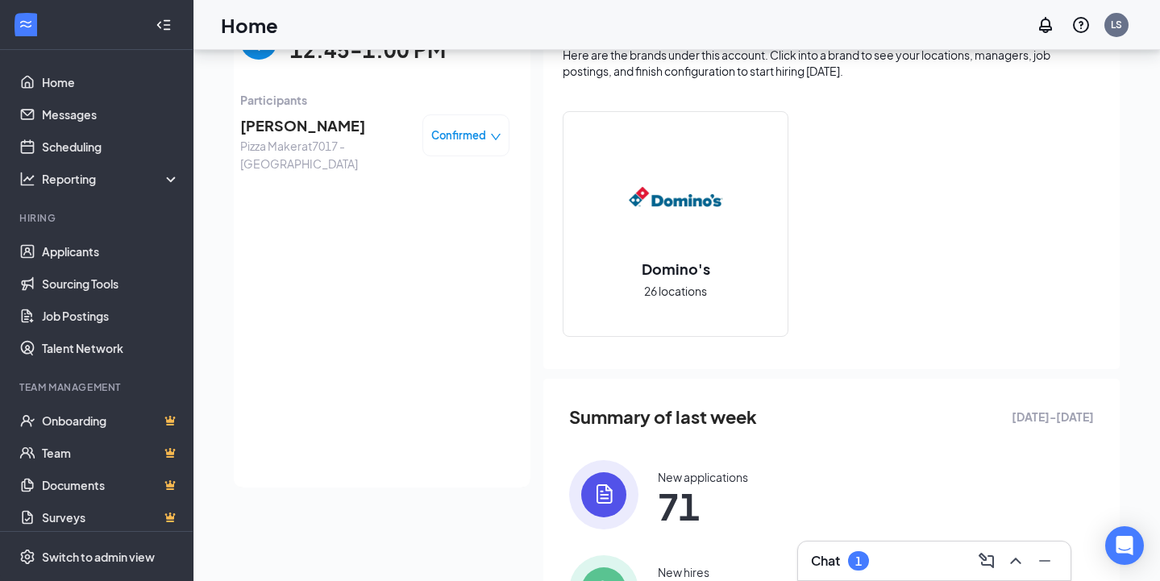
click at [293, 133] on span "[PERSON_NAME]" at bounding box center [324, 125] width 169 height 23
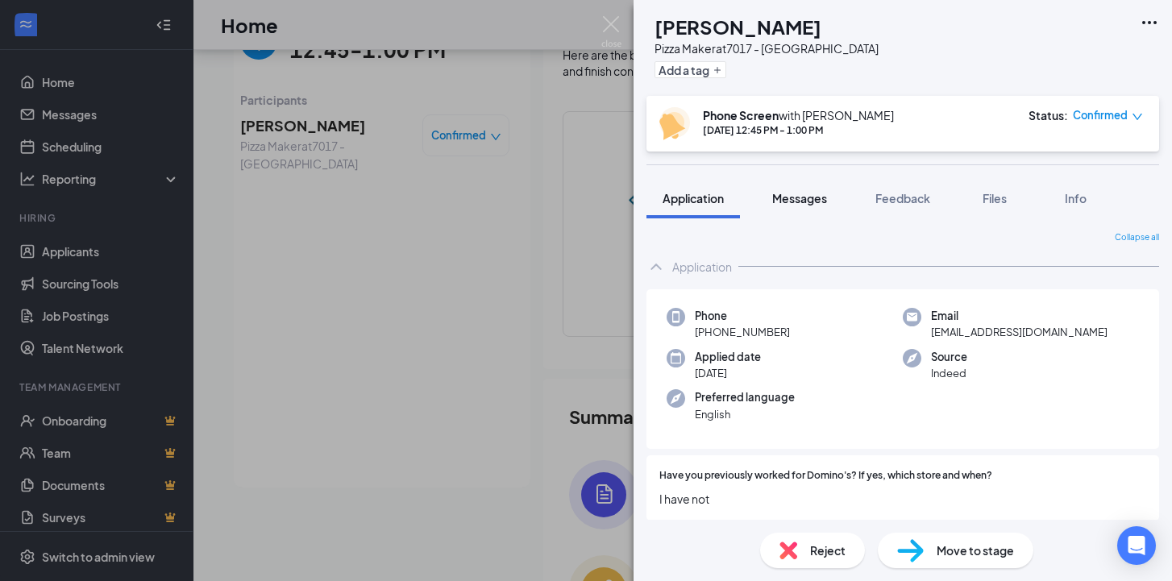
click at [783, 197] on span "Messages" at bounding box center [799, 198] width 55 height 15
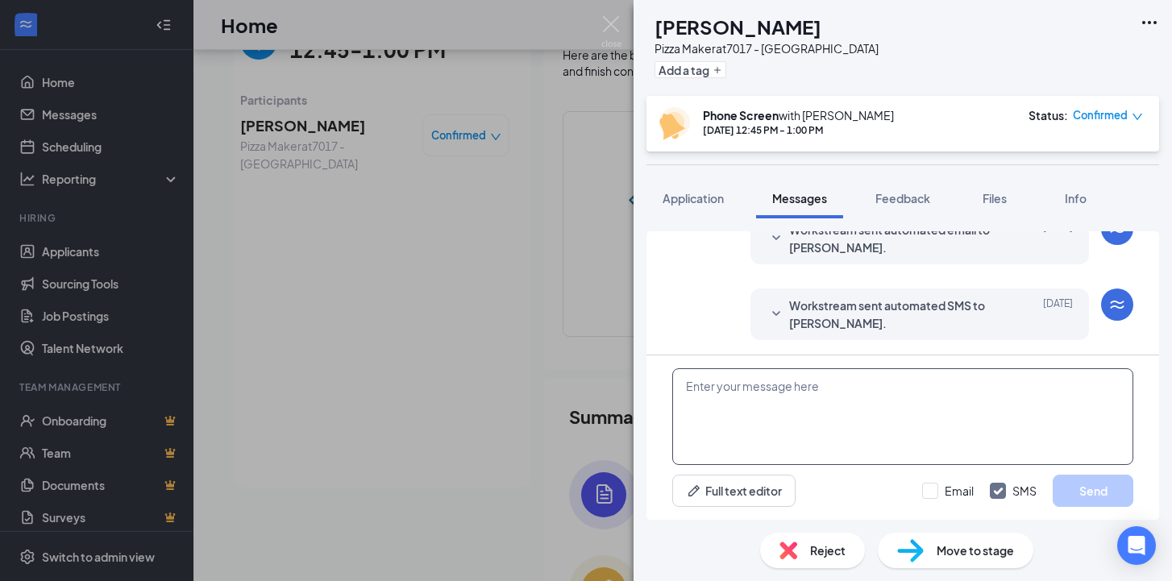
click at [721, 430] on textarea at bounding box center [902, 416] width 461 height 97
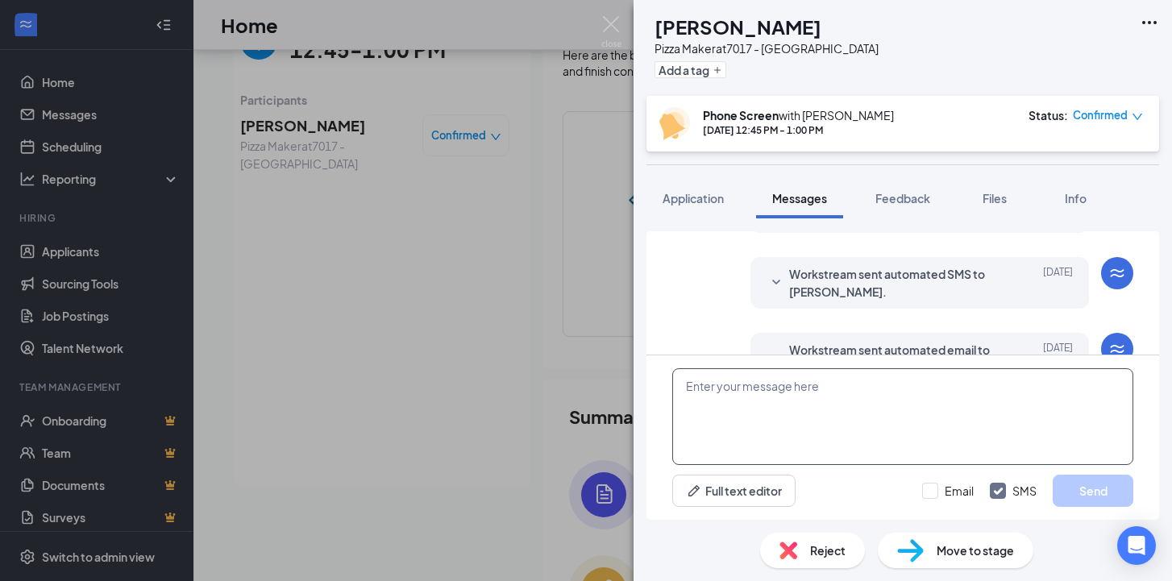
scroll to position [628, 0]
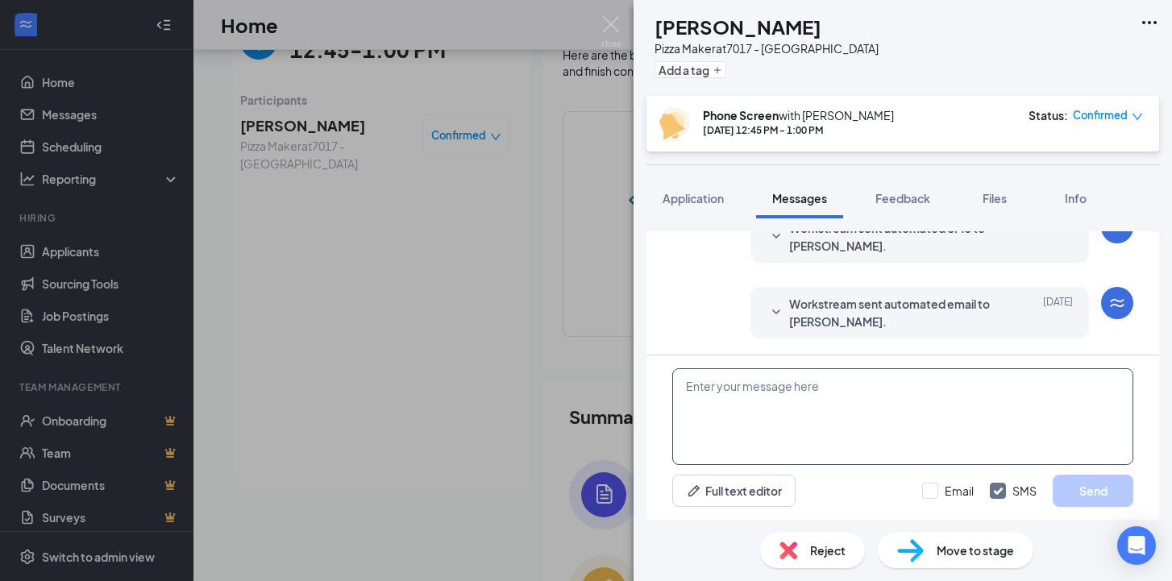
paste textarea "Hello, this is [PERSON_NAME] with the Domino’s Recruiting Team, a 307 Buffalo n…"
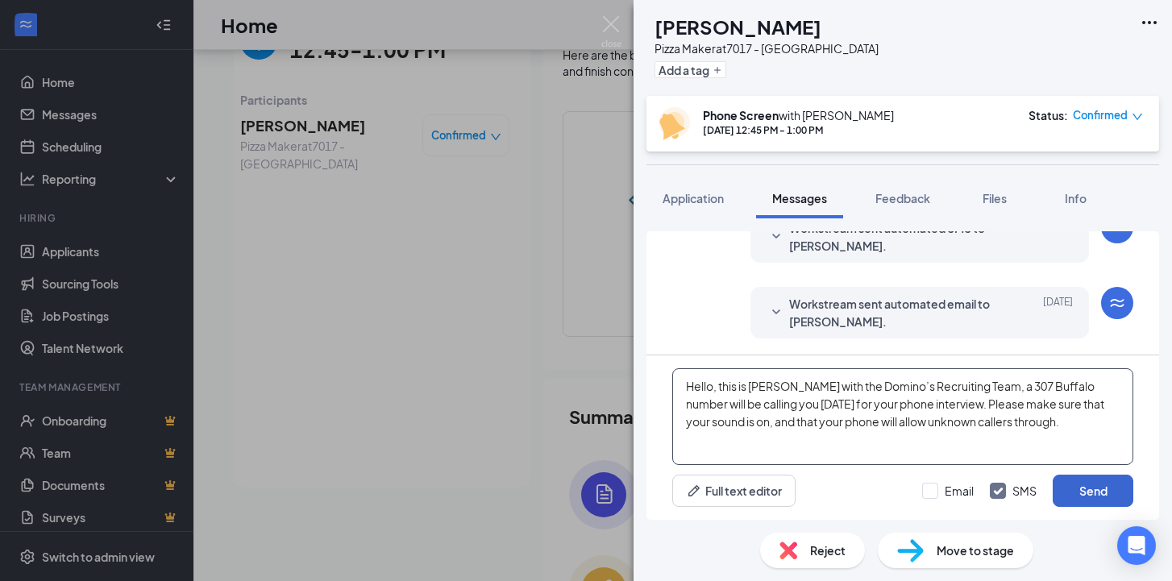
type textarea "Hello, this is [PERSON_NAME] with the Domino’s Recruiting Team, a 307 Buffalo n…"
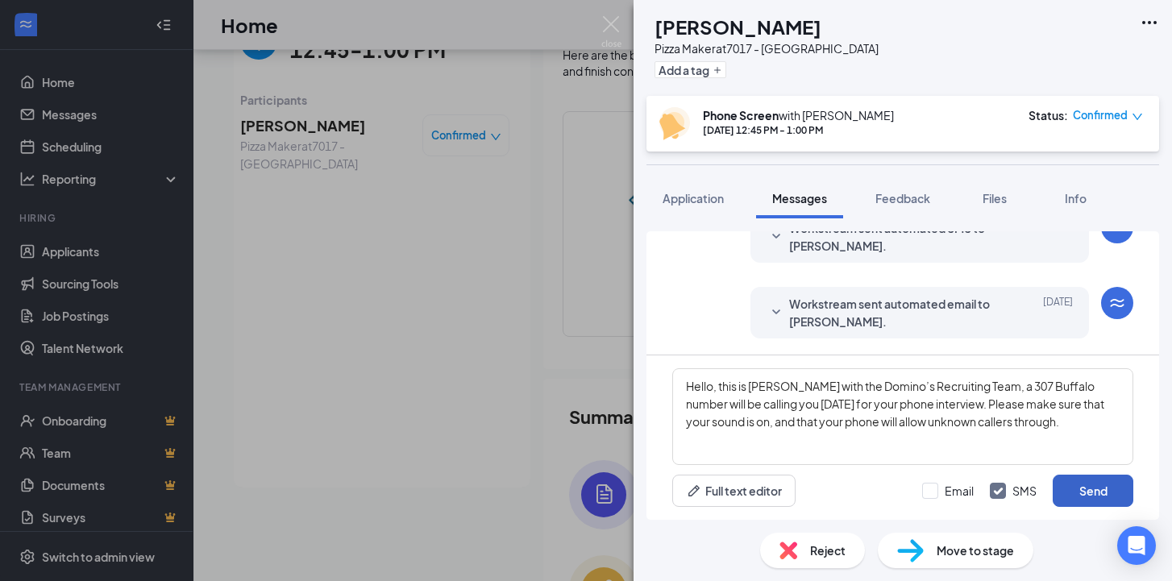
click at [1084, 489] on button "Send" at bounding box center [1093, 491] width 81 height 32
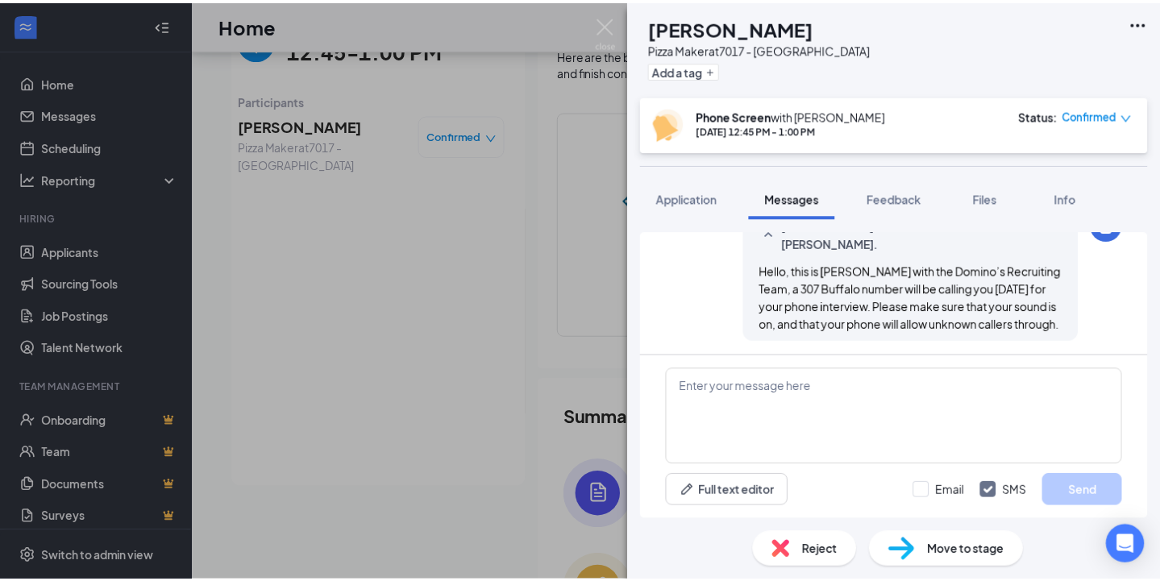
scroll to position [784, 0]
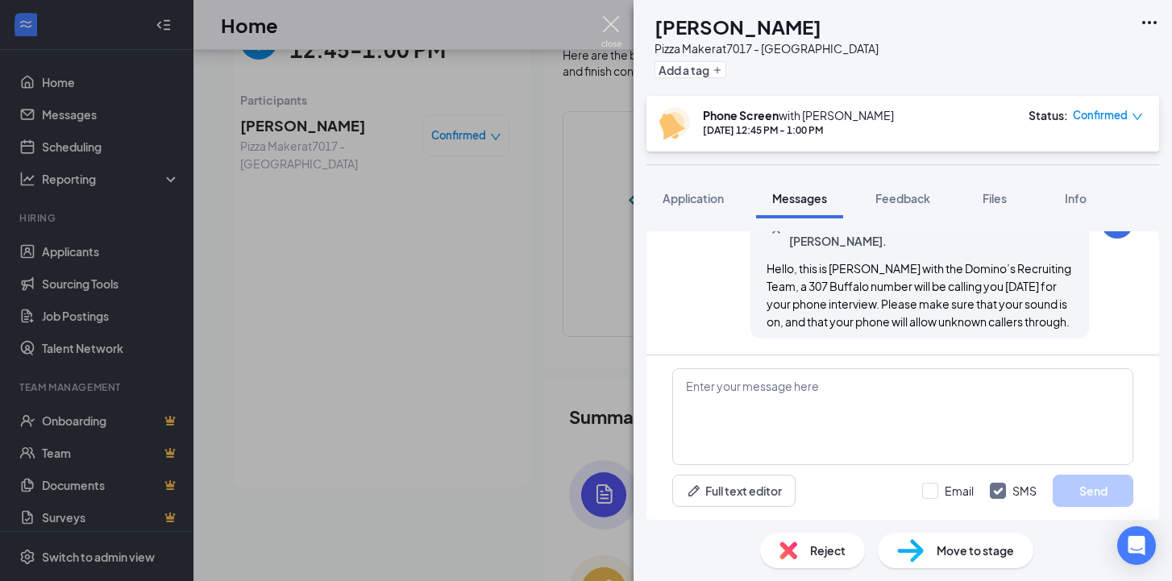
click at [614, 20] on img at bounding box center [611, 31] width 20 height 31
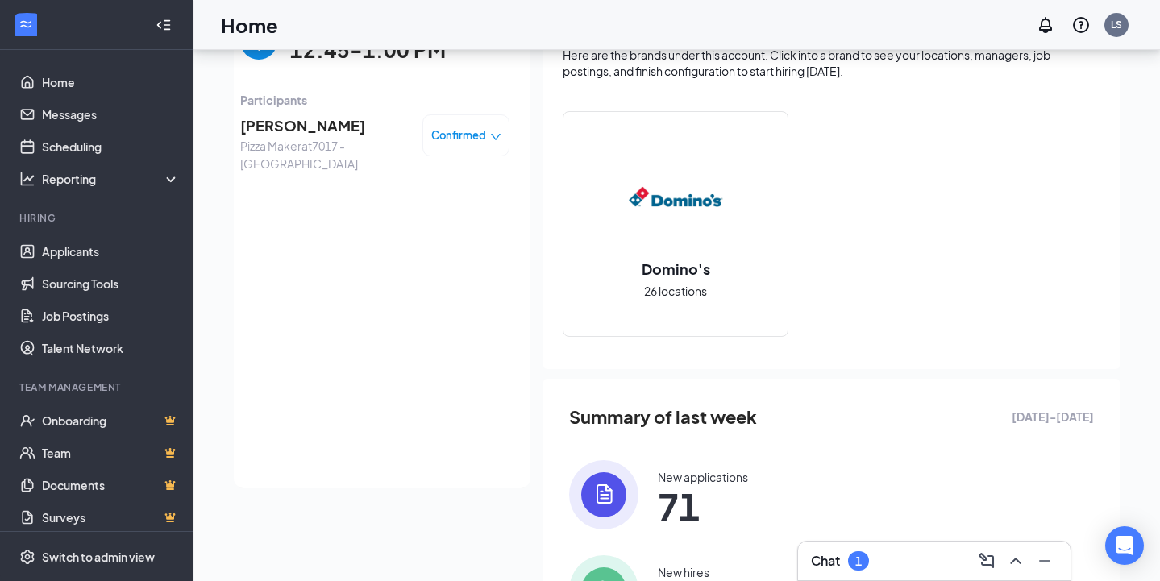
click at [242, 56] on img "back-button" at bounding box center [258, 41] width 37 height 37
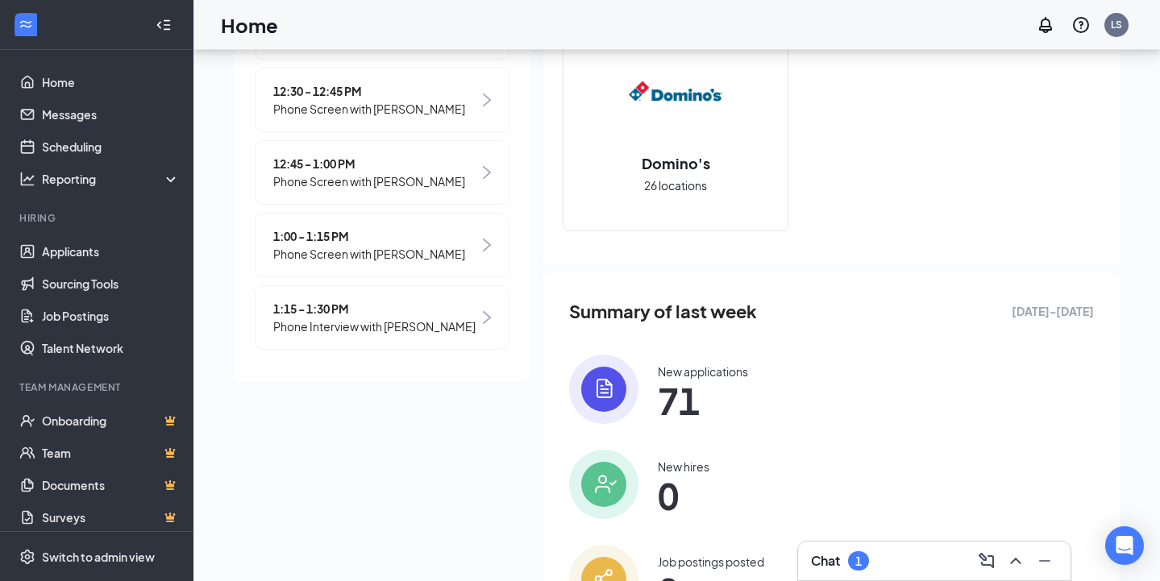
scroll to position [572, 0]
click at [303, 244] on span "1:00 - 1:15 PM" at bounding box center [369, 236] width 192 height 18
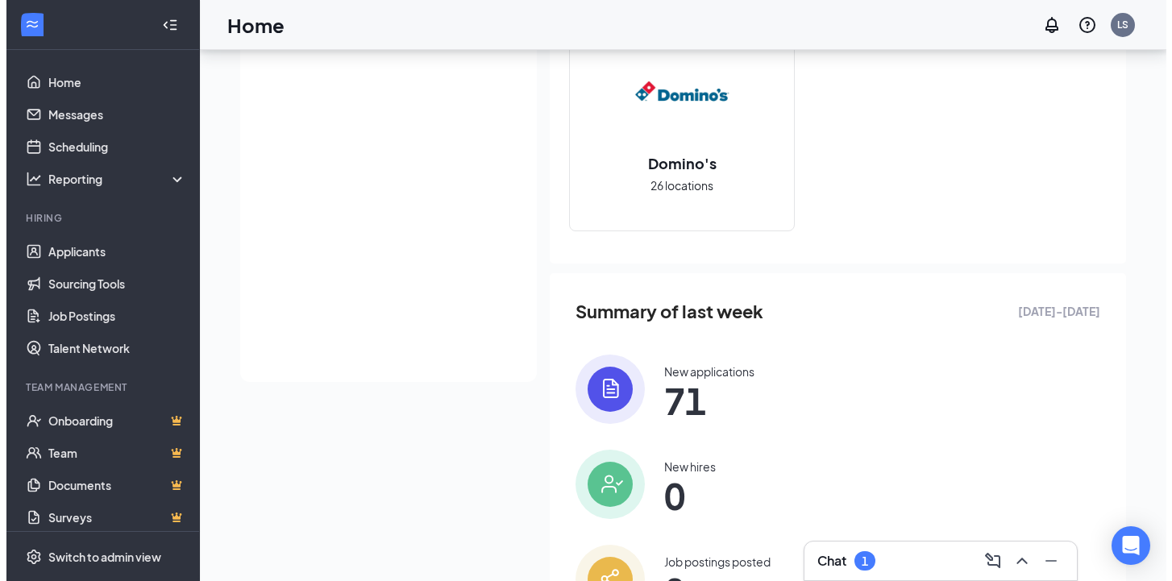
scroll to position [0, 0]
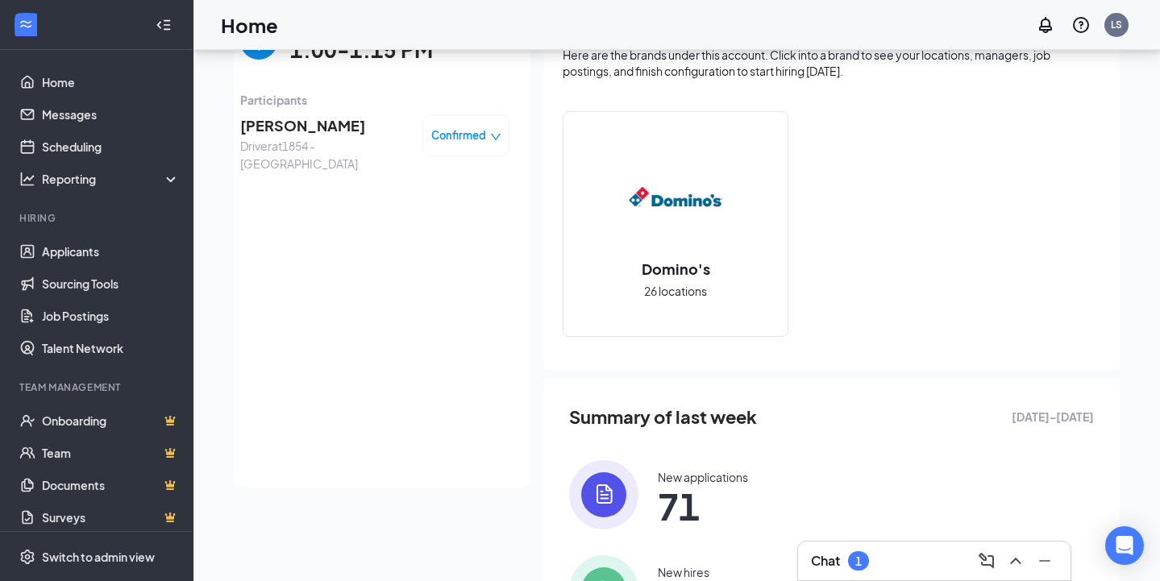
click at [288, 130] on span "[PERSON_NAME]" at bounding box center [324, 125] width 169 height 23
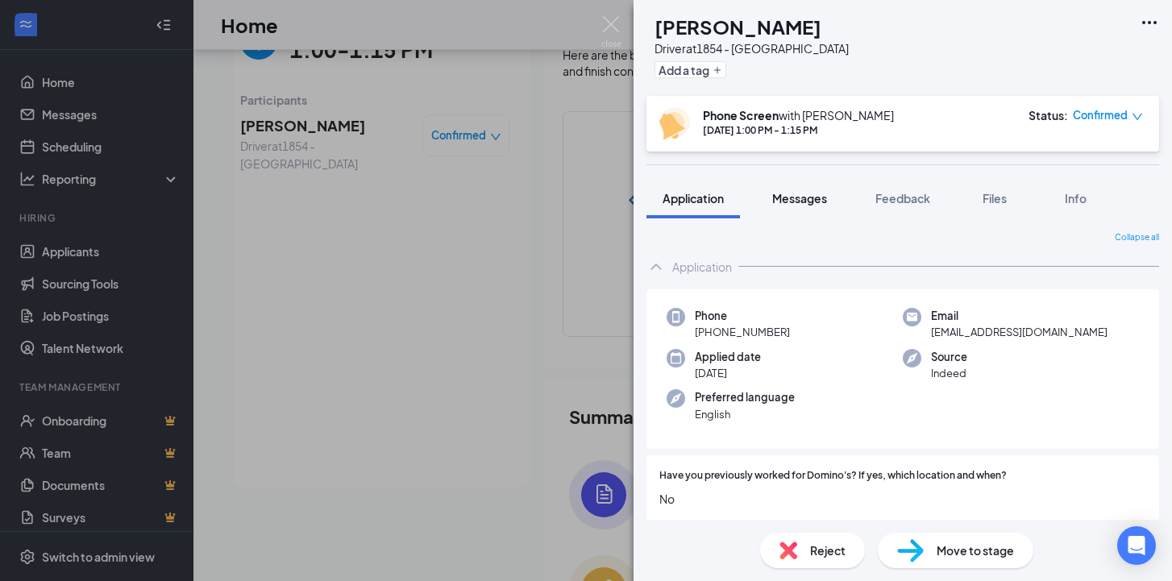
click at [783, 193] on span "Messages" at bounding box center [799, 198] width 55 height 15
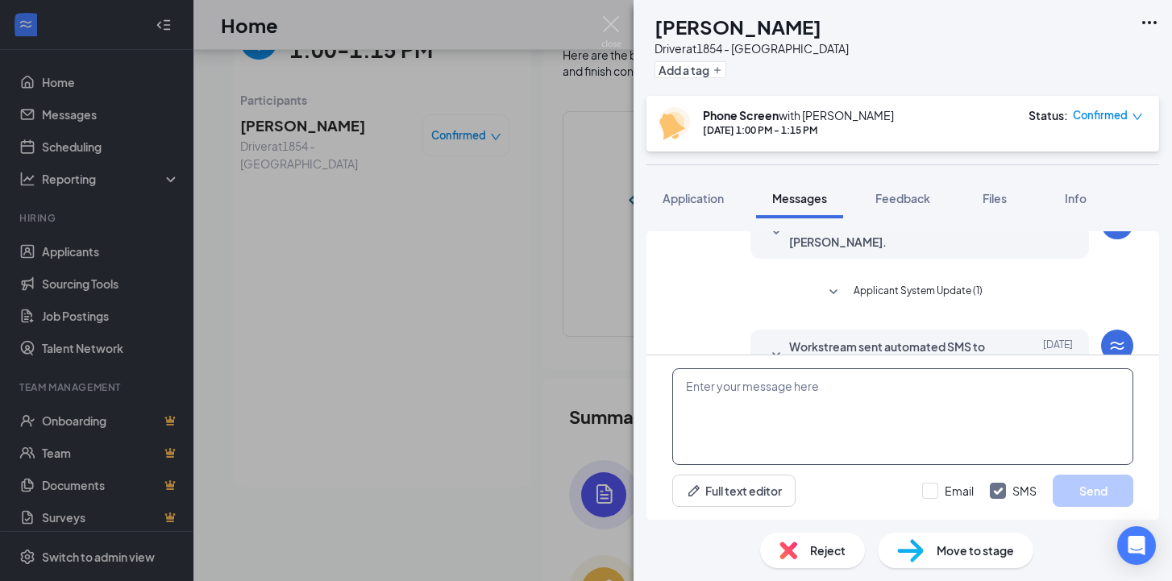
click at [755, 434] on textarea at bounding box center [902, 416] width 461 height 97
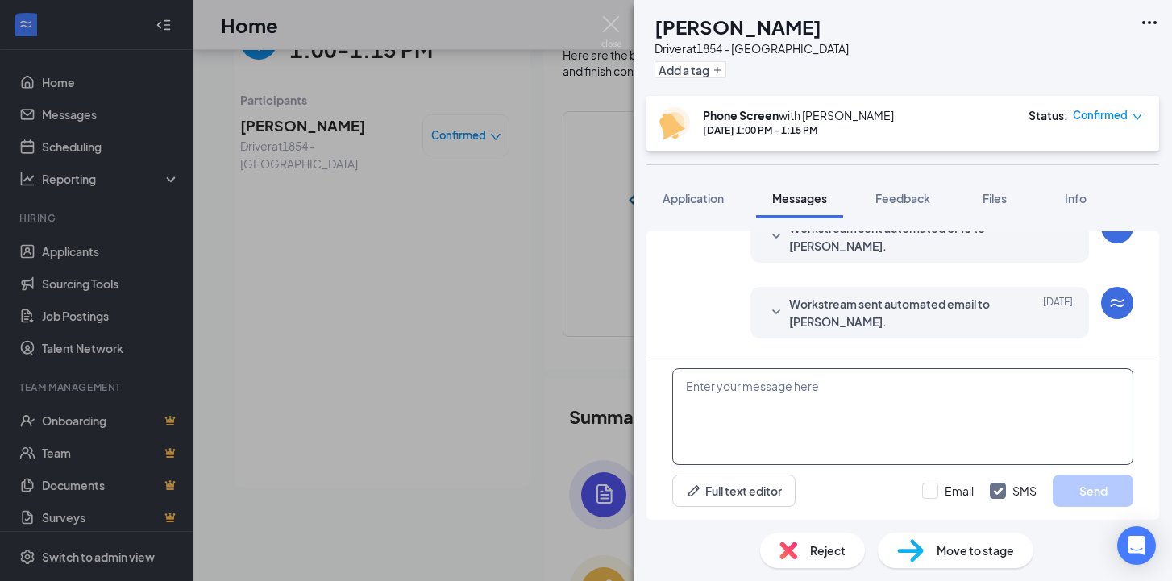
scroll to position [667, 0]
paste textarea "Hello, this is [PERSON_NAME] with the Domino’s Recruiting Team, a 307 Buffalo n…"
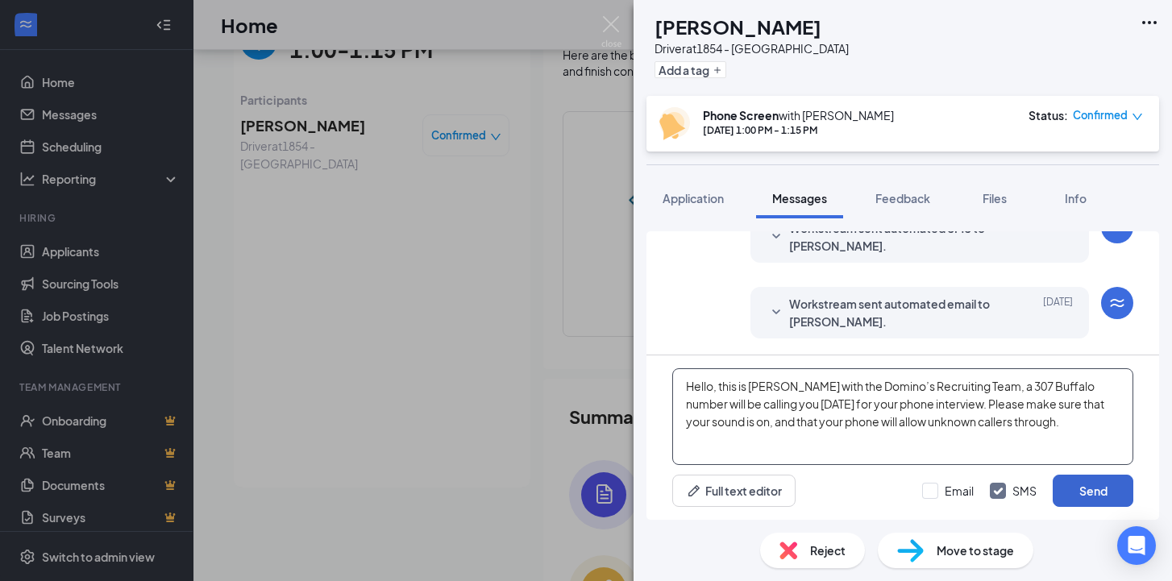
type textarea "Hello, this is [PERSON_NAME] with the Domino’s Recruiting Team, a 307 Buffalo n…"
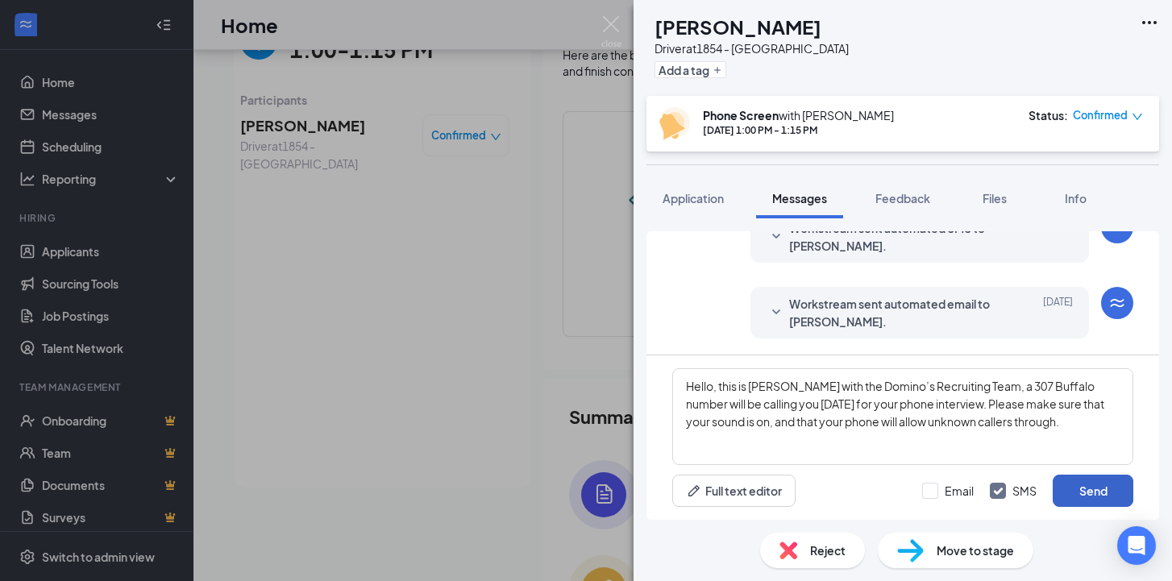
click at [1104, 497] on button "Send" at bounding box center [1093, 491] width 81 height 32
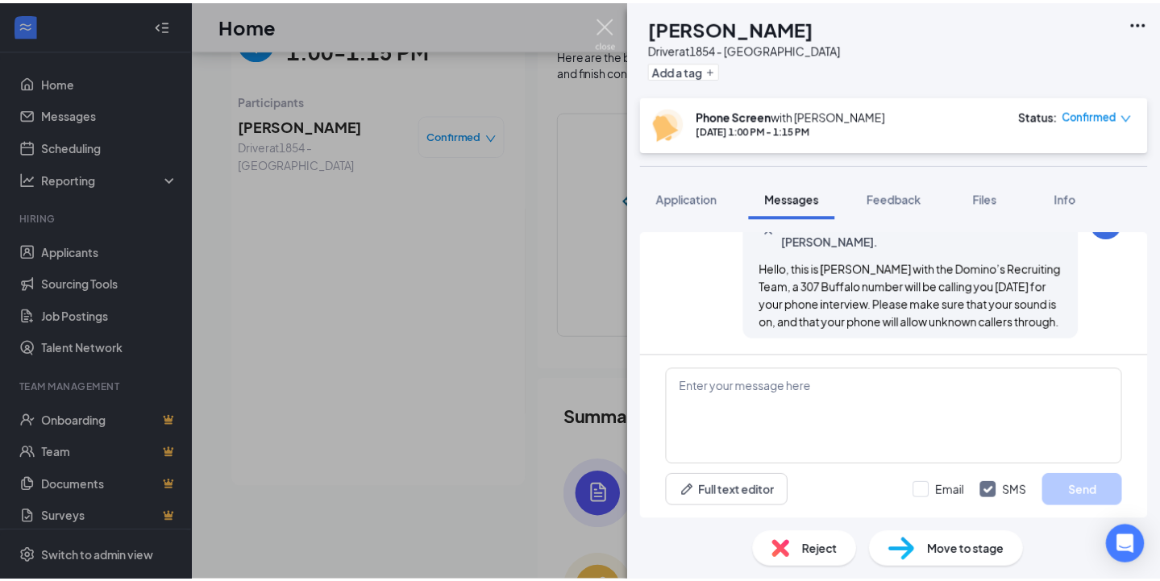
scroll to position [823, 0]
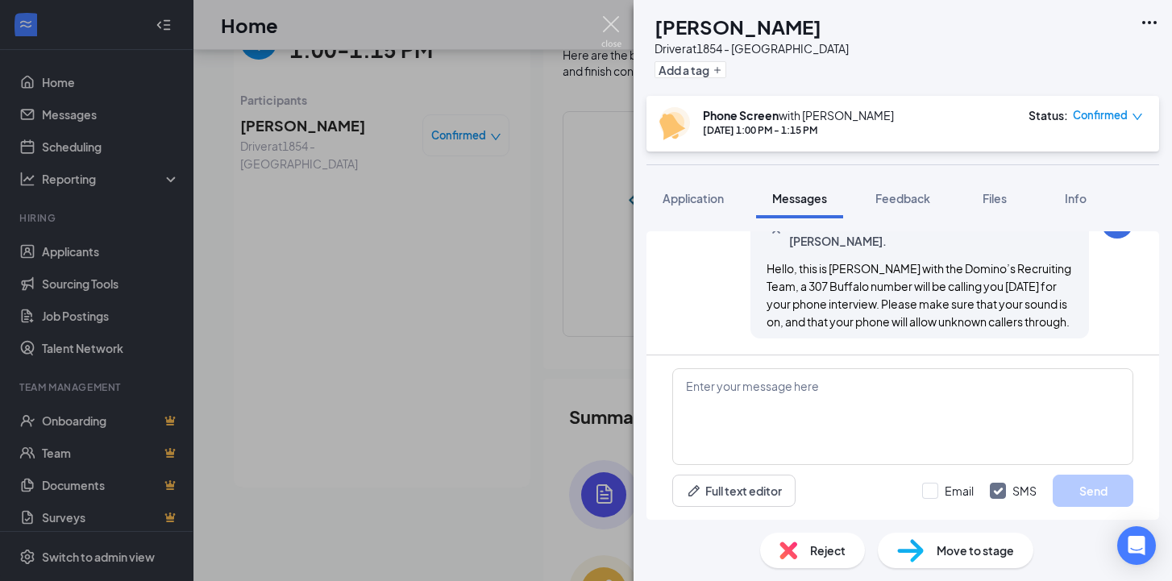
click at [614, 25] on img at bounding box center [611, 31] width 20 height 31
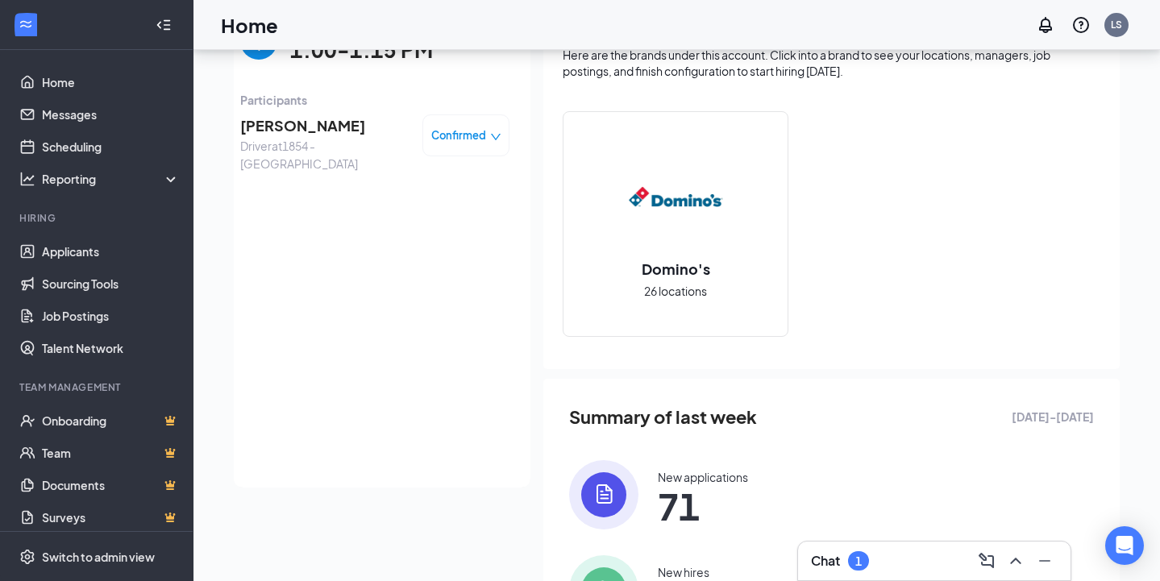
click at [244, 55] on img "back-button" at bounding box center [258, 41] width 37 height 37
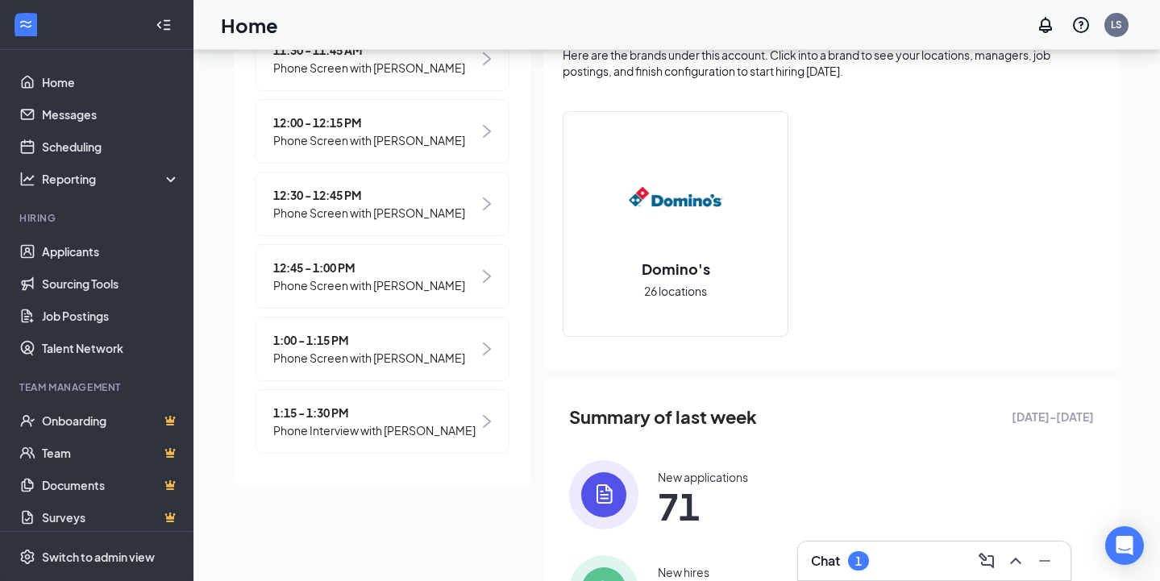
scroll to position [206, 0]
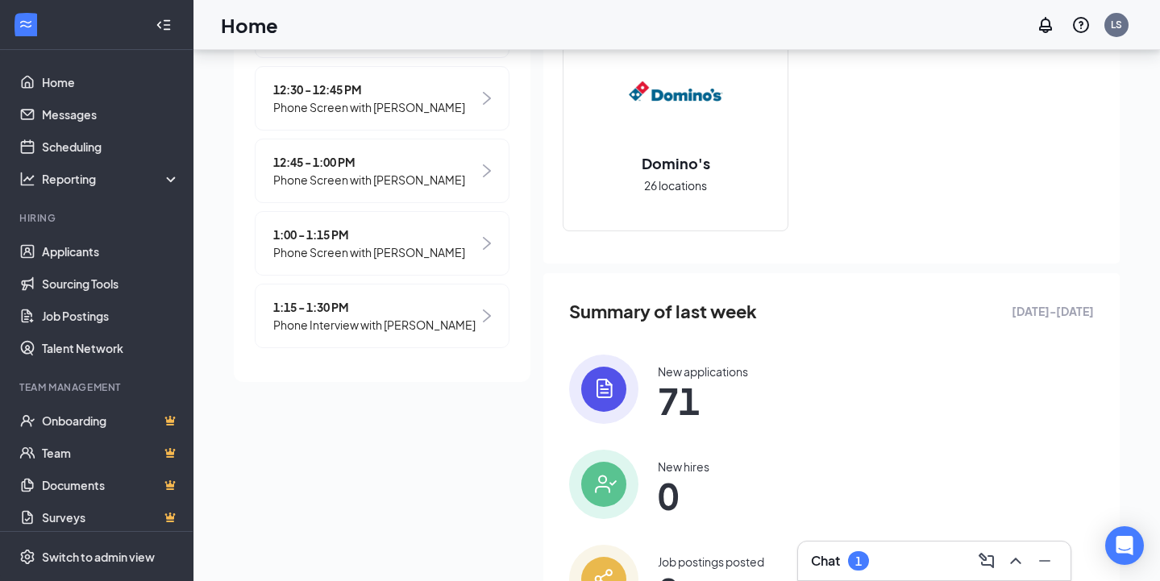
click at [304, 298] on span "1:15 - 1:30 PM" at bounding box center [374, 307] width 202 height 18
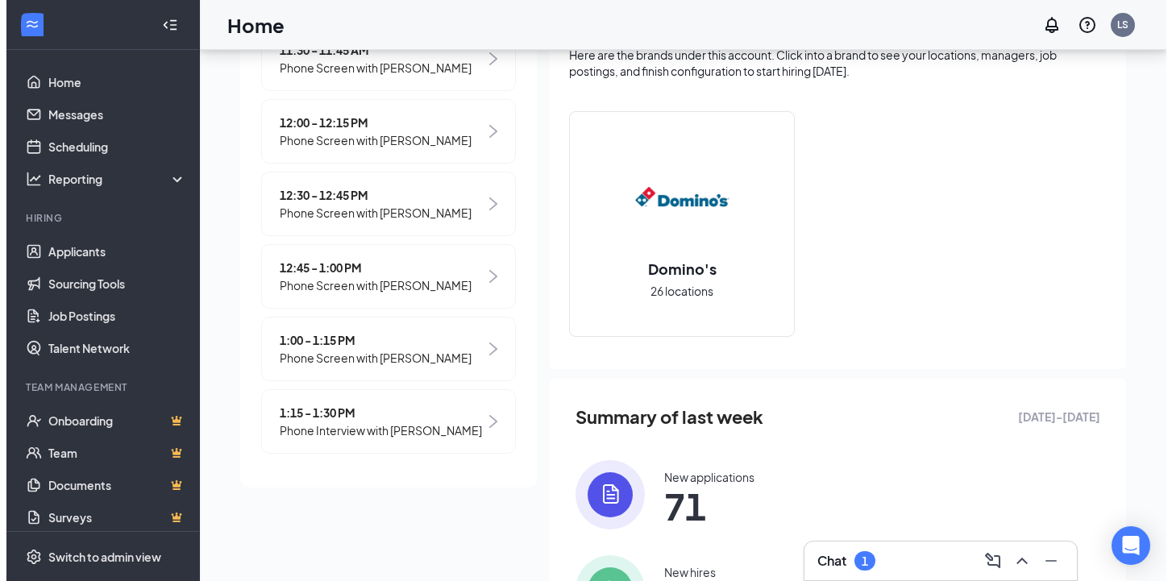
scroll to position [0, 0]
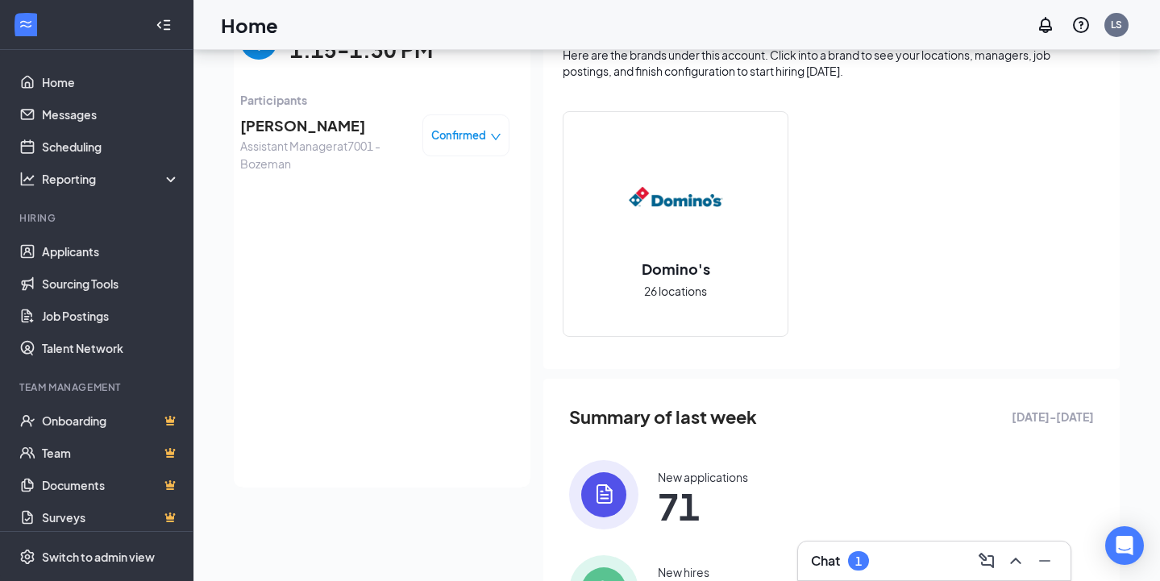
click at [316, 132] on span "[PERSON_NAME]" at bounding box center [324, 125] width 169 height 23
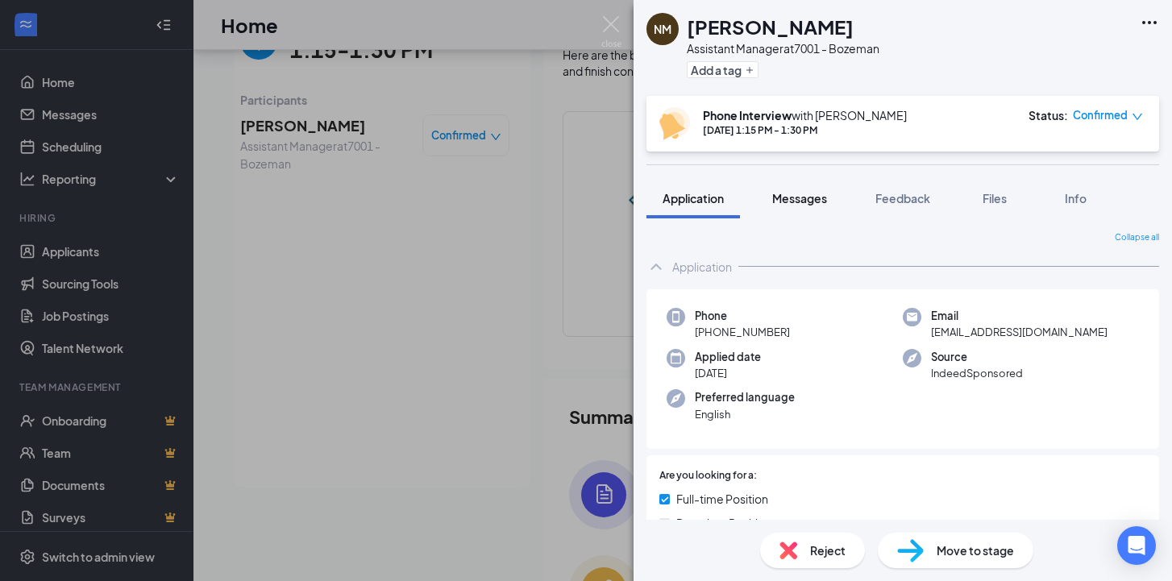
click at [816, 195] on span "Messages" at bounding box center [799, 198] width 55 height 15
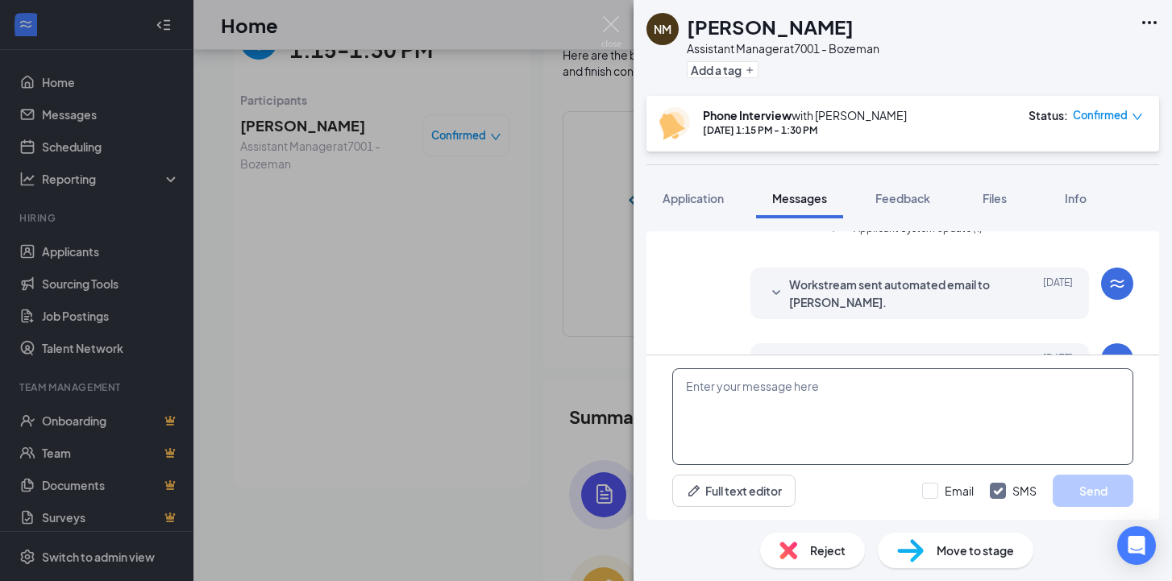
click at [725, 407] on textarea at bounding box center [902, 416] width 461 height 97
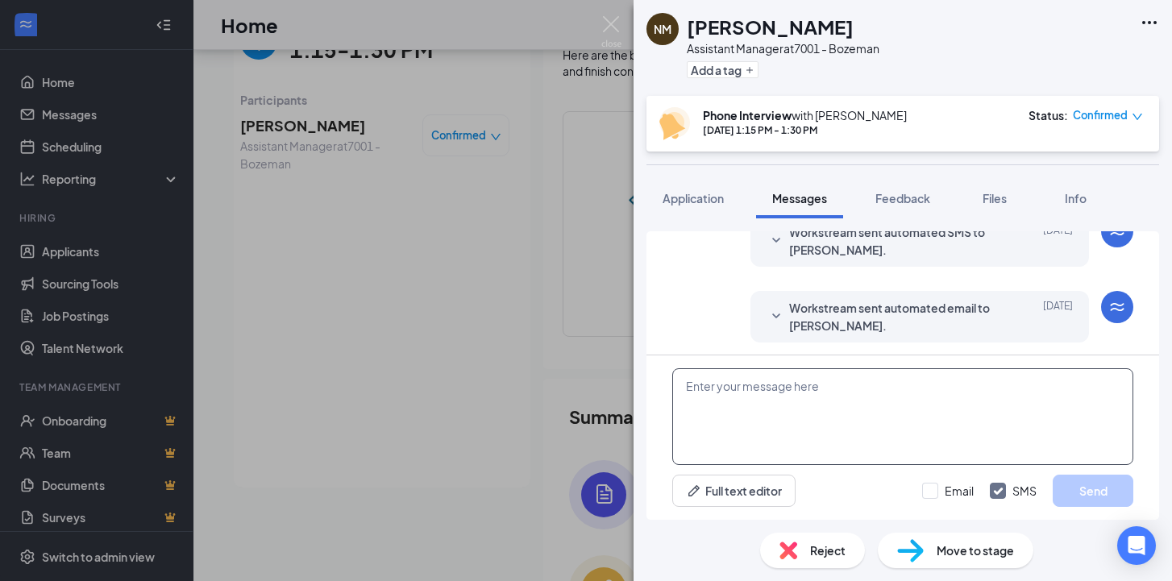
scroll to position [472, 0]
paste textarea "Hello, this is [PERSON_NAME] with the Domino’s Recruiting Team, a 307 Buffalo n…"
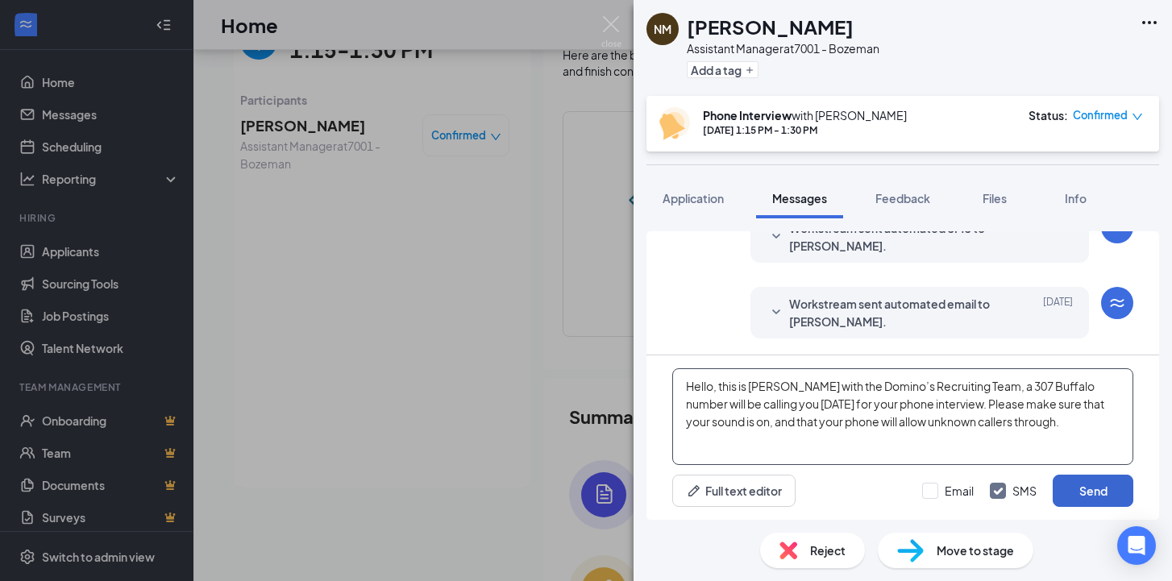
type textarea "Hello, this is [PERSON_NAME] with the Domino’s Recruiting Team, a 307 Buffalo n…"
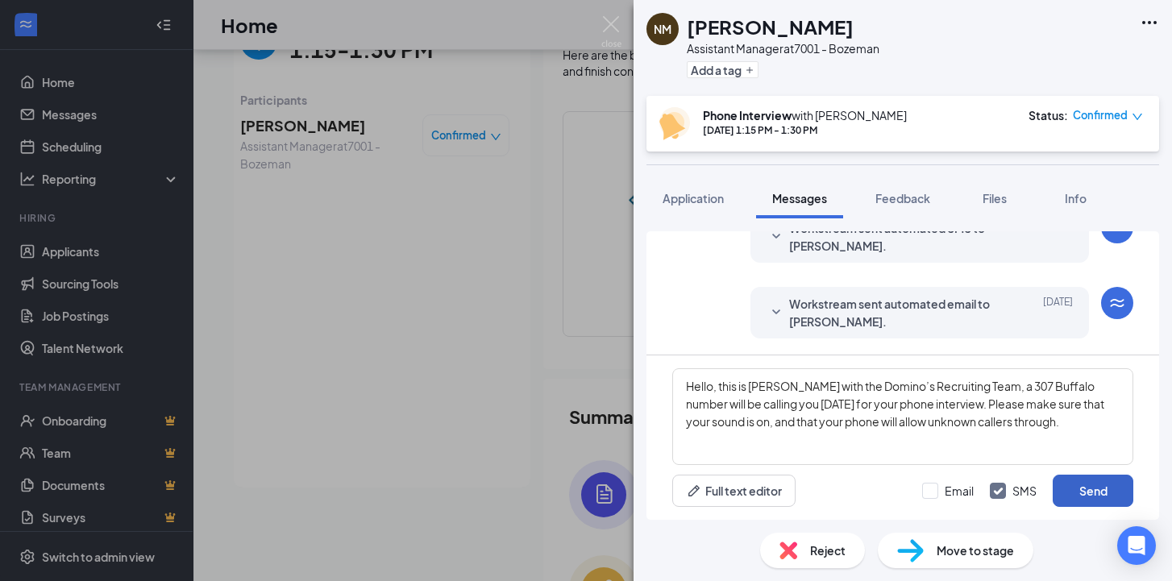
click at [1097, 498] on button "Send" at bounding box center [1093, 491] width 81 height 32
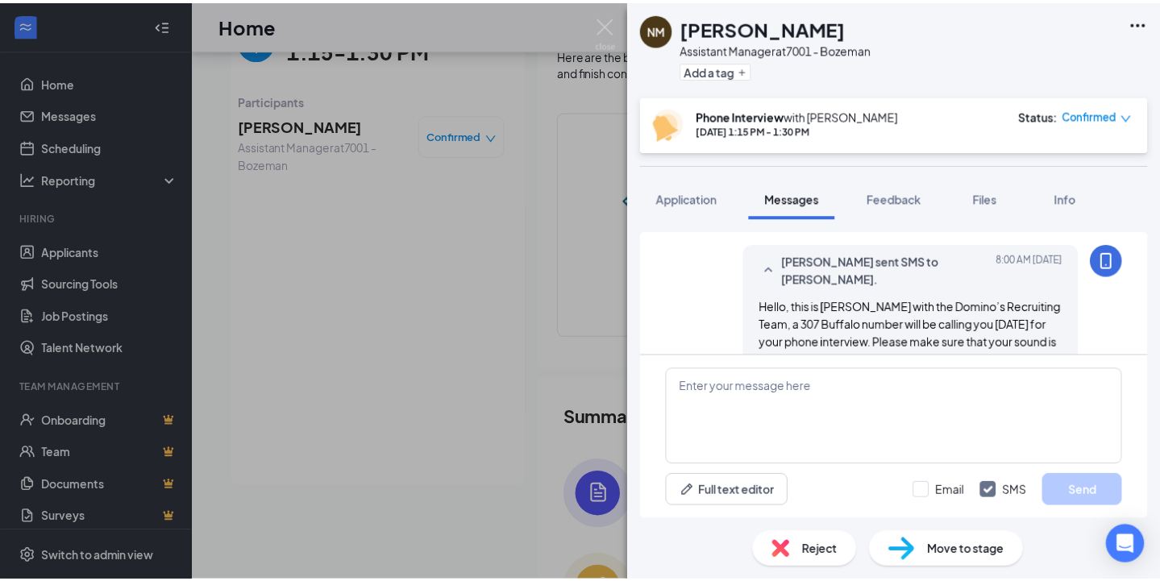
scroll to position [628, 0]
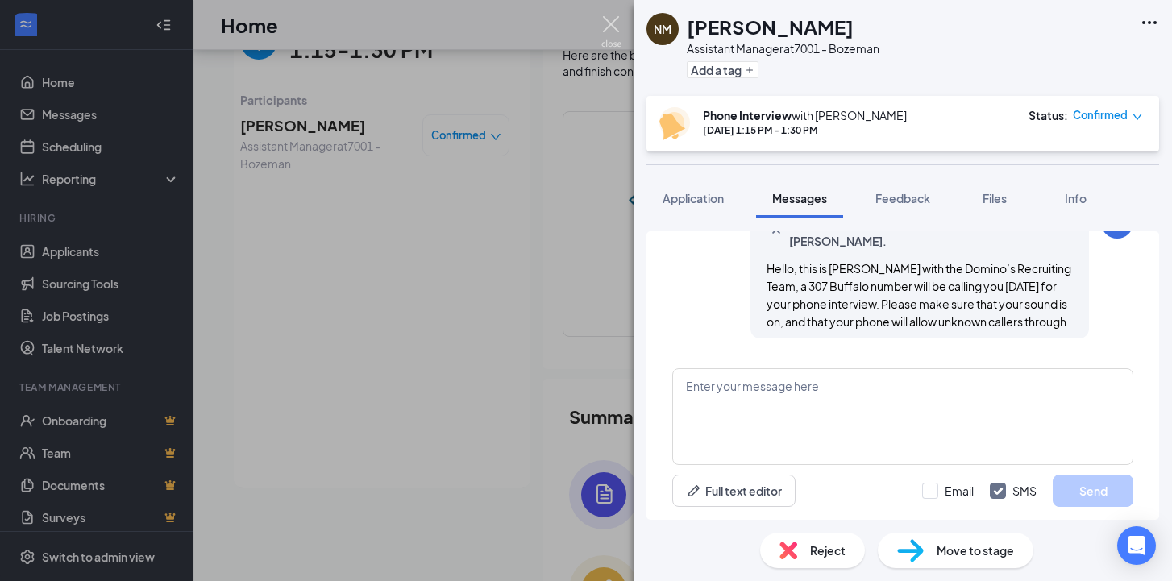
click at [606, 20] on img at bounding box center [611, 31] width 20 height 31
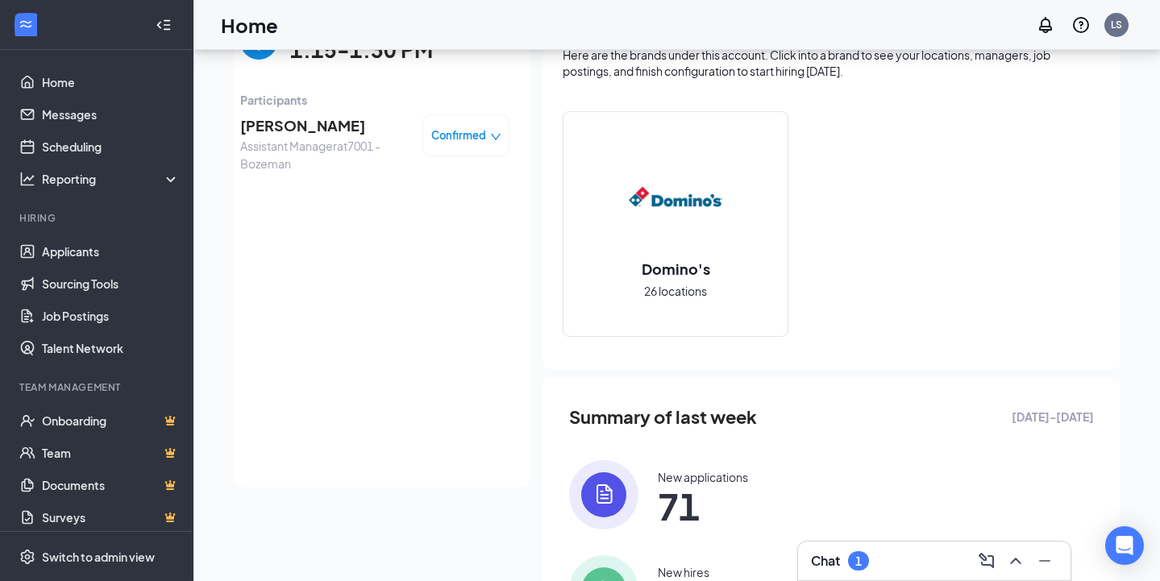
click at [256, 55] on img "back-button" at bounding box center [258, 41] width 37 height 37
